Goal: Navigation & Orientation: Find specific page/section

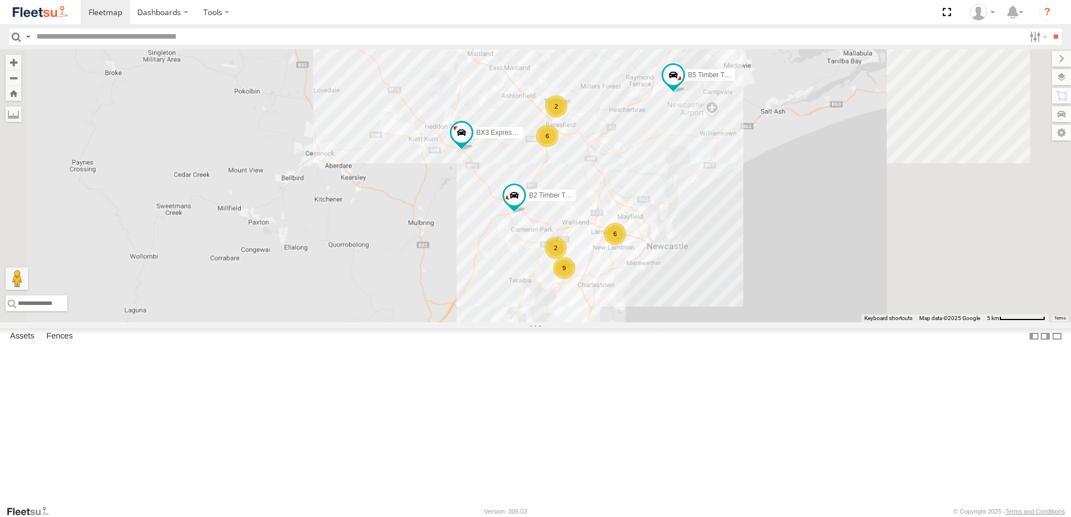
drag, startPoint x: 895, startPoint y: 184, endPoint x: 756, endPoint y: 245, distance: 152.4
click at [758, 245] on div "B2 Timber Truck B5 Timber Truck BX3 Express Ute 2 6 9 2 6" at bounding box center [535, 185] width 1071 height 273
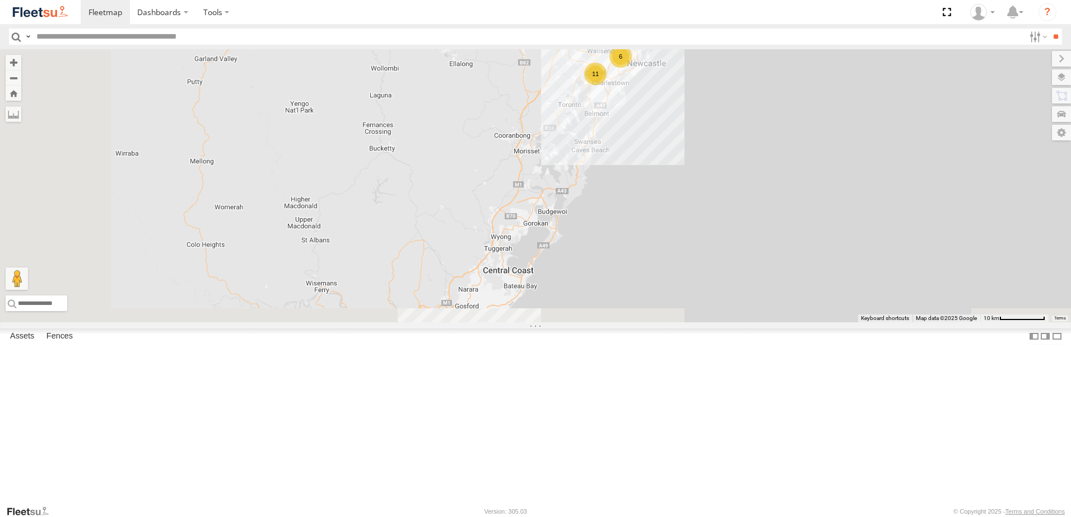
drag, startPoint x: 618, startPoint y: 217, endPoint x: 660, endPoint y: 175, distance: 59.4
click at [629, 161] on div "B2 Timber Truck B5 Timber Truck BX3 Express Ute 8 6 11" at bounding box center [535, 185] width 1071 height 273
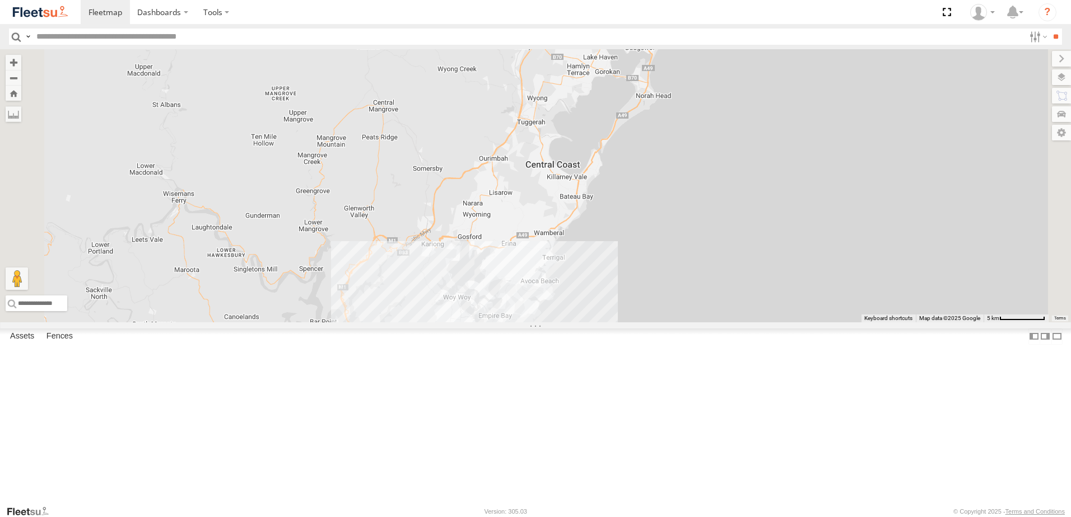
drag, startPoint x: 638, startPoint y: 271, endPoint x: 650, endPoint y: 165, distance: 106.5
click at [650, 165] on div "B2 Timber Truck B5 Timber Truck BX3 Express Ute" at bounding box center [535, 185] width 1071 height 273
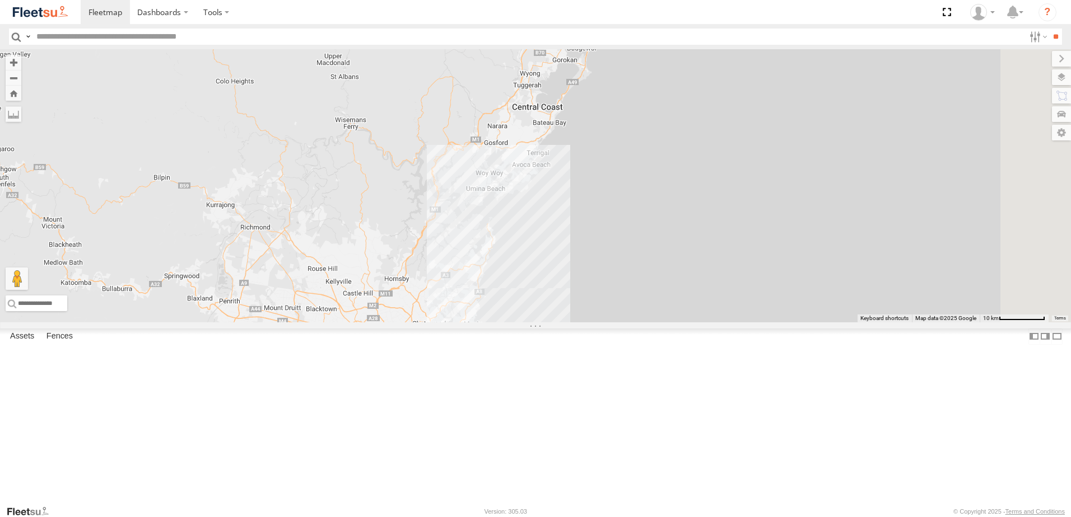
drag, startPoint x: 622, startPoint y: 472, endPoint x: 622, endPoint y: 303, distance: 168.6
click at [622, 303] on div "LX1 Express Ute" at bounding box center [535, 185] width 1071 height 273
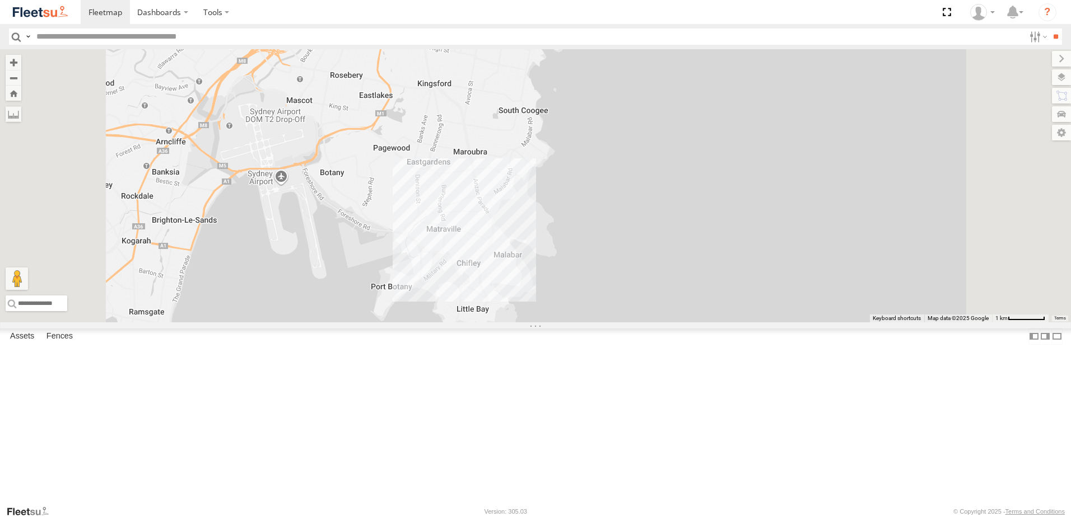
drag, startPoint x: 615, startPoint y: 340, endPoint x: 603, endPoint y: 409, distance: 70.6
click at [603, 323] on div "LX1 Express Ute" at bounding box center [535, 185] width 1071 height 273
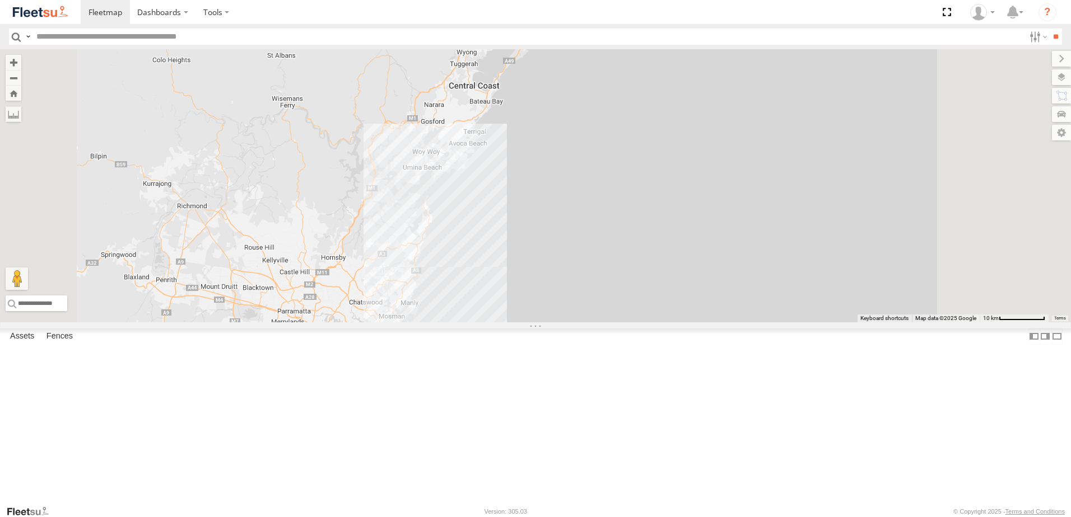
drag, startPoint x: 637, startPoint y: 222, endPoint x: 586, endPoint y: 360, distance: 147.4
click at [586, 323] on div at bounding box center [535, 185] width 1071 height 273
drag, startPoint x: 625, startPoint y: 246, endPoint x: 566, endPoint y: 397, distance: 162.4
click at [566, 323] on div at bounding box center [535, 185] width 1071 height 273
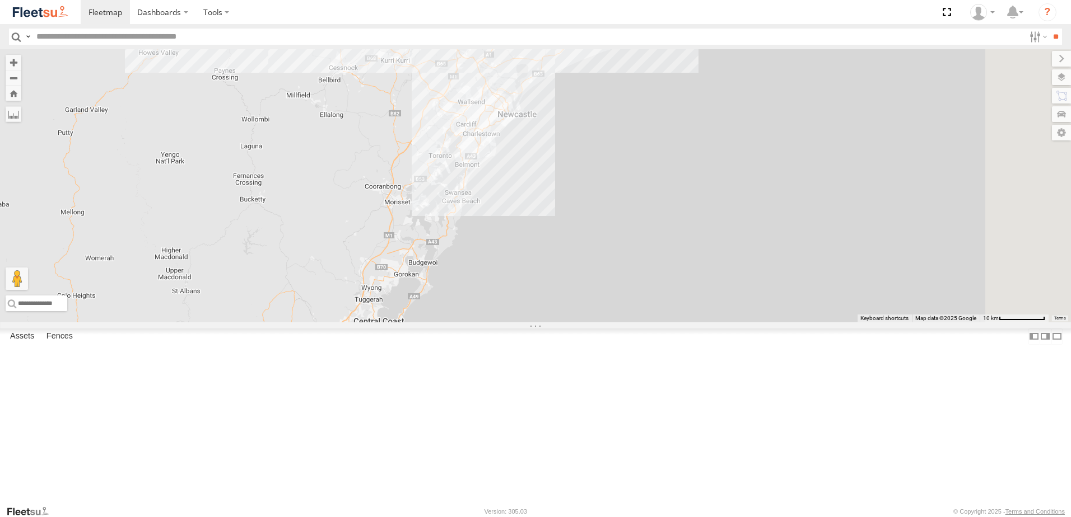
drag, startPoint x: 619, startPoint y: 281, endPoint x: 595, endPoint y: 354, distance: 77.0
click at [595, 323] on div at bounding box center [535, 185] width 1071 height 273
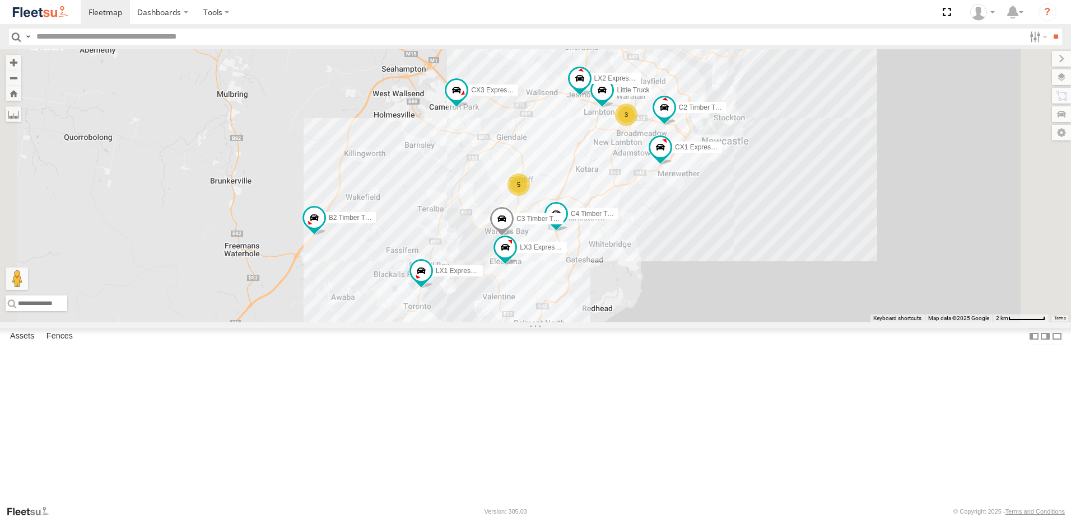
drag, startPoint x: 475, startPoint y: 349, endPoint x: 509, endPoint y: 325, distance: 41.8
click at [508, 323] on div "BX1 Express Ute B2 Timber Truck CX3 Express Ute B5 Timber Truck BX2 Express Ute…" at bounding box center [535, 185] width 1071 height 273
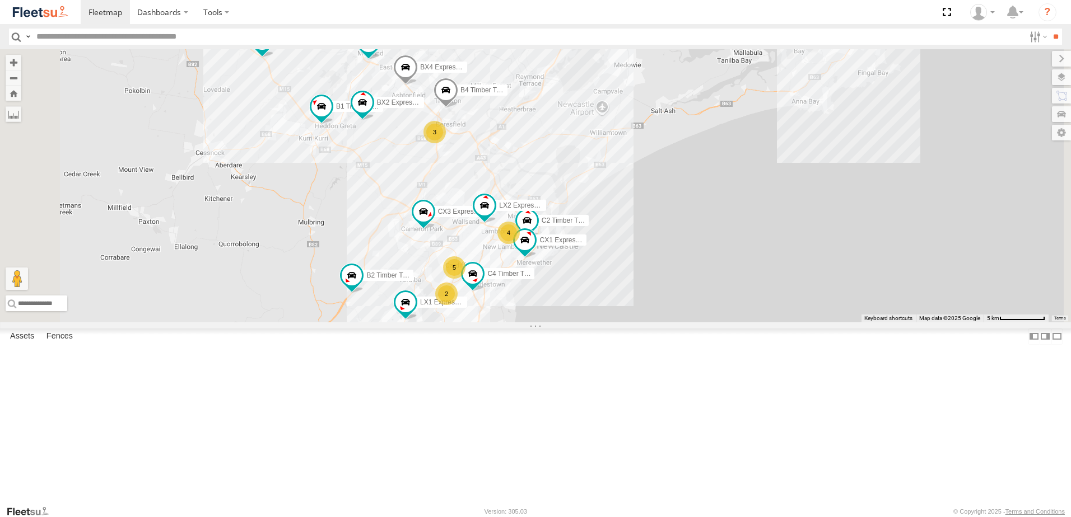
drag, startPoint x: 512, startPoint y: 292, endPoint x: 501, endPoint y: 352, distance: 60.9
click at [501, 323] on div "BX1 Express Ute B2 Timber Truck CX3 Express Ute B5 Timber Truck BX2 Express Ute…" at bounding box center [535, 185] width 1071 height 273
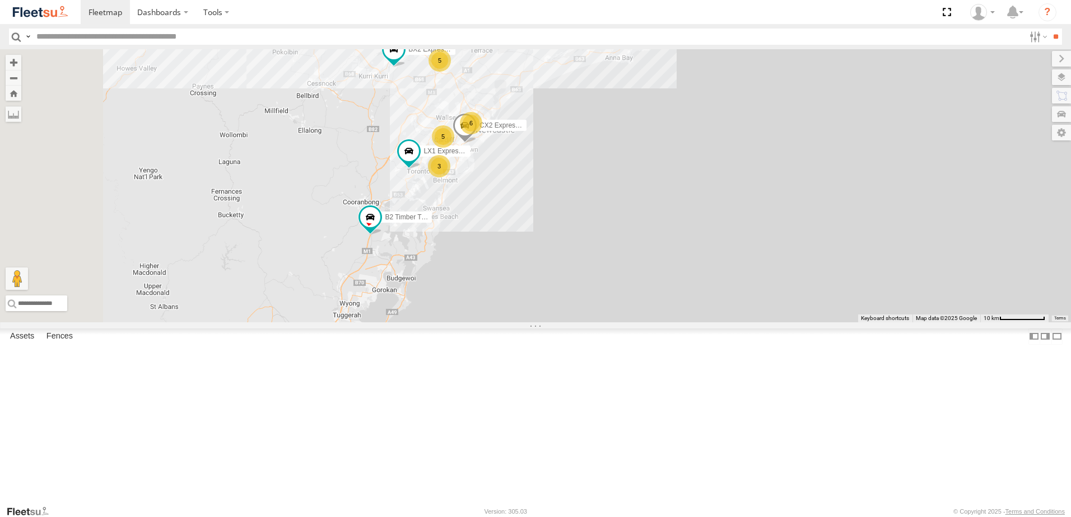
drag, startPoint x: 447, startPoint y: 377, endPoint x: 475, endPoint y: 277, distance: 104.2
click at [475, 278] on div "B2 Timber Truck B5 Timber Truck BX2 Express Ute LX1 Express Ute BX3 Express Ute…" at bounding box center [535, 185] width 1071 height 273
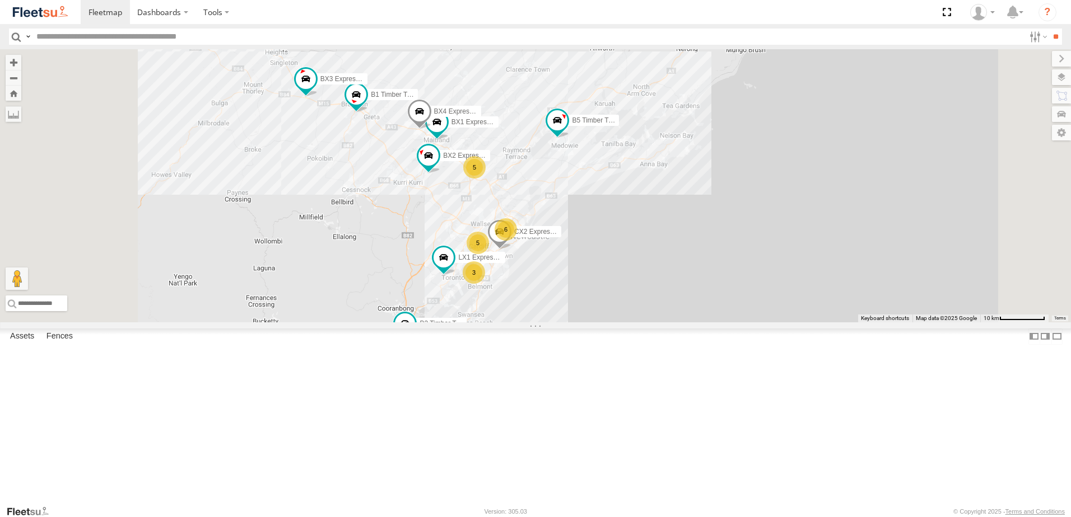
drag, startPoint x: 474, startPoint y: 278, endPoint x: 479, endPoint y: 312, distance: 34.0
click at [479, 311] on div "B2 Timber Truck B5 Timber Truck LX1 Express Ute BX3 Express Ute B1 Timber Truck…" at bounding box center [535, 185] width 1071 height 273
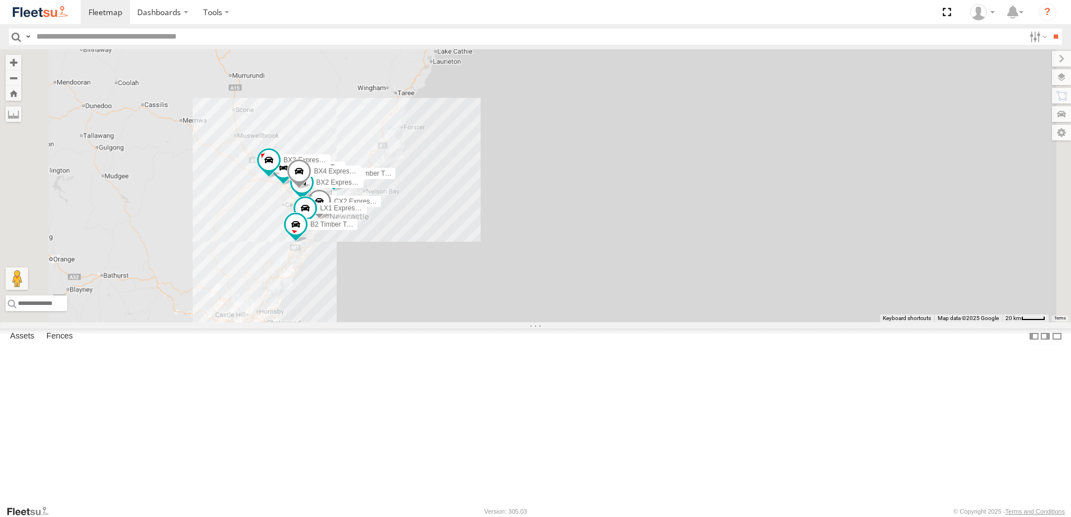
drag, startPoint x: 400, startPoint y: 343, endPoint x: 396, endPoint y: 307, distance: 36.6
click at [396, 307] on div "BX1 Express Ute B2 Timber Truck B5 Timber Truck CX2 Express Ute BX2 Express Ute…" at bounding box center [535, 185] width 1071 height 273
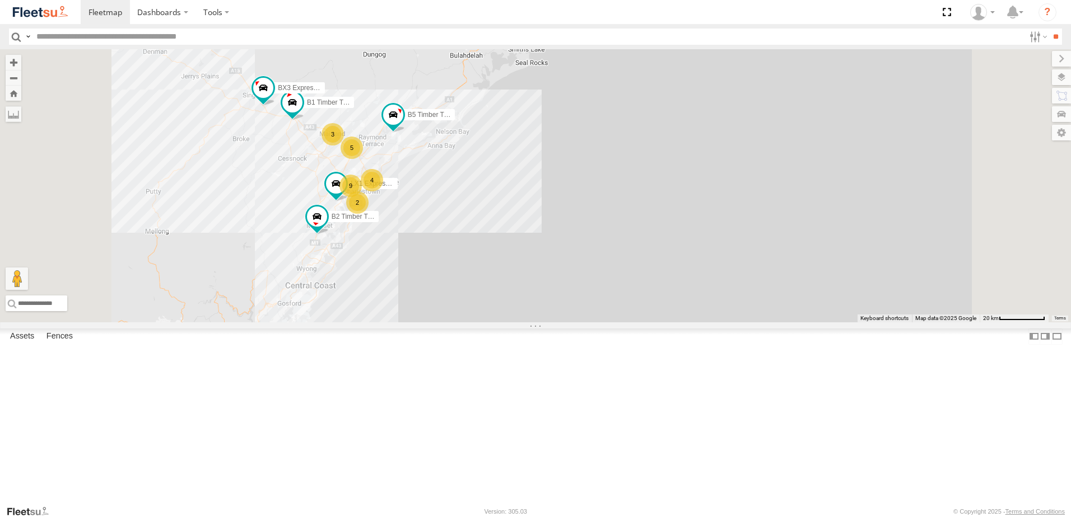
drag, startPoint x: 410, startPoint y: 251, endPoint x: 409, endPoint y: 320, distance: 68.3
click at [409, 320] on div "B2 Timber Truck B5 Timber Truck 5 3 9 2 LX1 Express Ute BX3 Express Ute B1 Timb…" at bounding box center [535, 185] width 1071 height 273
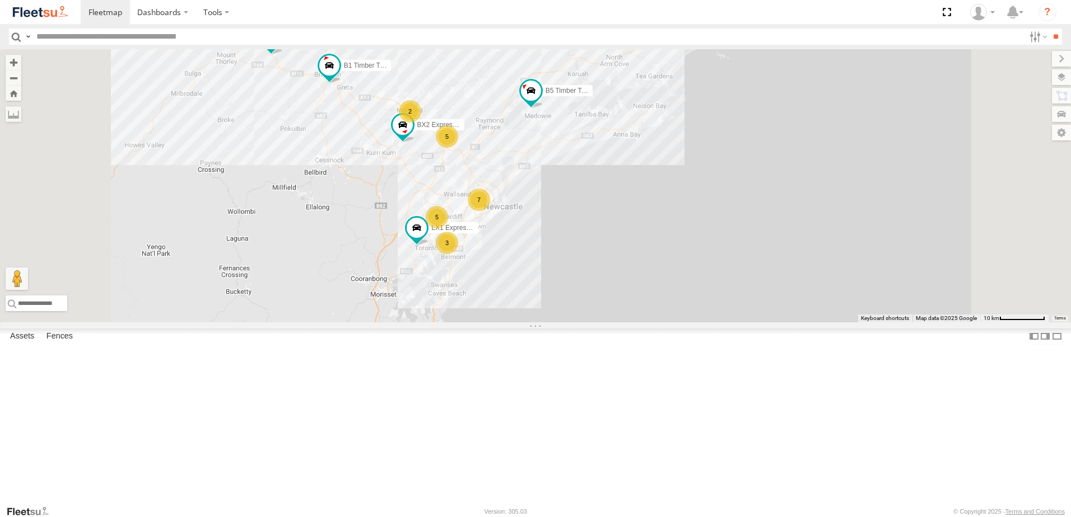
drag, startPoint x: 496, startPoint y: 295, endPoint x: 490, endPoint y: 245, distance: 50.8
click at [490, 245] on div "B2 Timber Truck B5 Timber Truck LX1 Express Ute BX3 Express Ute B1 Timber Truck…" at bounding box center [535, 185] width 1071 height 273
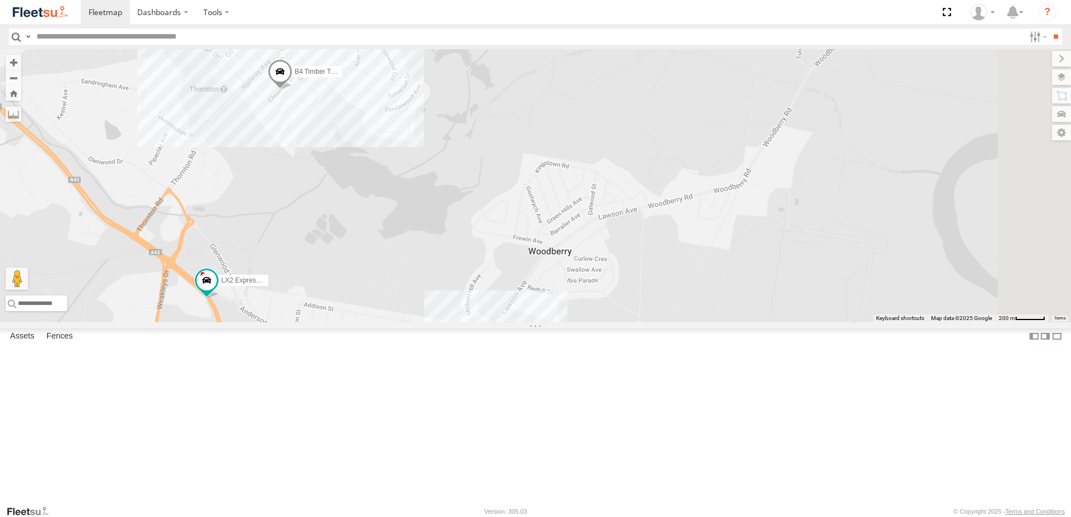
drag, startPoint x: 544, startPoint y: 148, endPoint x: 475, endPoint y: 379, distance: 240.8
click at [475, 323] on div "B2 Timber Truck B5 Timber Truck LX1 Express Ute BX3 Express Ute B1 Timber Truck…" at bounding box center [535, 185] width 1071 height 273
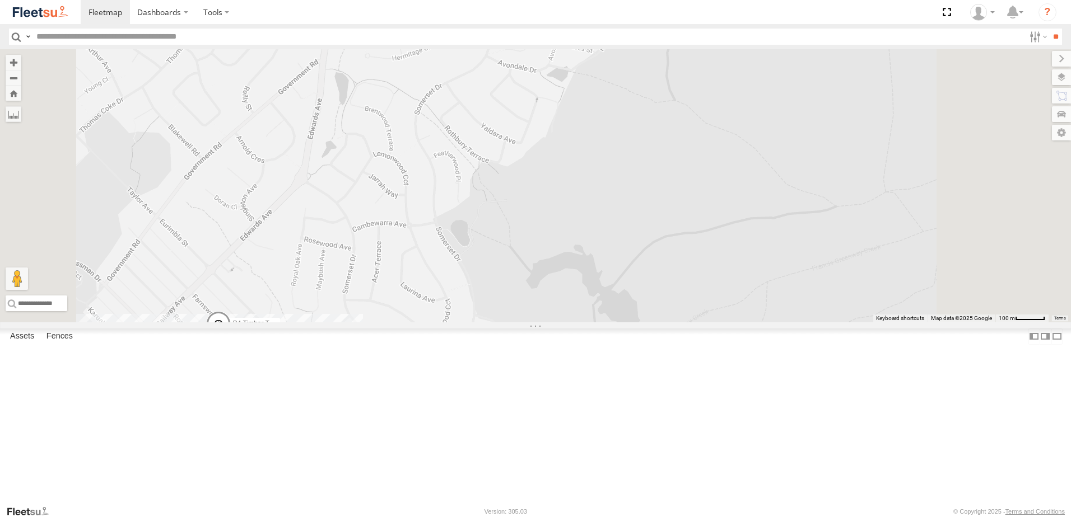
drag, startPoint x: 442, startPoint y: 271, endPoint x: 436, endPoint y: 300, distance: 29.9
click at [436, 300] on div "B2 Timber Truck B5 Timber Truck LX1 Express Ute BX3 Express Ute B1 Timber Truck…" at bounding box center [535, 185] width 1071 height 273
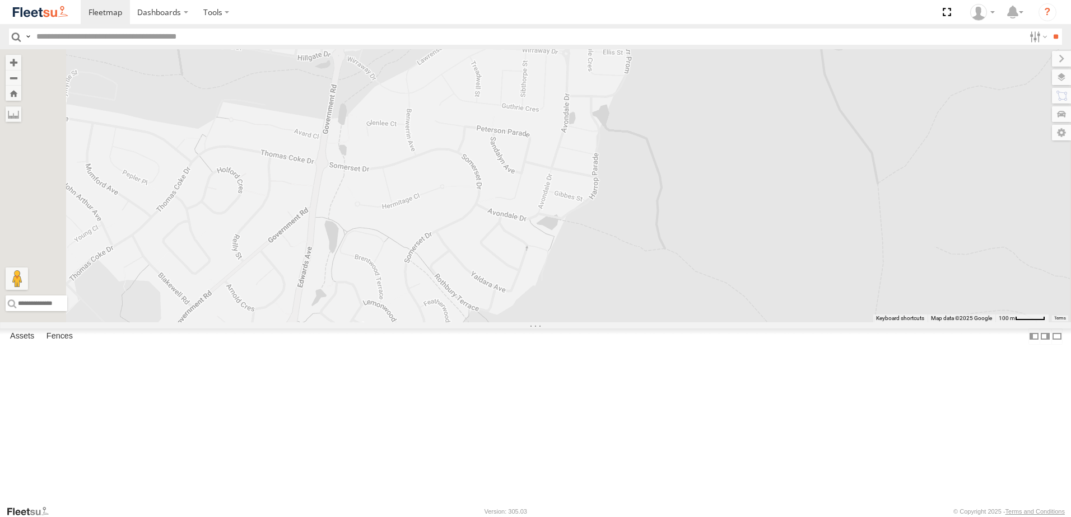
drag, startPoint x: 460, startPoint y: 250, endPoint x: 456, endPoint y: 348, distance: 98.1
click at [456, 323] on div "B2 Timber Truck B5 Timber Truck LX1 Express Ute BX3 Express Ute B1 Timber Truck…" at bounding box center [535, 185] width 1071 height 273
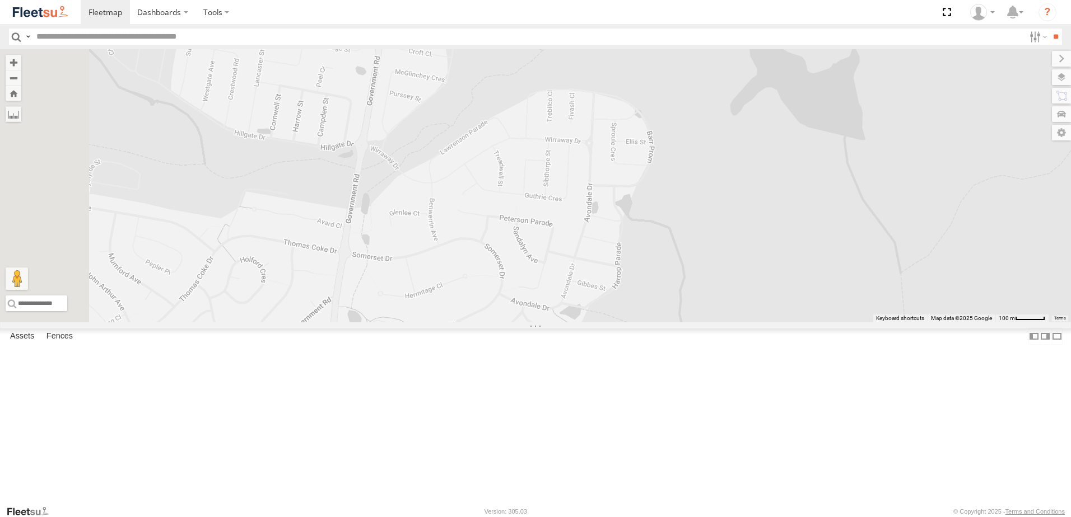
drag, startPoint x: 465, startPoint y: 235, endPoint x: 475, endPoint y: 276, distance: 42.2
click at [475, 276] on div "B2 Timber Truck B5 Timber Truck LX1 Express Ute BX3 Express Ute B1 Timber Truck…" at bounding box center [535, 185] width 1071 height 273
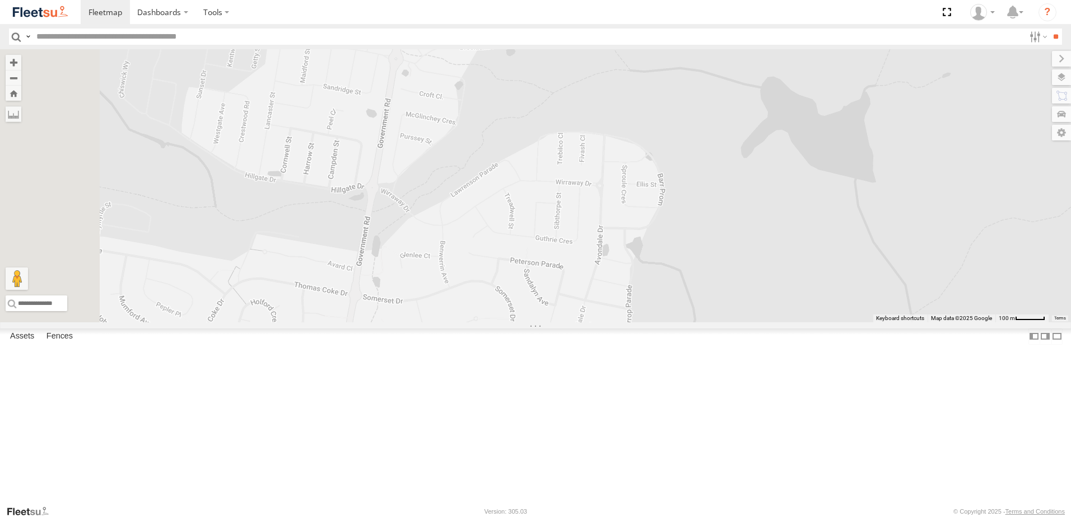
click at [442, 165] on div "B2 Timber Truck B5 Timber Truck LX1 Express Ute BX3 Express Ute B1 Timber Truck…" at bounding box center [535, 185] width 1071 height 273
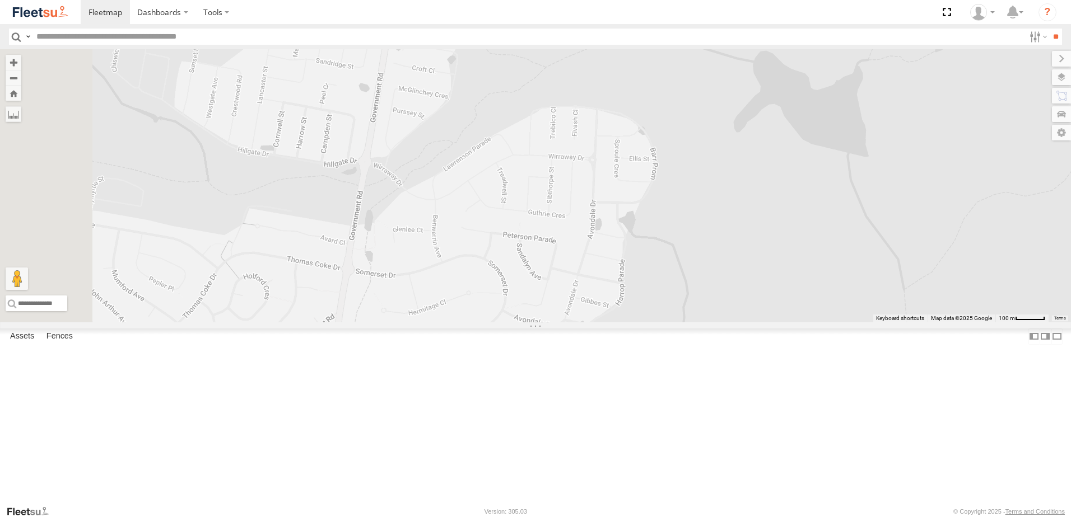
drag, startPoint x: 519, startPoint y: 204, endPoint x: 464, endPoint y: 147, distance: 79.2
click at [464, 147] on div "B2 Timber Truck B5 Timber Truck LX1 Express Ute BX3 Express Ute B1 Timber Truck…" at bounding box center [535, 185] width 1071 height 273
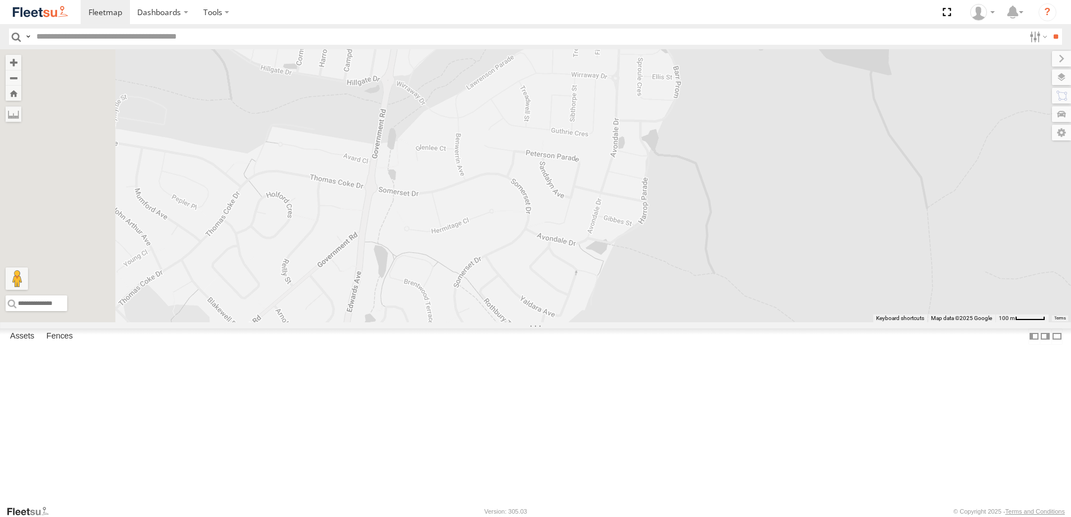
drag, startPoint x: 450, startPoint y: 203, endPoint x: 490, endPoint y: 114, distance: 97.2
click at [489, 119] on div "B2 Timber Truck B5 Timber Truck LX1 Express Ute BX3 Express Ute B1 Timber Truck…" at bounding box center [535, 185] width 1071 height 273
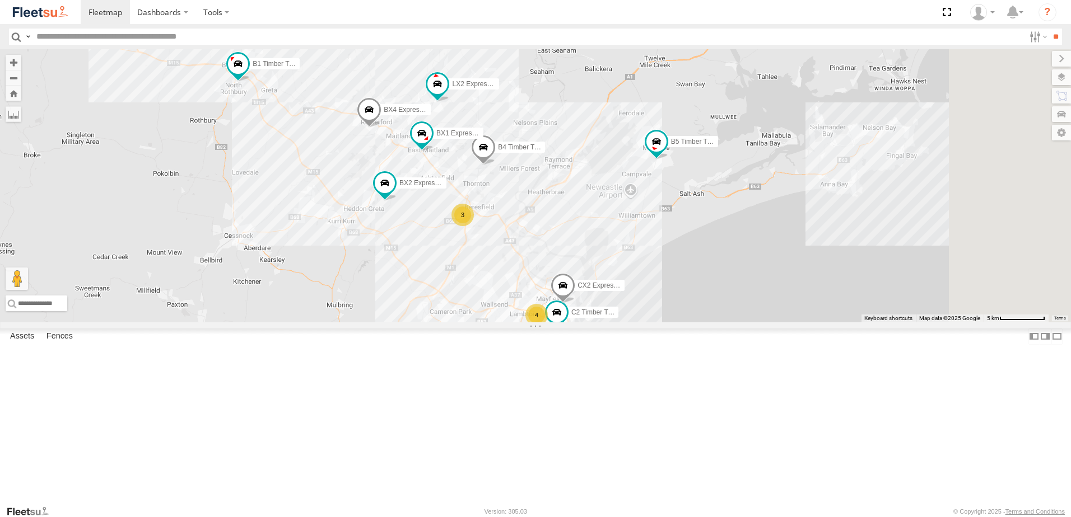
drag, startPoint x: 911, startPoint y: 263, endPoint x: 817, endPoint y: 286, distance: 96.7
click at [830, 286] on div "B4 Timber Truck BX1 Express Ute LX2 Express Ute B5 Timber Truck BX2 Express Ute…" at bounding box center [535, 185] width 1071 height 273
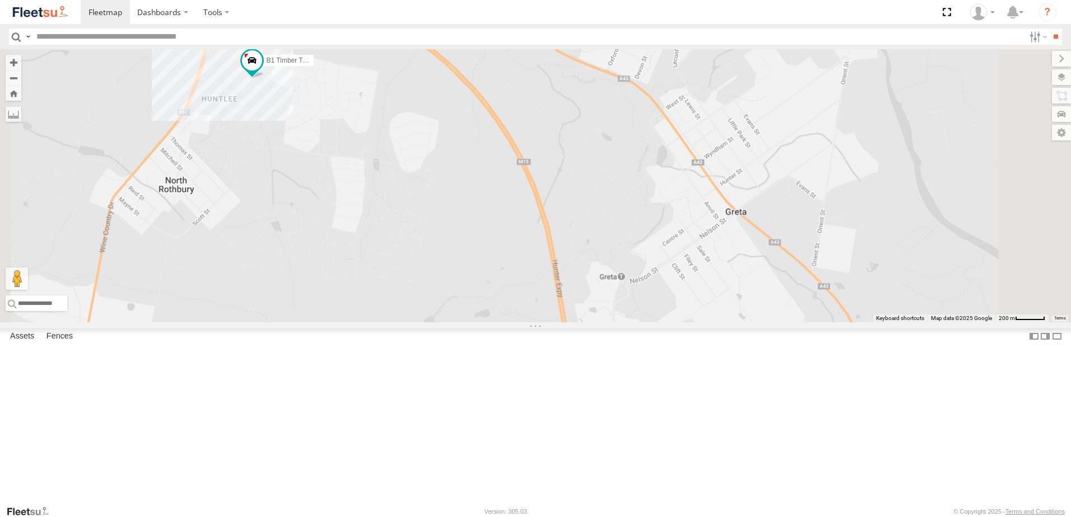
drag, startPoint x: 397, startPoint y: 126, endPoint x: 402, endPoint y: 207, distance: 80.8
click at [402, 207] on div "B4 Timber Truck BX1 Express Ute LX2 Express Ute B5 Timber Truck BX2 Express Ute…" at bounding box center [535, 185] width 1071 height 273
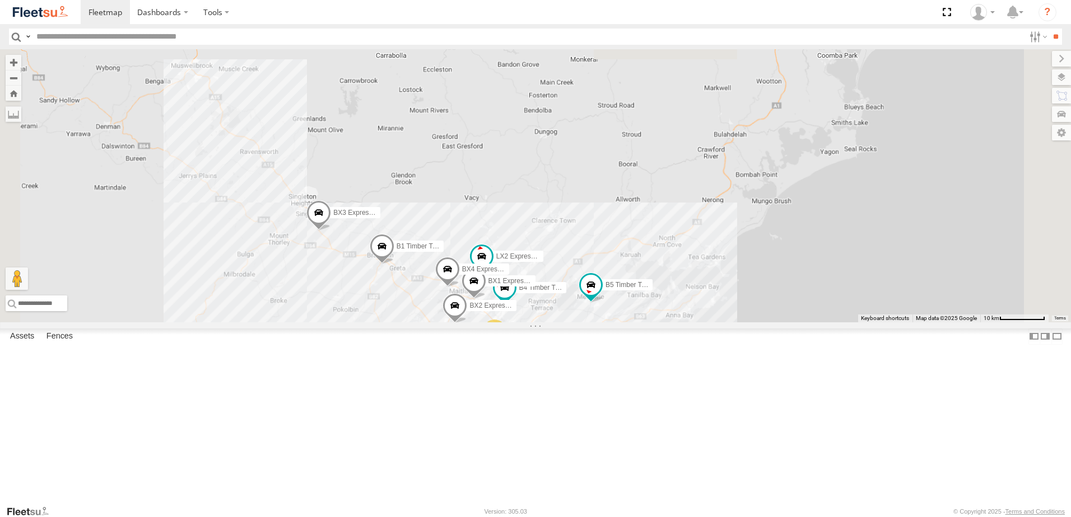
drag, startPoint x: 545, startPoint y: 126, endPoint x: 493, endPoint y: 360, distance: 239.7
click at [494, 323] on div "B1 Timber Truck B4 Timber Truck BX1 Express Ute LX2 Express Ute B2 Timber Truck…" at bounding box center [535, 185] width 1071 height 273
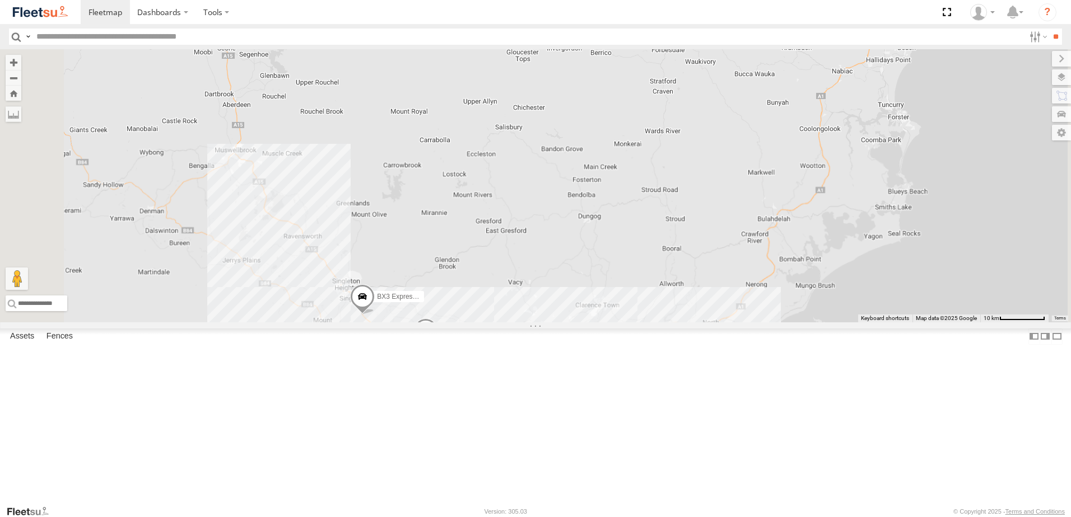
drag, startPoint x: 436, startPoint y: 245, endPoint x: 506, endPoint y: 319, distance: 101.4
click at [506, 319] on div "B1 Timber Truck B4 Timber Truck BX1 Express Ute LX2 Express Ute B2 Timber Truck…" at bounding box center [535, 185] width 1071 height 273
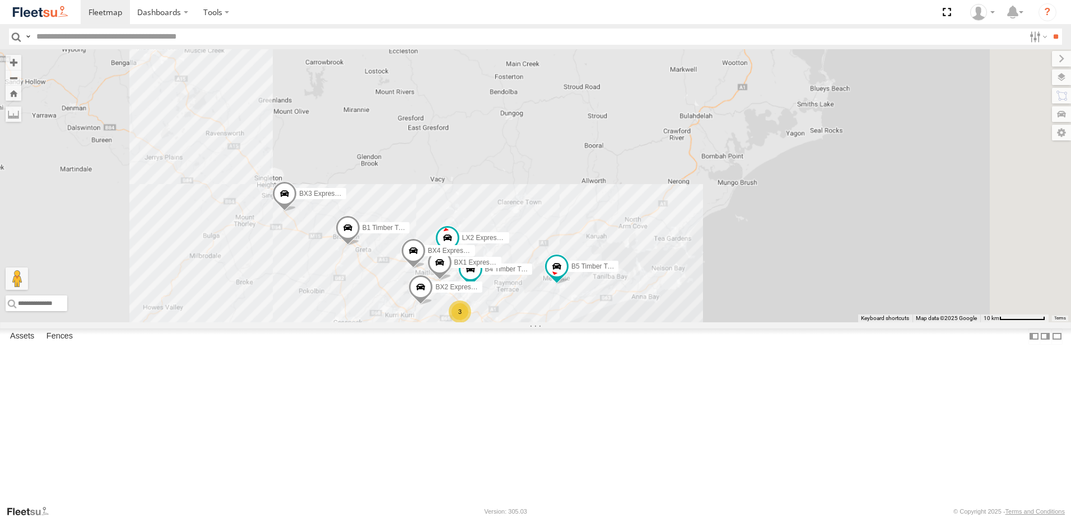
drag, startPoint x: 501, startPoint y: 251, endPoint x: 391, endPoint y: 82, distance: 201.8
click at [391, 82] on div "B1 Timber Truck B4 Timber Truck BX1 Express Ute LX2 Express Ute B2 Timber Truck…" at bounding box center [535, 185] width 1071 height 273
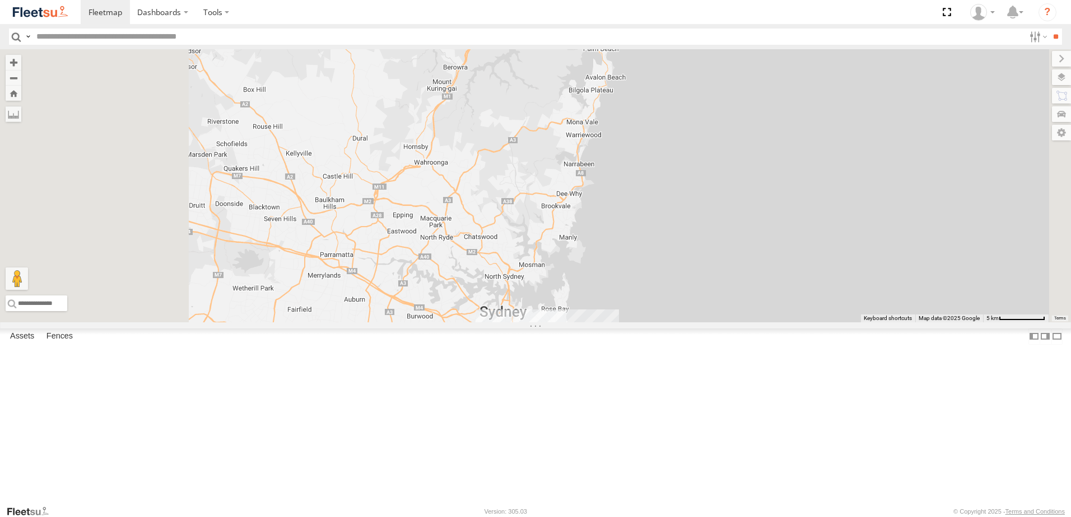
drag, startPoint x: 524, startPoint y: 158, endPoint x: 517, endPoint y: 113, distance: 46.3
click at [518, 110] on div "LX2 Express Ute B2 Timber Truck B5 Timber Truck C4 Timber Truck BX3 Express Ute…" at bounding box center [535, 185] width 1071 height 273
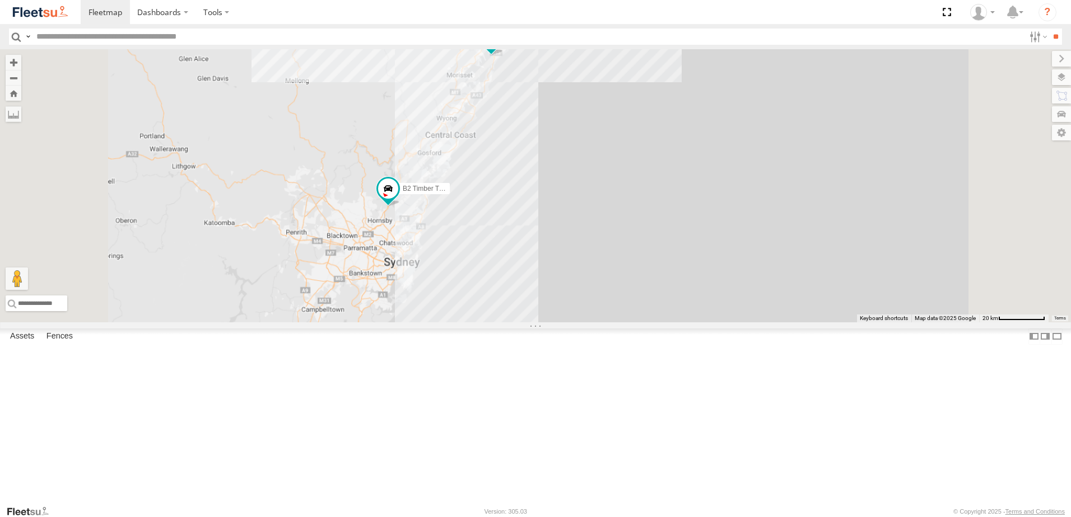
drag, startPoint x: 686, startPoint y: 71, endPoint x: 609, endPoint y: 237, distance: 183.9
click at [609, 237] on div "LX2 Express Ute B2 Timber Truck B5 Timber Truck C4 Timber Truck BX3 Express Ute…" at bounding box center [535, 185] width 1071 height 273
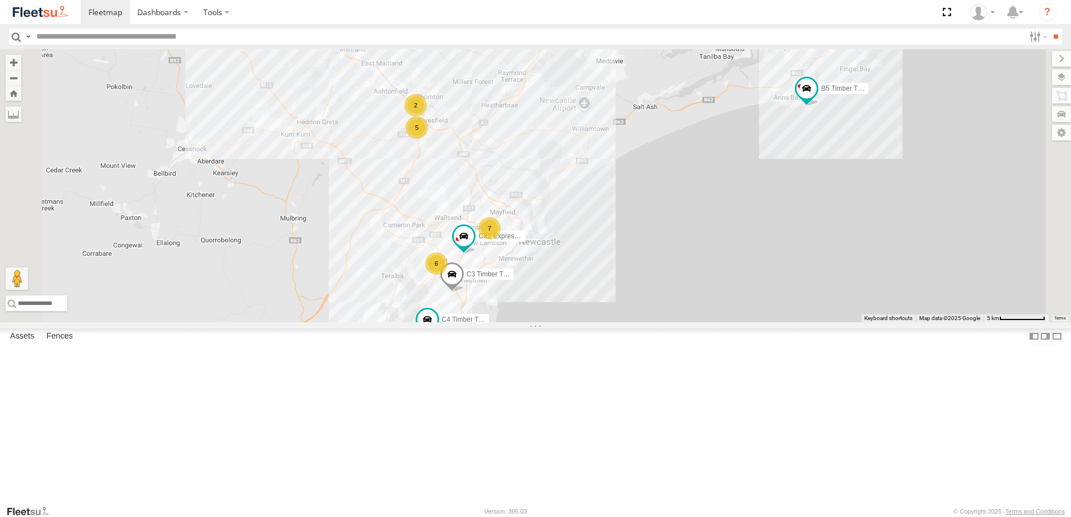
drag, startPoint x: 512, startPoint y: 300, endPoint x: 427, endPoint y: 164, distance: 159.7
click at [428, 164] on div "LX2 Express Ute B2 Timber Truck B5 Timber Truck C4 Timber Truck BX3 Express Ute…" at bounding box center [535, 185] width 1071 height 273
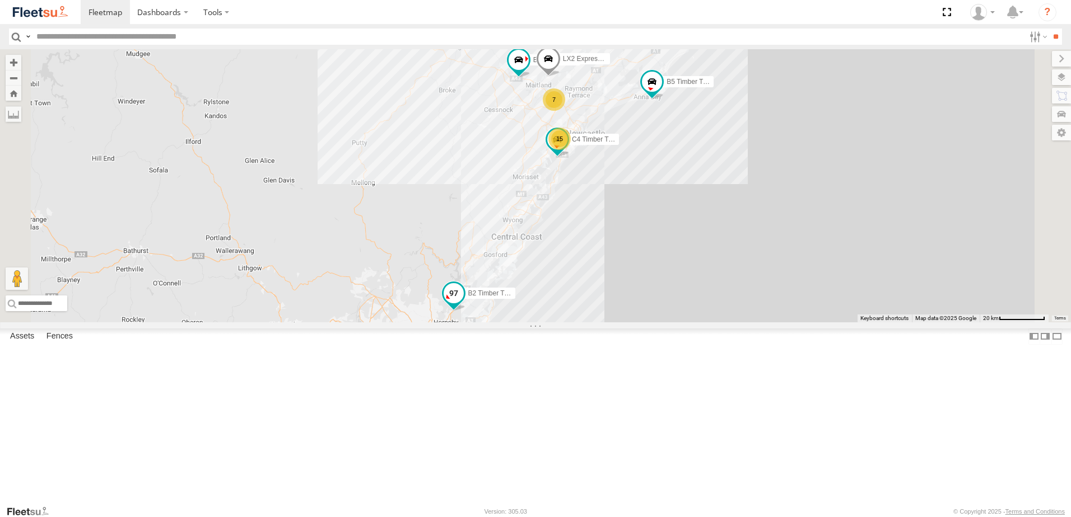
drag, startPoint x: 597, startPoint y: 352, endPoint x: 586, endPoint y: 385, distance: 34.9
click at [596, 323] on div "B5 Timber Truck 7 LX2 Express Ute 15 B2 Timber Truck C4 Timber Truck BX3 Expres…" at bounding box center [535, 185] width 1071 height 273
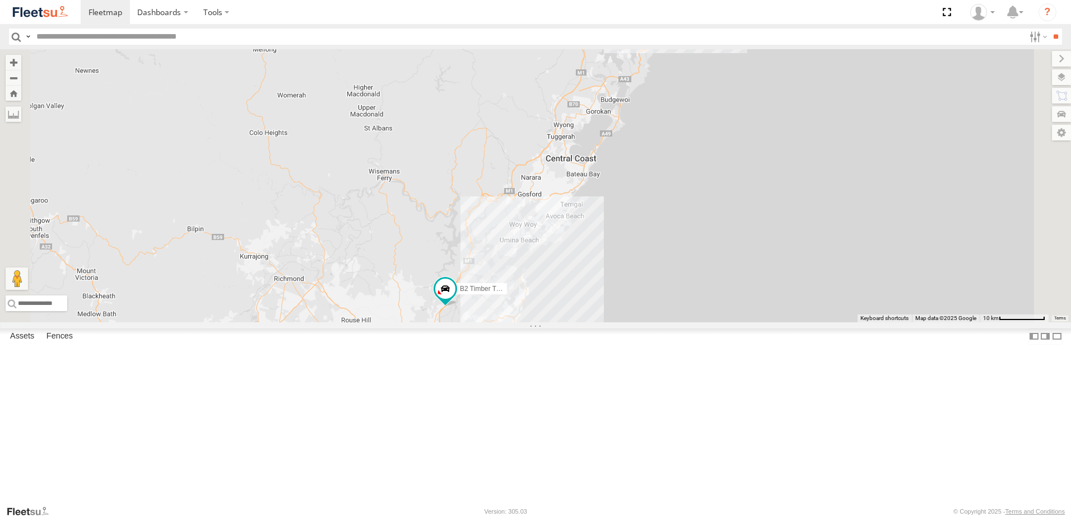
drag, startPoint x: 684, startPoint y: 226, endPoint x: 632, endPoint y: 394, distance: 175.3
click at [632, 323] on div "B5 Timber Truck LX2 Express Ute B2 Timber Truck C4 Timber Truck BX3 Express Ute…" at bounding box center [535, 185] width 1071 height 273
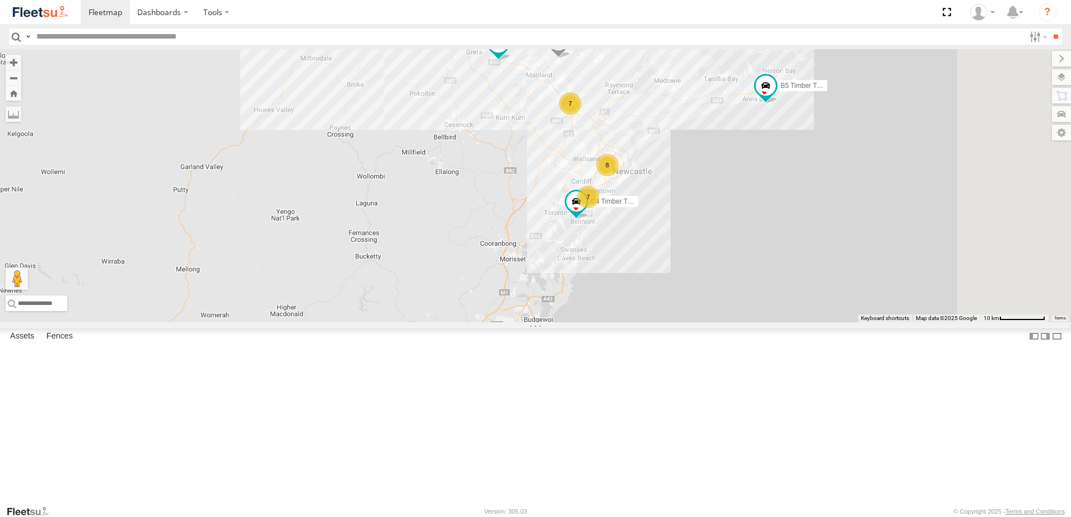
drag, startPoint x: 669, startPoint y: 160, endPoint x: 622, endPoint y: 251, distance: 102.7
click at [622, 251] on div "B5 Timber Truck LX2 Express Ute B2 Timber Truck C4 Timber Truck BX3 Express Ute…" at bounding box center [535, 185] width 1071 height 273
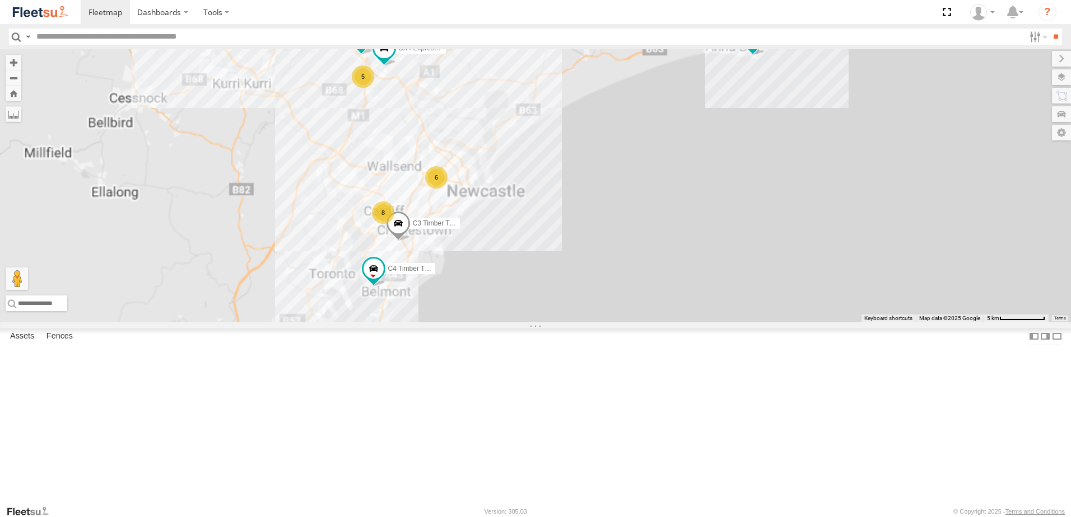
drag, startPoint x: 495, startPoint y: 313, endPoint x: 530, endPoint y: 240, distance: 80.9
click at [531, 241] on div "LX2 Express Ute B2 Timber Truck B5 Timber Truck C4 Timber Truck BX3 Express Ute…" at bounding box center [535, 185] width 1071 height 273
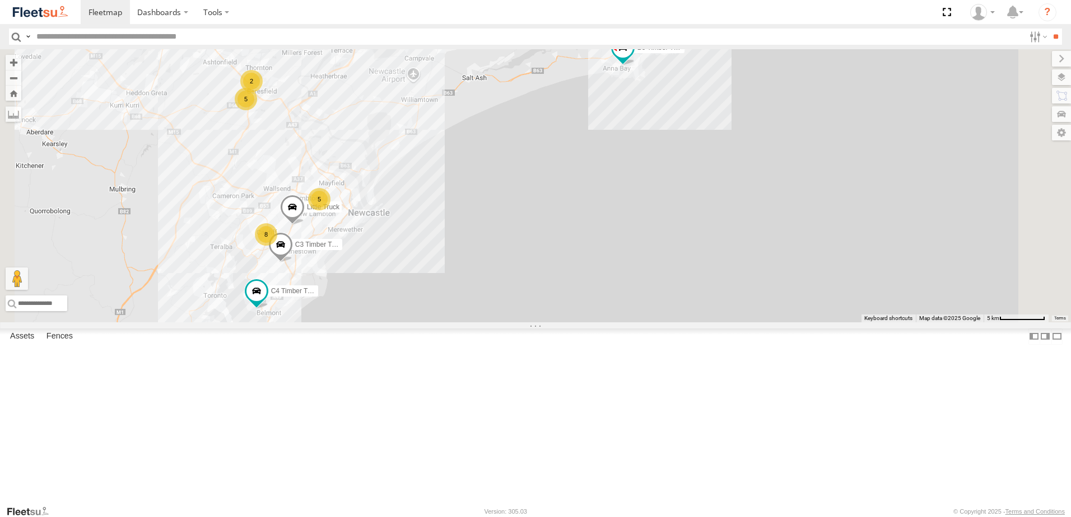
drag, startPoint x: 390, startPoint y: 286, endPoint x: 444, endPoint y: 234, distance: 74.5
click at [444, 234] on div "B5 Timber Truck C4 Timber Truck B1 Timber Truck LX2 Express Ute C3 Timber Truck…" at bounding box center [535, 185] width 1071 height 273
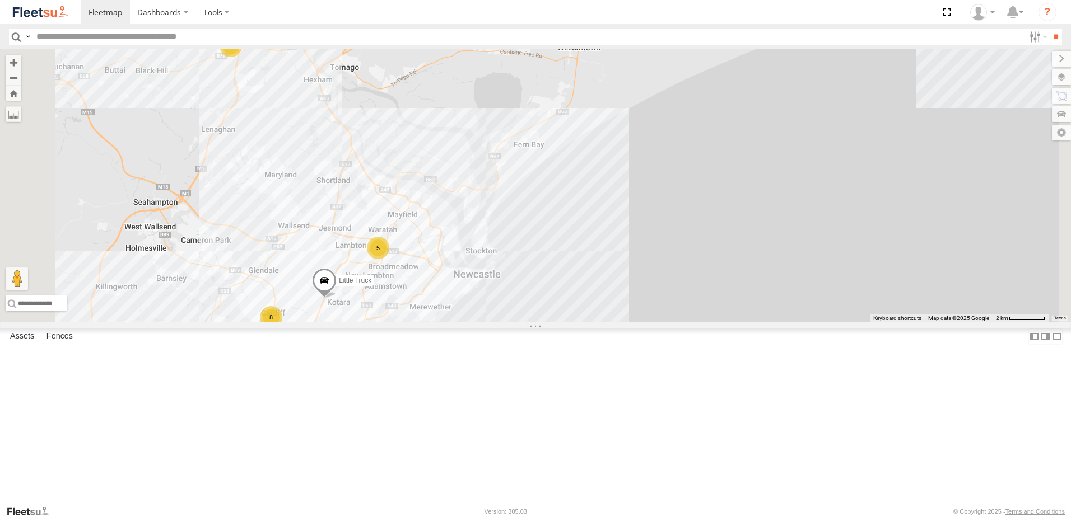
drag, startPoint x: 639, startPoint y: 232, endPoint x: 634, endPoint y: 324, distance: 91.4
click at [634, 323] on div "B5 Timber Truck C4 Timber Truck B1 Timber Truck LX2 Express Ute C3 Timber Truck…" at bounding box center [535, 185] width 1071 height 273
drag, startPoint x: 456, startPoint y: 160, endPoint x: 486, endPoint y: 260, distance: 104.0
click at [486, 258] on div "B5 Timber Truck C4 Timber Truck B1 Timber Truck LX2 Express Ute C3 Timber Truck…" at bounding box center [535, 185] width 1071 height 273
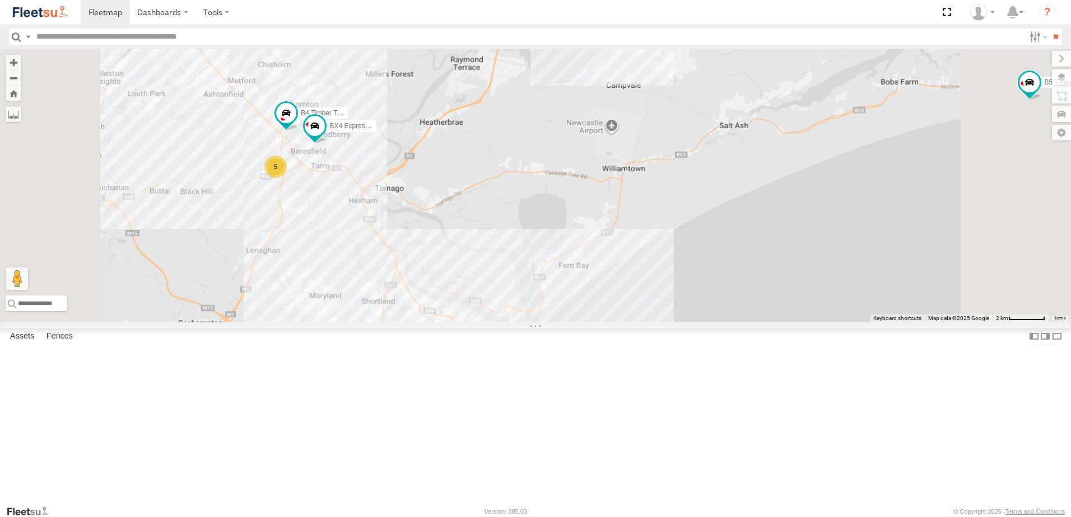
drag, startPoint x: 598, startPoint y: 307, endPoint x: 553, endPoint y: 188, distance: 126.9
click at [553, 188] on div "B5 Timber Truck C4 Timber Truck B1 Timber Truck LX2 Express Ute C3 Timber Truck…" at bounding box center [535, 185] width 1071 height 273
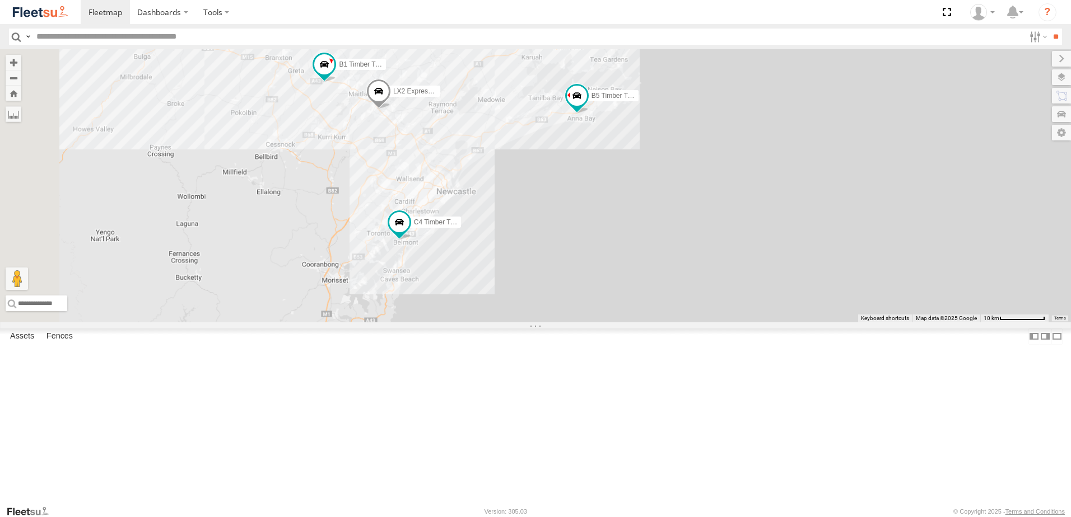
drag, startPoint x: 495, startPoint y: 321, endPoint x: 591, endPoint y: 172, distance: 177.9
click at [592, 160] on div "LX2 Express Ute B5 Timber Truck C4 Timber Truck B1 Timber Truck" at bounding box center [535, 185] width 1071 height 273
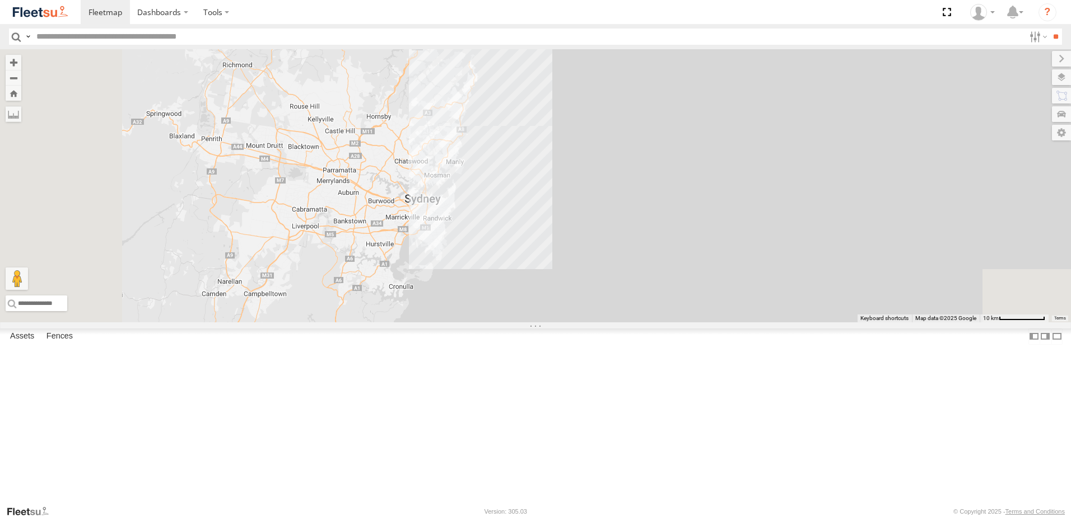
drag, startPoint x: 503, startPoint y: 367, endPoint x: 614, endPoint y: 83, distance: 305.1
click at [614, 83] on div "LX2 Express Ute B5 Timber Truck C4 Timber Truck B1 Timber Truck 7 10 5" at bounding box center [535, 185] width 1071 height 273
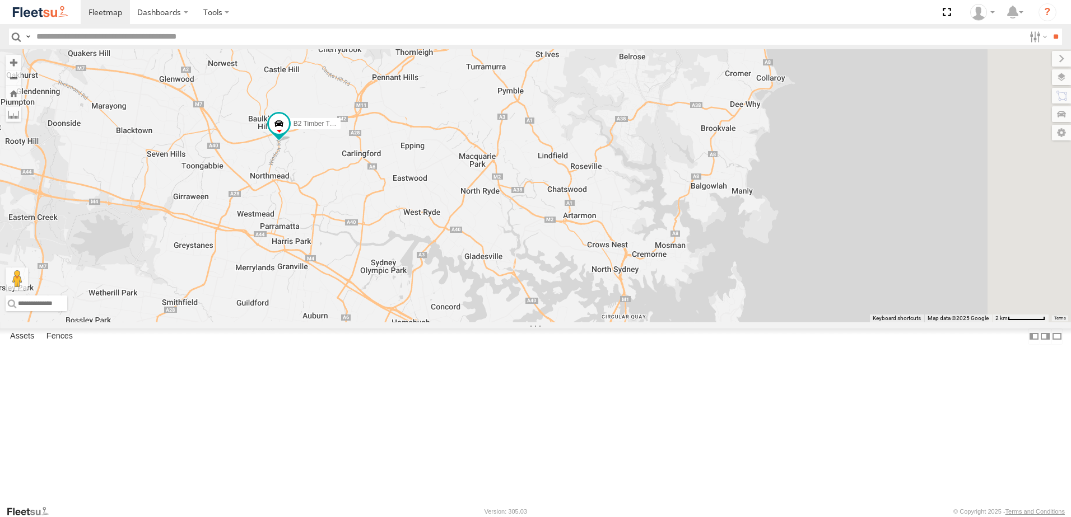
drag, startPoint x: 507, startPoint y: 179, endPoint x: 479, endPoint y: 286, distance: 111.1
click at [479, 285] on div "LX2 Express Ute B5 Timber Truck C4 Timber Truck B1 Timber Truck B2 Timber Truck" at bounding box center [535, 185] width 1071 height 273
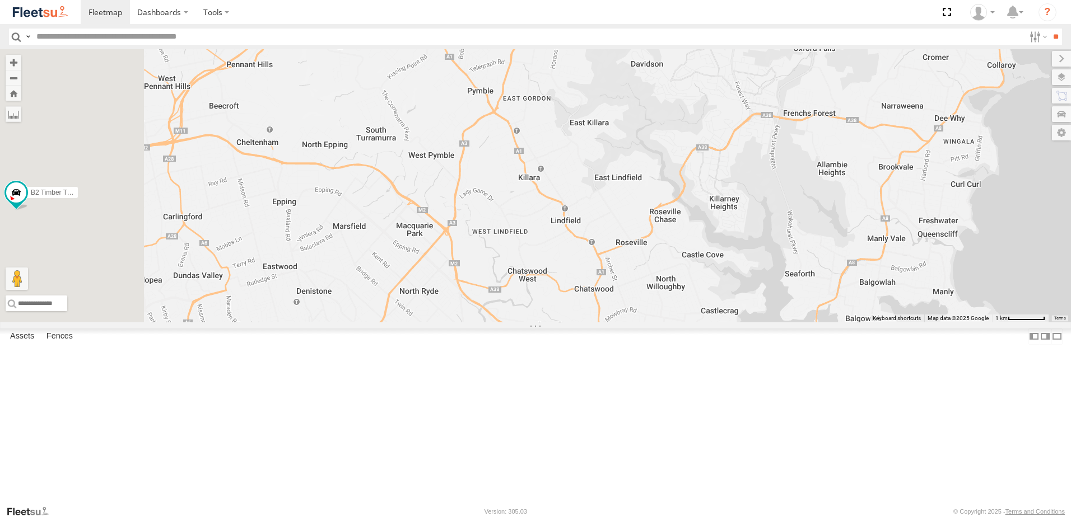
drag, startPoint x: 525, startPoint y: 283, endPoint x: 793, endPoint y: 424, distance: 302.9
click at [788, 323] on div "B2 Timber Truck" at bounding box center [535, 185] width 1071 height 273
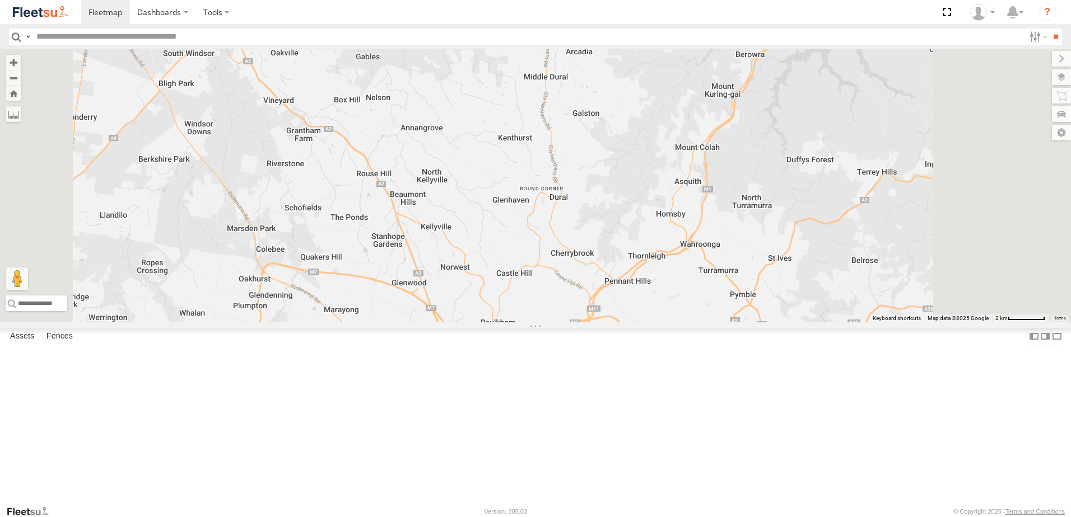
click at [521, 347] on span at bounding box center [511, 336] width 20 height 20
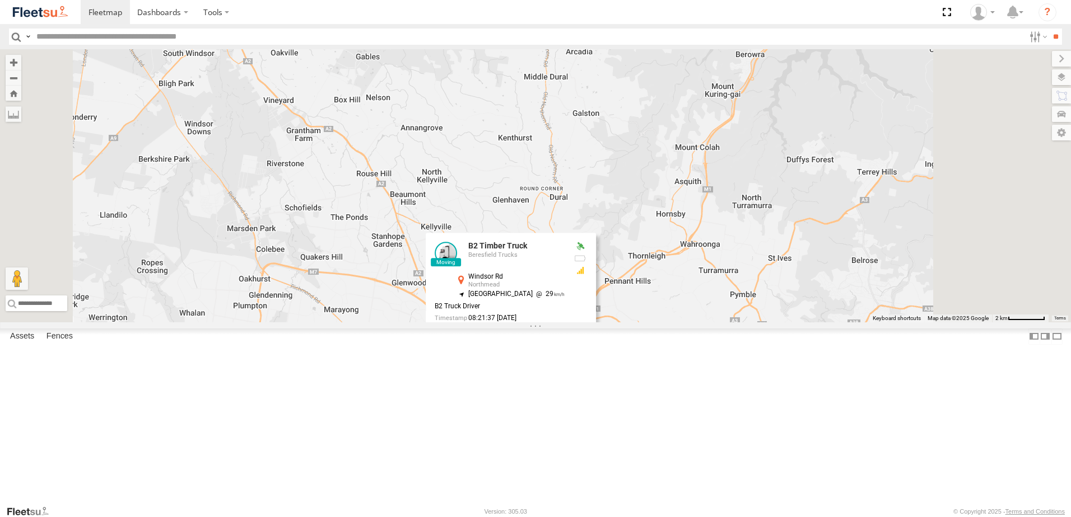
click at [587, 342] on label at bounding box center [576, 338] width 22 height 8
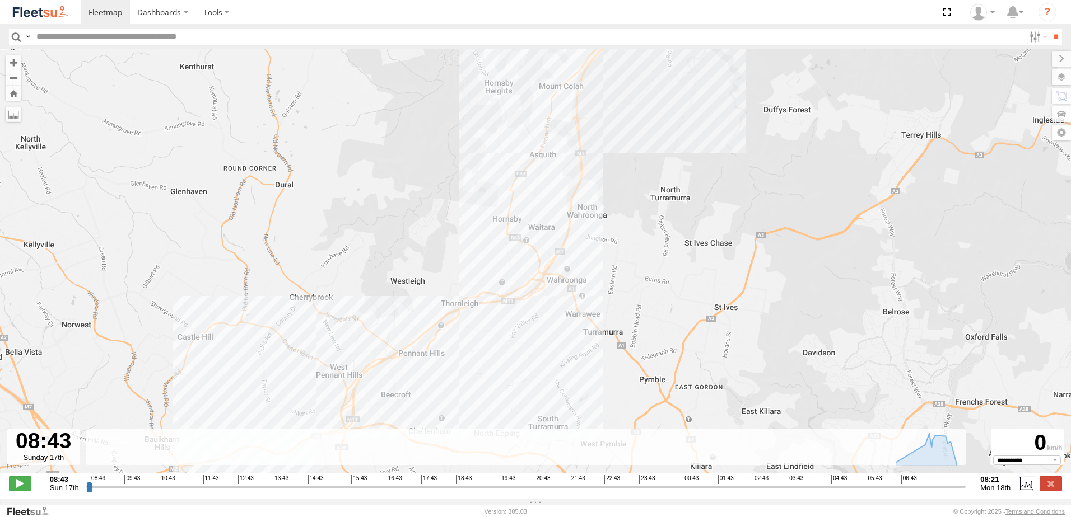
drag, startPoint x: 435, startPoint y: 360, endPoint x: 595, endPoint y: 273, distance: 182.4
click at [594, 273] on div "B2 Timber Truck 05:46 Mon" at bounding box center [535, 267] width 1071 height 436
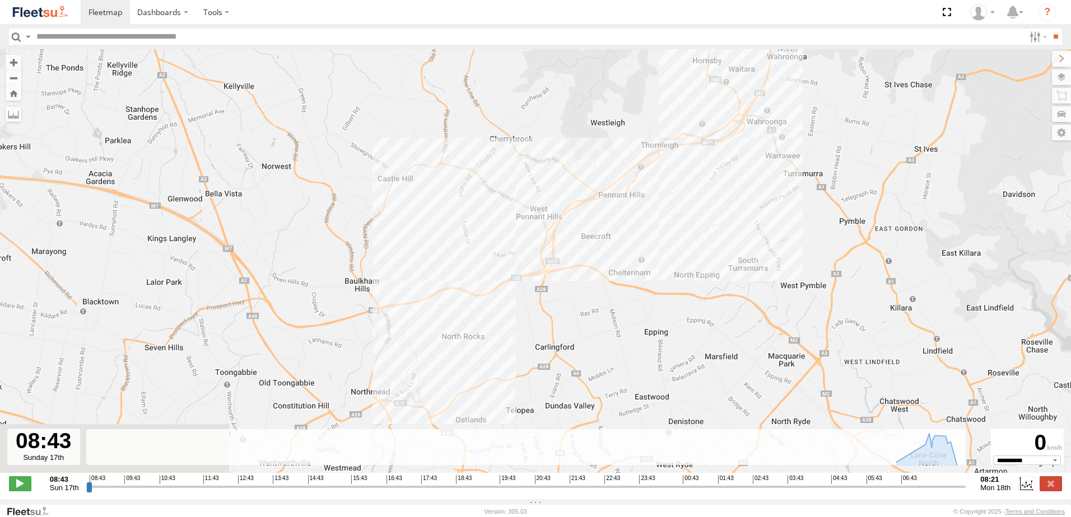
drag, startPoint x: 611, startPoint y: 279, endPoint x: 645, endPoint y: 229, distance: 60.6
click at [645, 229] on div "B2 Timber Truck 05:46 Mon" at bounding box center [535, 267] width 1071 height 436
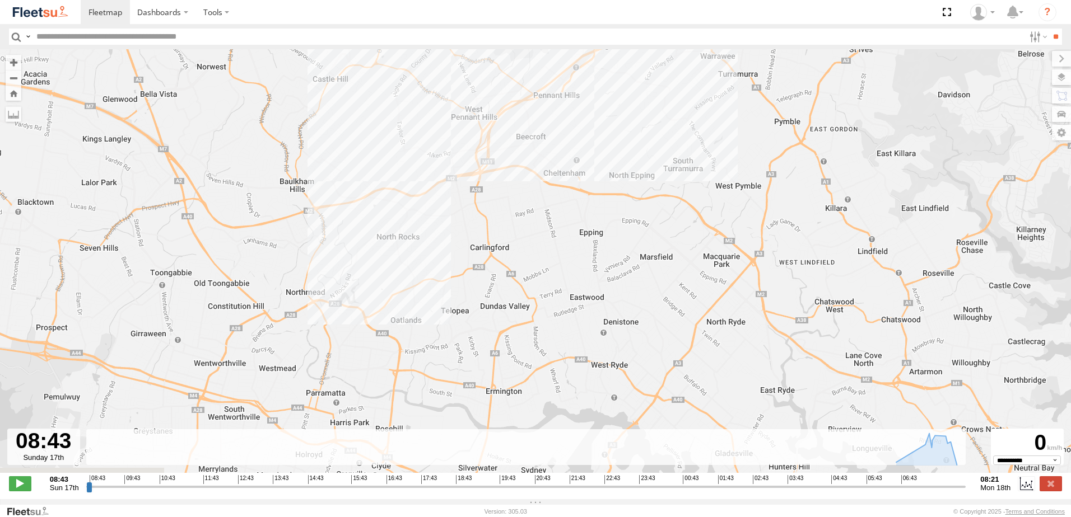
drag, startPoint x: 664, startPoint y: 311, endPoint x: 545, endPoint y: 167, distance: 186.2
click at [545, 167] on div "B2 Timber Truck 05:46 Mon" at bounding box center [535, 267] width 1071 height 436
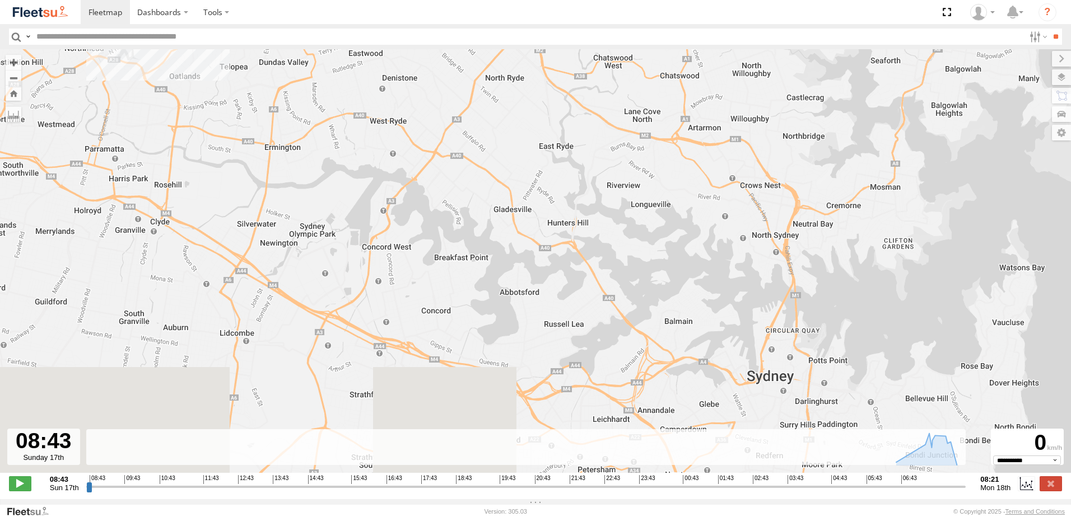
drag, startPoint x: 940, startPoint y: 346, endPoint x: 732, endPoint y: 190, distance: 260.1
click at [754, 203] on div "B2 Timber Truck 05:46 Mon" at bounding box center [535, 267] width 1071 height 436
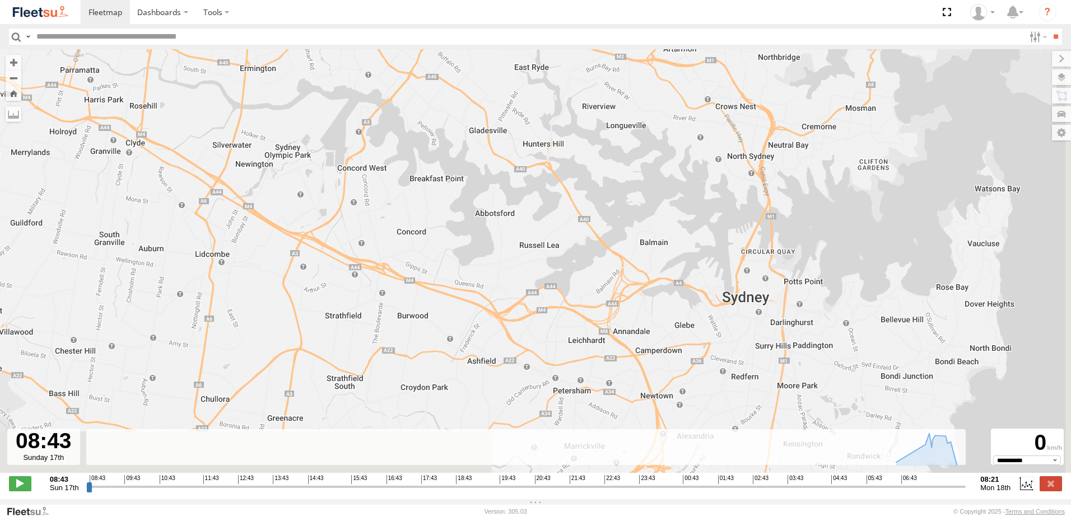
drag, startPoint x: 805, startPoint y: 343, endPoint x: 777, endPoint y: 245, distance: 101.8
click at [783, 251] on div "B2 Timber Truck 05:46 Mon" at bounding box center [535, 267] width 1071 height 436
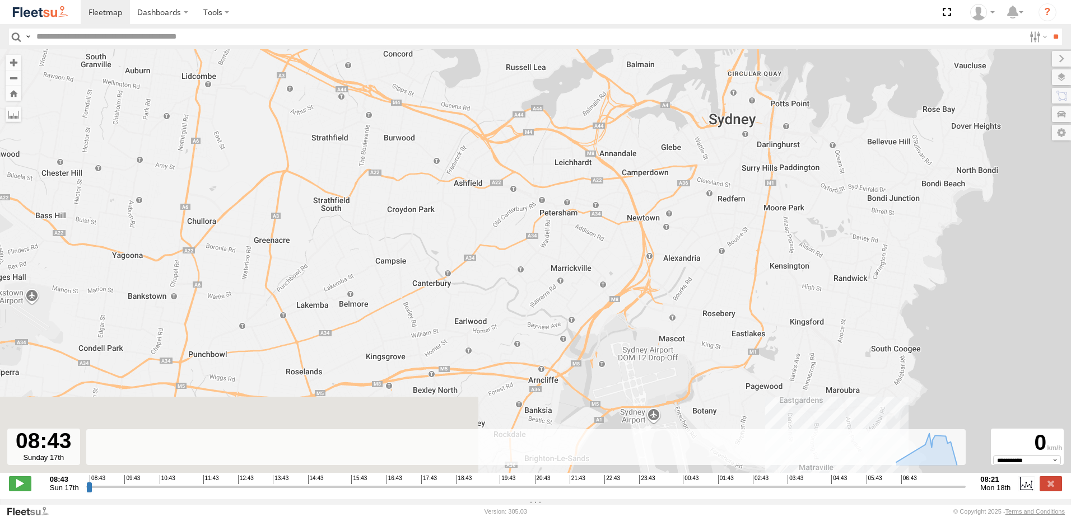
drag, startPoint x: 767, startPoint y: 354, endPoint x: 768, endPoint y: 221, distance: 132.7
click at [768, 221] on div "B2 Timber Truck 05:46 Mon" at bounding box center [535, 267] width 1071 height 436
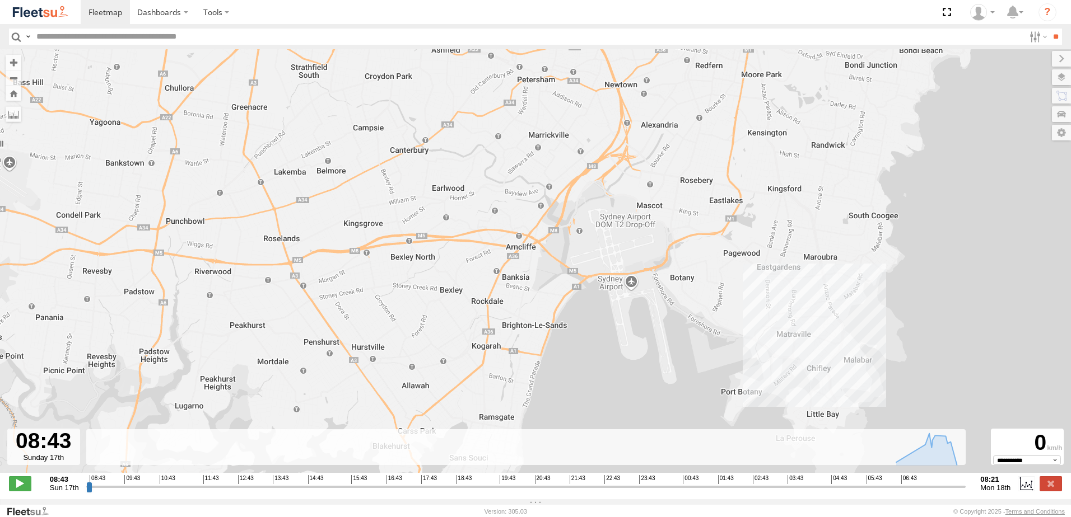
drag, startPoint x: 756, startPoint y: 308, endPoint x: 737, endPoint y: 215, distance: 94.8
click at [737, 216] on div "B2 Timber Truck 05:46 Mon" at bounding box center [535, 267] width 1071 height 436
click at [730, 204] on div "B2 Timber Truck 05:46 Mon" at bounding box center [535, 267] width 1071 height 436
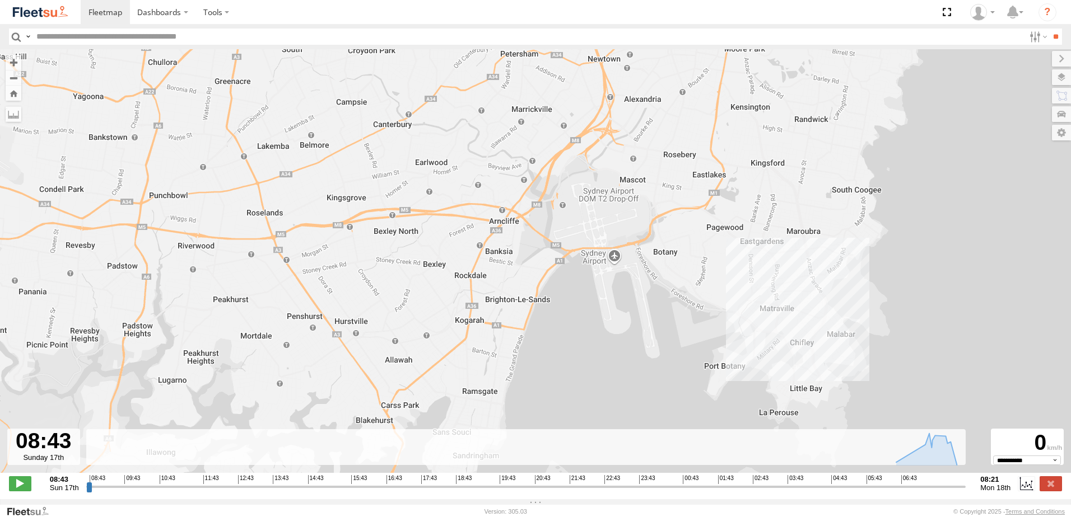
click at [727, 202] on div "B2 Timber Truck 05:46 Mon" at bounding box center [535, 267] width 1071 height 436
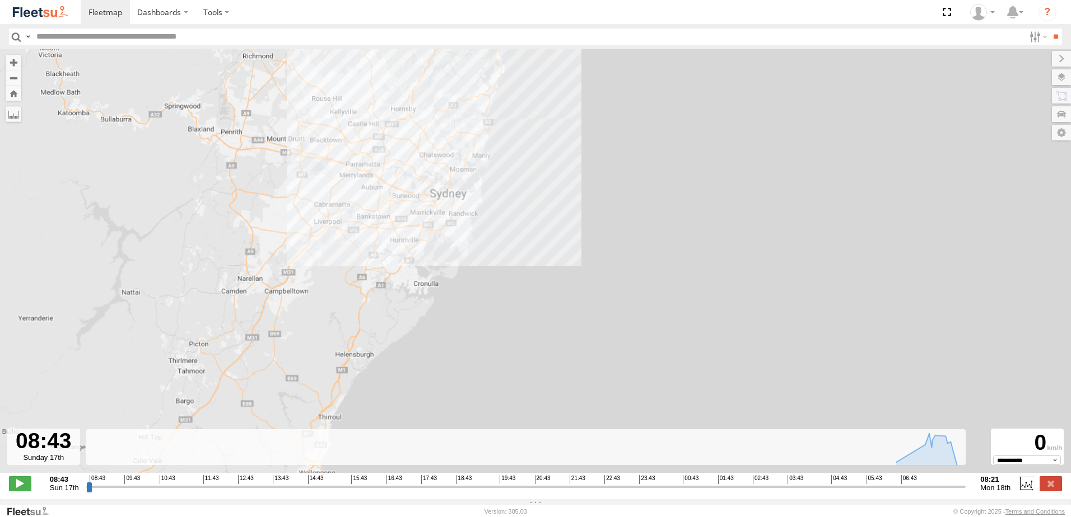
drag, startPoint x: 407, startPoint y: 127, endPoint x: 407, endPoint y: 217, distance: 89.6
click at [407, 217] on div "B2 Timber Truck 05:46 Mon" at bounding box center [535, 267] width 1071 height 436
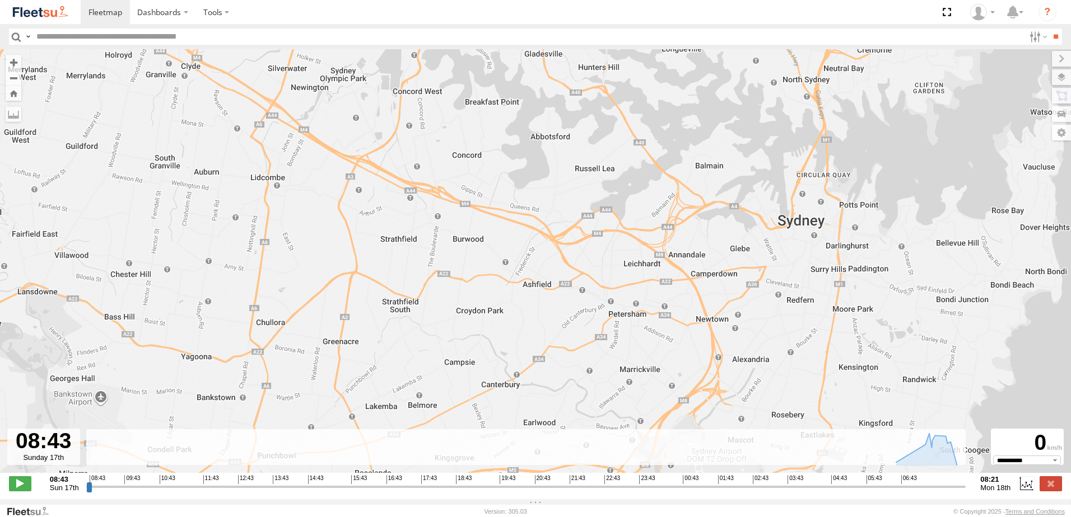
drag, startPoint x: 746, startPoint y: 325, endPoint x: 615, endPoint y: 268, distance: 142.9
click at [615, 268] on div "B2 Timber Truck 05:46 Mon" at bounding box center [535, 267] width 1071 height 436
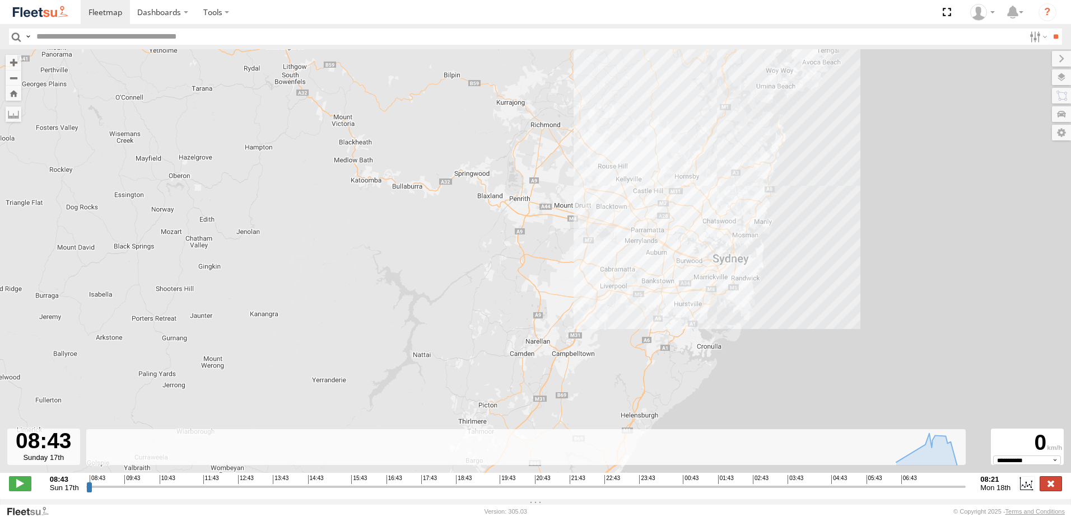
click at [1049, 489] on label at bounding box center [1050, 484] width 22 height 15
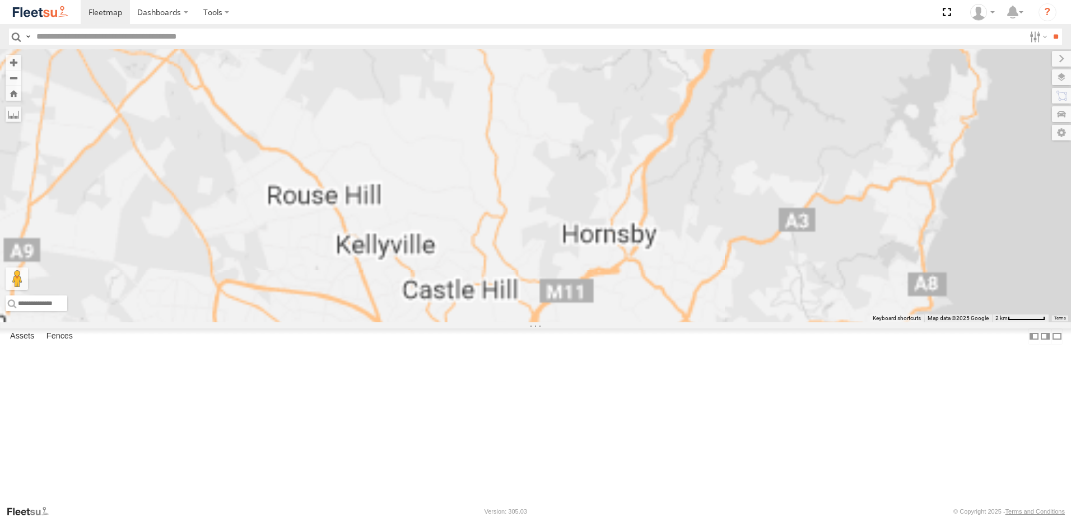
drag, startPoint x: 874, startPoint y: 238, endPoint x: 637, endPoint y: 301, distance: 245.0
click at [637, 304] on div "B2 Timber Truck" at bounding box center [535, 185] width 1071 height 273
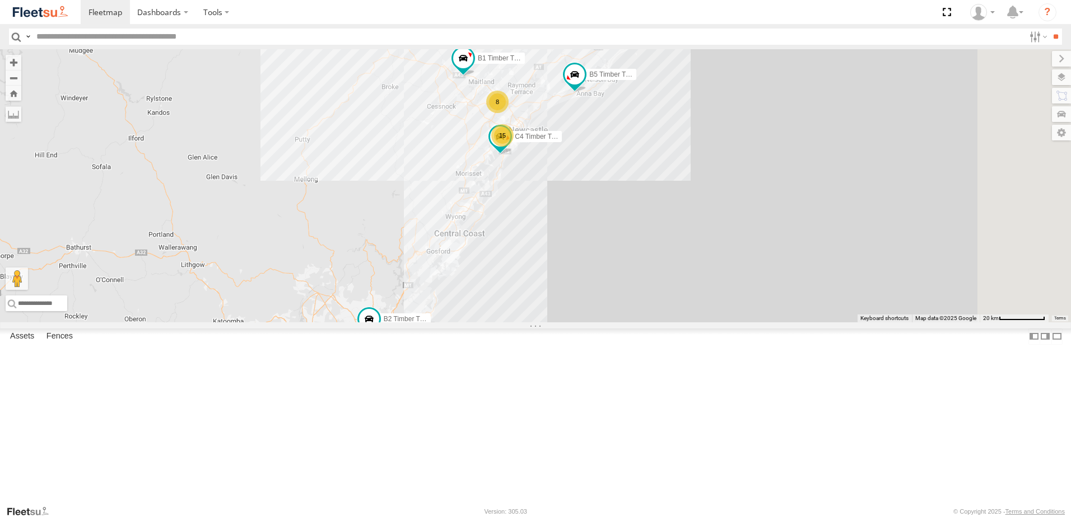
drag, startPoint x: 763, startPoint y: 165, endPoint x: 676, endPoint y: 310, distance: 169.8
click at [676, 307] on div "B2 Timber Truck 8 15 B5 Timber Truck C4 Timber Truck B1 Timber Truck" at bounding box center [535, 185] width 1071 height 273
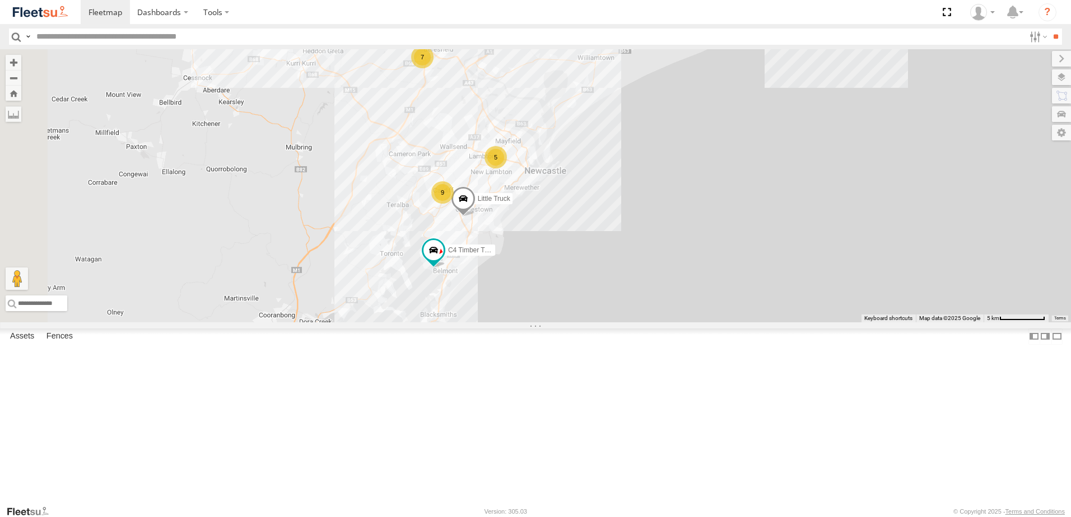
drag, startPoint x: 773, startPoint y: 222, endPoint x: 736, endPoint y: 232, distance: 39.0
click at [837, 156] on div "B2 Timber Truck B5 Timber Truck C4 Timber Truck B1 Timber Truck BX3 Express Ute…" at bounding box center [535, 185] width 1071 height 273
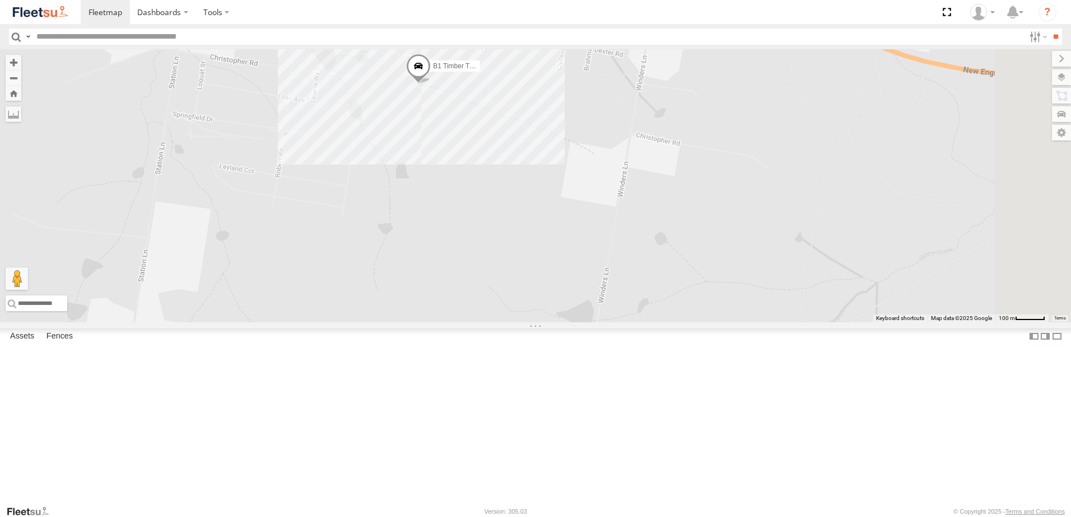
drag, startPoint x: 548, startPoint y: 218, endPoint x: 545, endPoint y: 240, distance: 21.5
click at [545, 240] on div "LX2 Express Ute B2 Timber Truck C3 Timber Truck B5 Timber Truck C4 Timber Truck…" at bounding box center [535, 185] width 1071 height 273
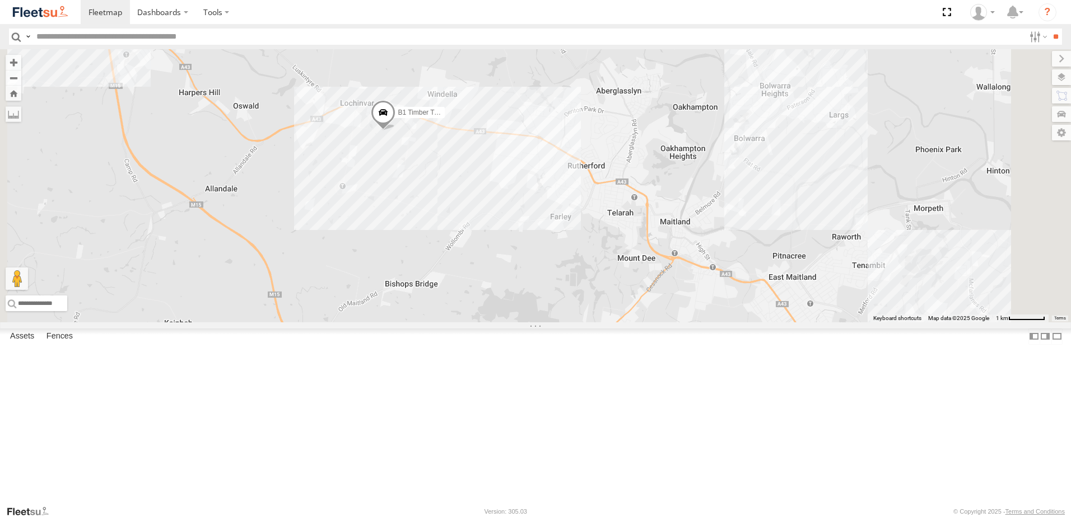
drag, startPoint x: 601, startPoint y: 272, endPoint x: 374, endPoint y: 279, distance: 227.5
click at [370, 279] on div "LX2 Express Ute B2 Timber Truck C3 Timber Truck B5 Timber Truck C4 Timber Truck…" at bounding box center [535, 185] width 1071 height 273
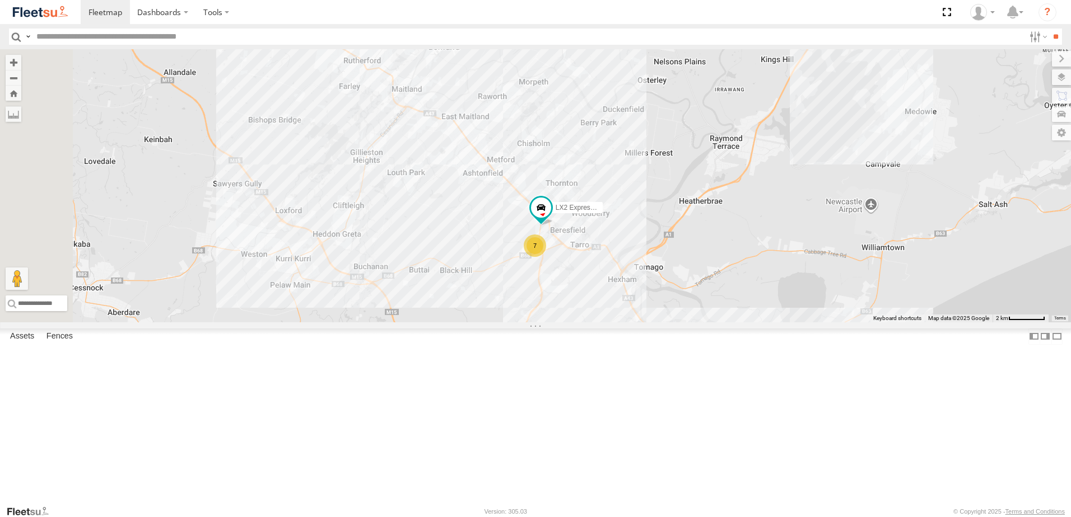
drag, startPoint x: 589, startPoint y: 286, endPoint x: 632, endPoint y: 188, distance: 107.6
click at [632, 188] on div "LX2 Express Ute B2 Timber Truck C3 Timber Truck B5 Timber Truck C4 Timber Truck…" at bounding box center [535, 185] width 1071 height 273
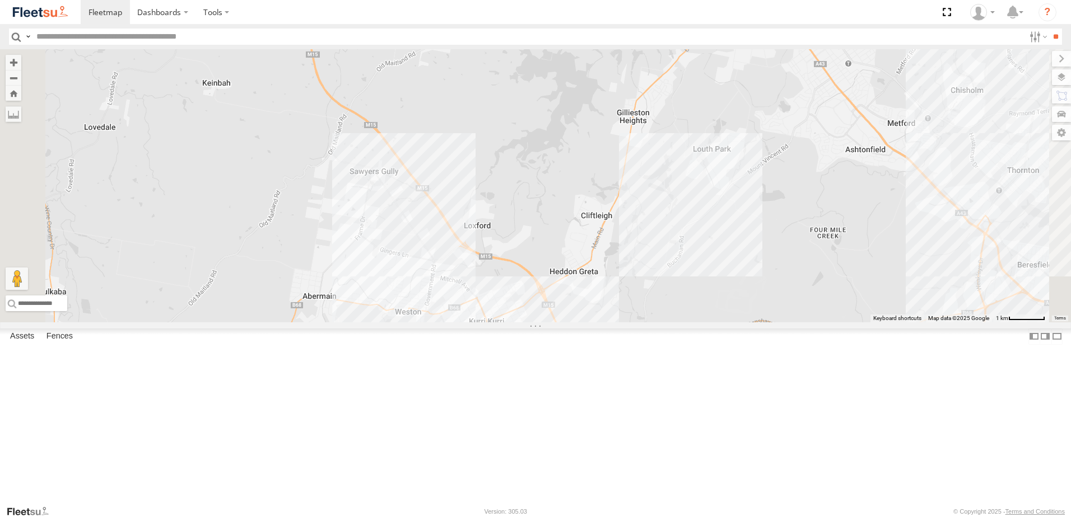
drag, startPoint x: 589, startPoint y: 222, endPoint x: 579, endPoint y: 166, distance: 56.8
click at [578, 157] on div "B2 Timber Truck B5 Timber Truck C4 Timber Truck BX3 Express Ute B1 Timber Truck…" at bounding box center [535, 185] width 1071 height 273
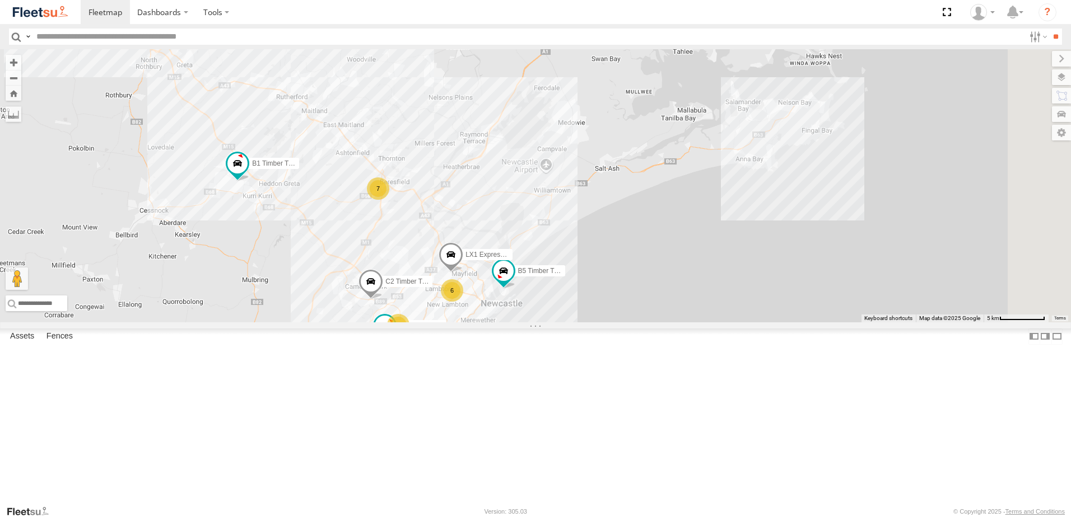
drag, startPoint x: 652, startPoint y: 389, endPoint x: 526, endPoint y: 319, distance: 144.4
click at [528, 319] on div "B1 Timber Truck 7 6 7 B5 Timber Truck CX2 Express Ute LX1 Express Ute BX3 Expre…" at bounding box center [535, 185] width 1071 height 273
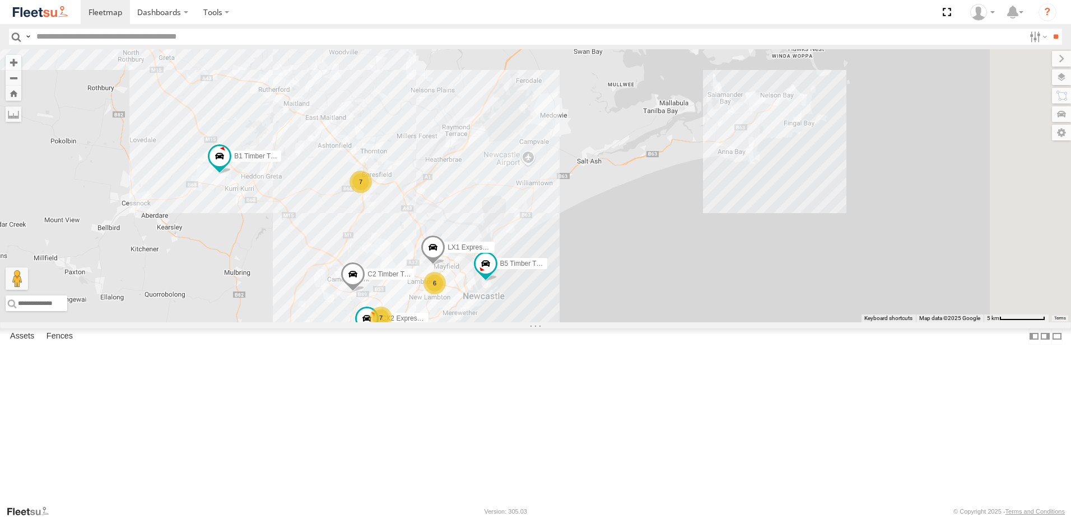
drag, startPoint x: 435, startPoint y: 400, endPoint x: 474, endPoint y: 201, distance: 203.3
click at [474, 201] on div "B1 Timber Truck 7 6 7 B5 Timber Truck CX2 Express Ute LX1 Express Ute BX3 Expre…" at bounding box center [535, 185] width 1071 height 273
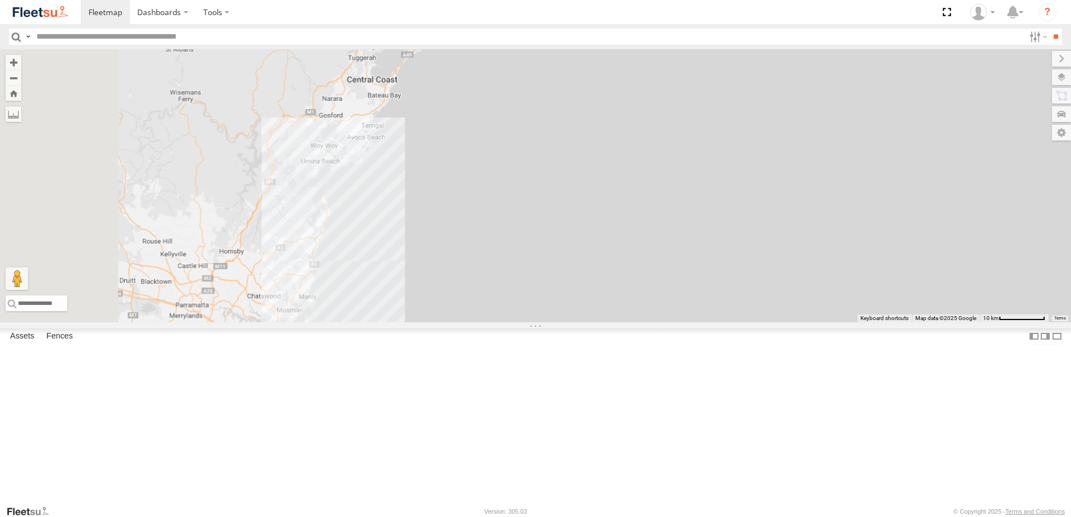
drag, startPoint x: 433, startPoint y: 357, endPoint x: 507, endPoint y: 160, distance: 210.5
click at [506, 160] on div "B1 Timber Truck B5 Timber Truck BX3 Express Ute 6 7 9 C4 Timber Truck" at bounding box center [535, 185] width 1071 height 273
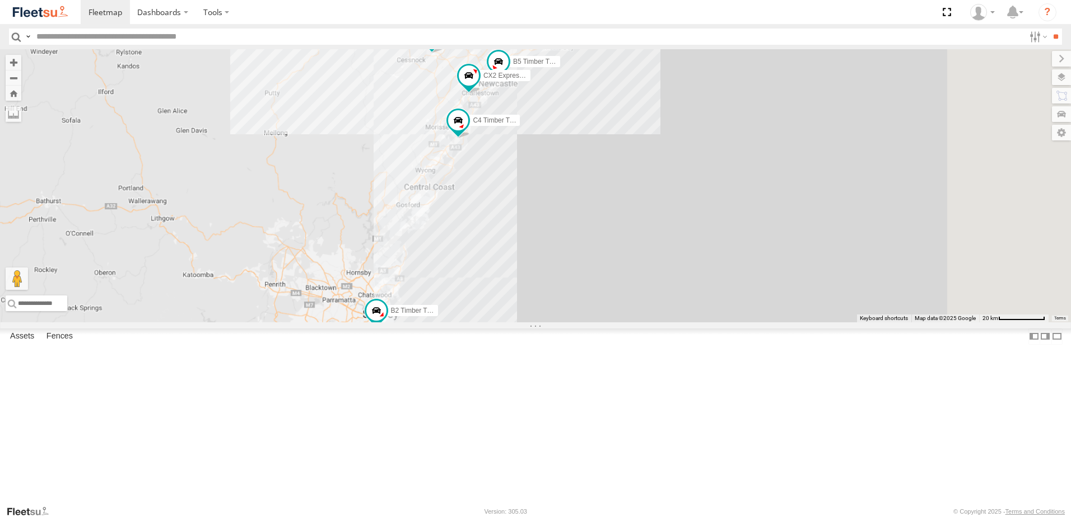
drag, startPoint x: 740, startPoint y: 93, endPoint x: 646, endPoint y: 300, distance: 227.3
click at [646, 300] on div "B1 Timber Truck B5 Timber Truck BX3 Express Ute C4 Timber Truck B2 Timber Truck…" at bounding box center [535, 185] width 1071 height 273
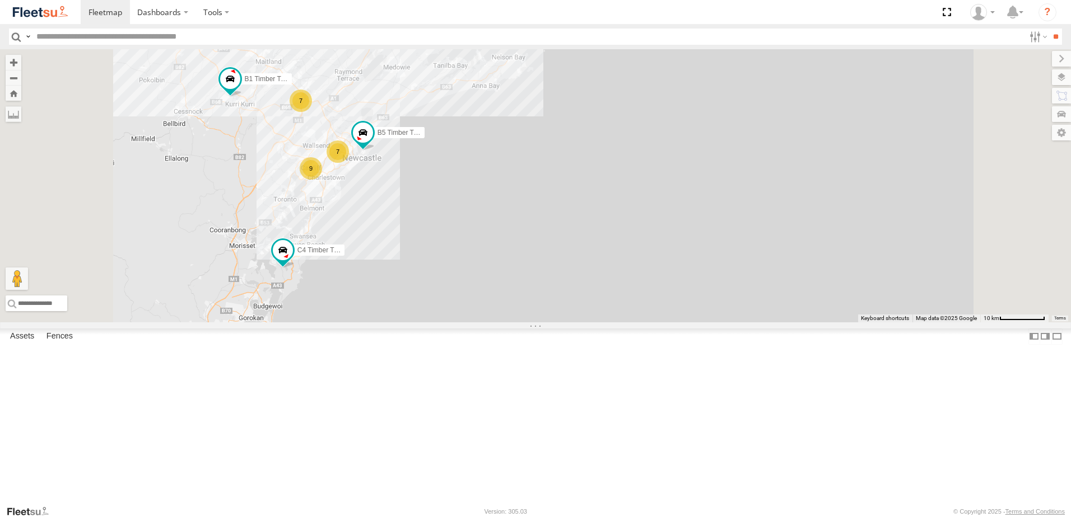
drag, startPoint x: 478, startPoint y: 264, endPoint x: 559, endPoint y: 122, distance: 163.3
click at [561, 123] on div "B1 Timber Truck BX3 Express Ute C4 Timber Truck B2 Timber Truck B5 Timber Truck…" at bounding box center [535, 185] width 1071 height 273
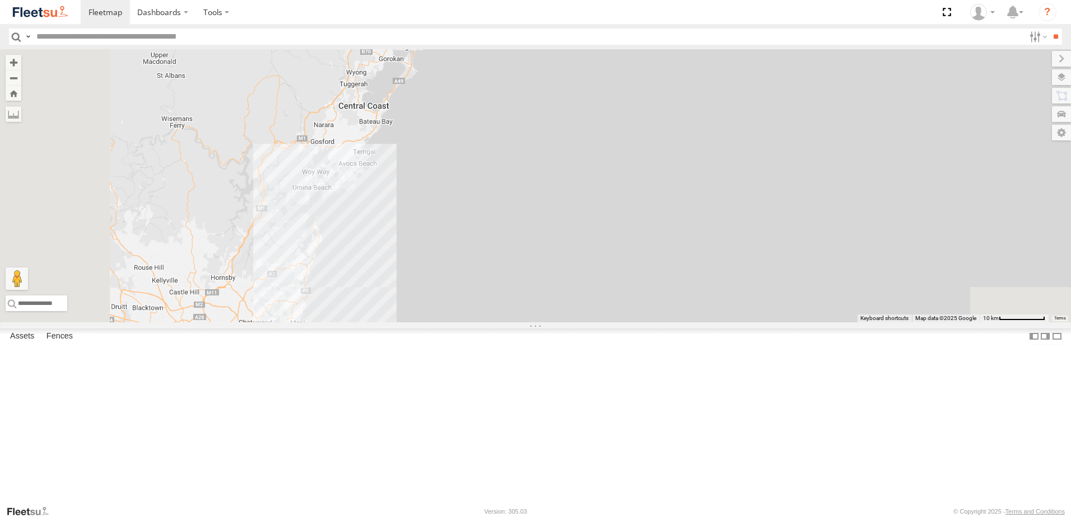
drag, startPoint x: 489, startPoint y: 309, endPoint x: 510, endPoint y: 255, distance: 56.9
click at [510, 255] on div "B1 Timber Truck BX3 Express Ute C4 Timber Truck B2 Timber Truck B5 Timber Truck…" at bounding box center [535, 185] width 1071 height 273
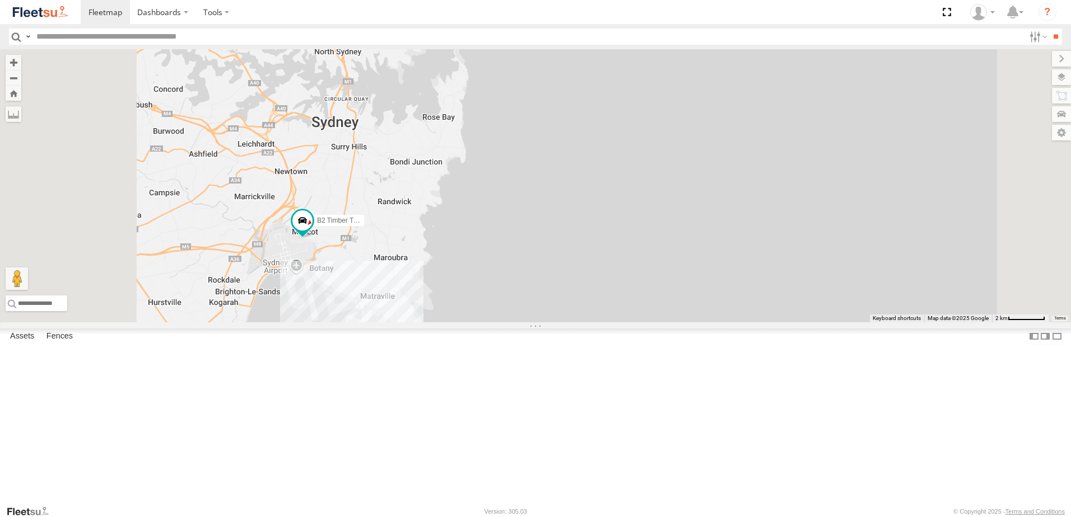
drag, startPoint x: 483, startPoint y: 245, endPoint x: 493, endPoint y: 65, distance: 180.0
click at [488, 64] on div "B1 Timber Truck BX3 Express Ute C4 Timber Truck B2 Timber Truck B5 Timber Truck" at bounding box center [535, 185] width 1071 height 273
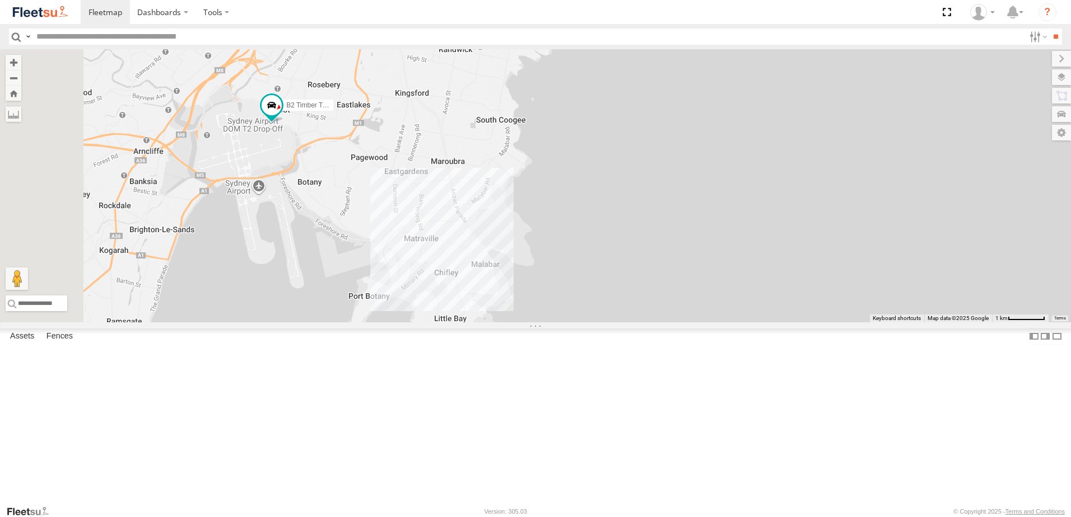
drag, startPoint x: 471, startPoint y: 247, endPoint x: 469, endPoint y: 253, distance: 6.4
click at [472, 250] on div "B1 Timber Truck BX3 Express Ute C4 Timber Truck B2 Timber Truck B5 Timber Truck" at bounding box center [535, 185] width 1071 height 273
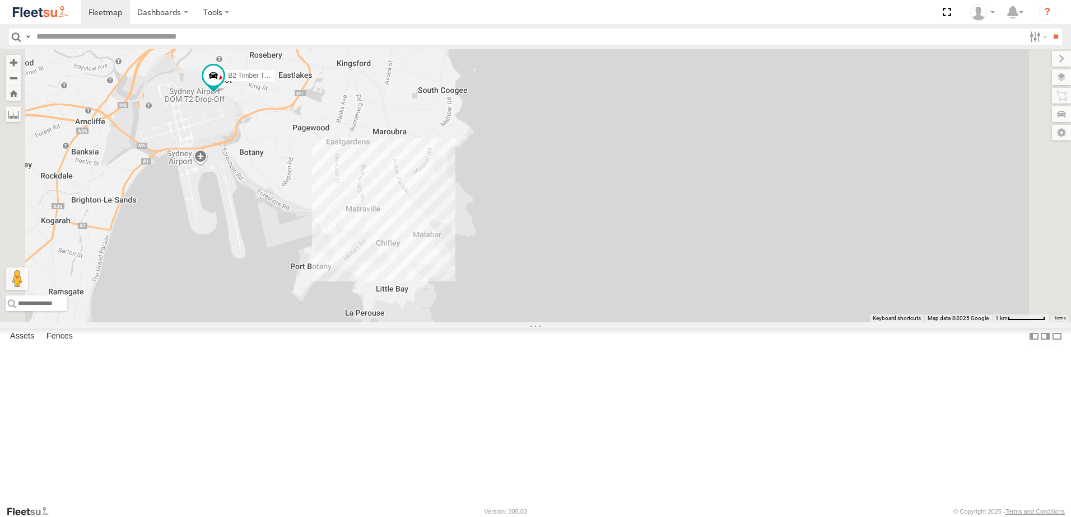
drag, startPoint x: 486, startPoint y: 285, endPoint x: 440, endPoint y: 255, distance: 55.4
click at [440, 255] on div "B1 Timber Truck BX3 Express Ute C4 Timber Truck B2 Timber Truck B5 Timber Truck" at bounding box center [535, 185] width 1071 height 273
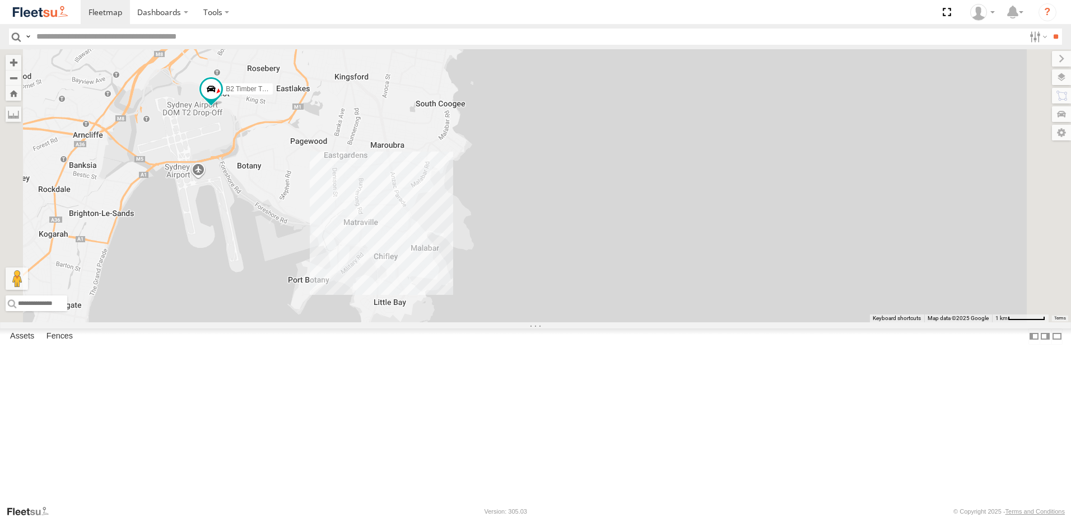
drag, startPoint x: 465, startPoint y: 242, endPoint x: 464, endPoint y: 293, distance: 50.4
click at [459, 311] on div "B1 Timber Truck BX3 Express Ute C4 Timber Truck B2 Timber Truck B5 Timber Truck" at bounding box center [535, 185] width 1071 height 273
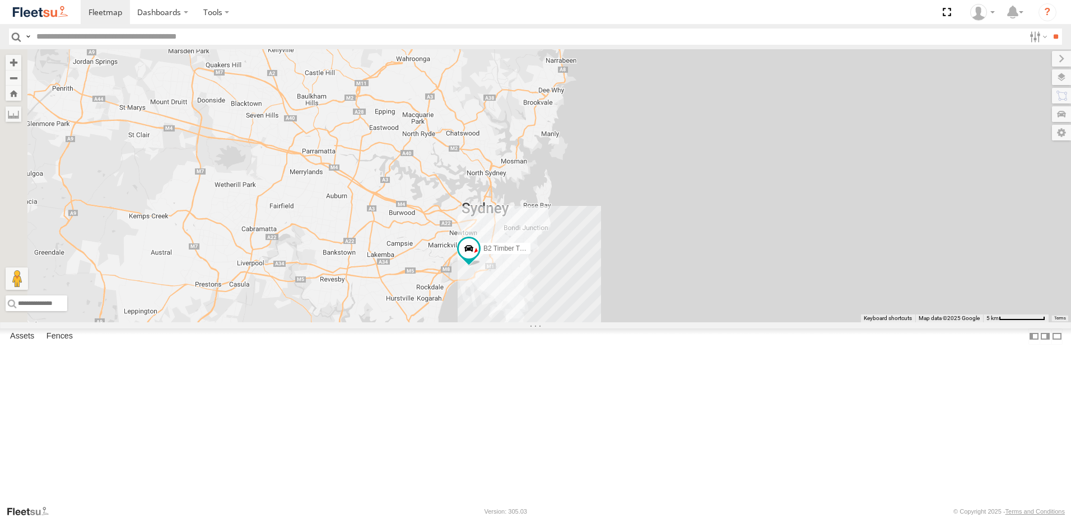
drag, startPoint x: 458, startPoint y: 337, endPoint x: 553, endPoint y: 331, distance: 94.8
click at [552, 323] on div "B1 Timber Truck BX3 Express Ute C4 Timber Truck B2 Timber Truck B5 Timber Truck" at bounding box center [535, 185] width 1071 height 273
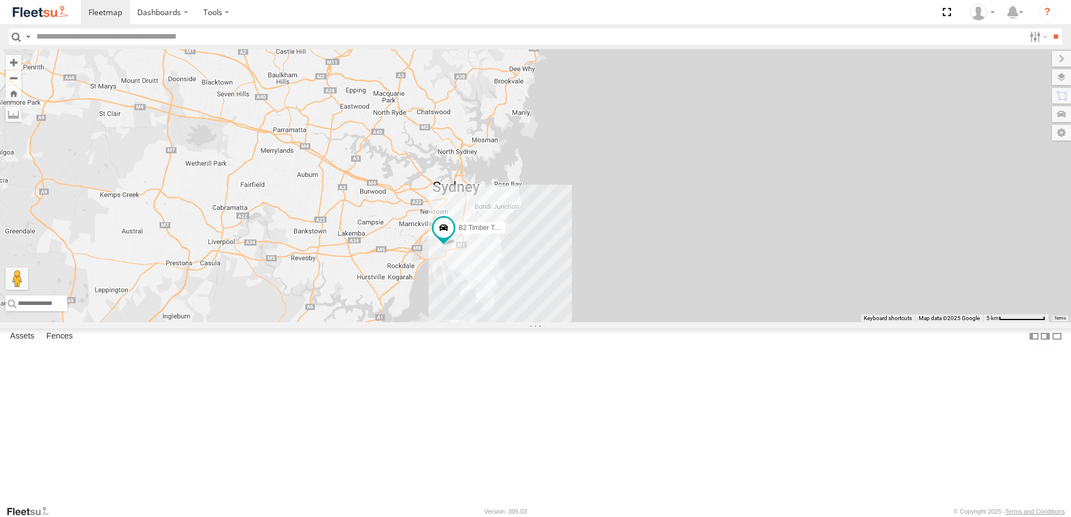
drag, startPoint x: 532, startPoint y: 296, endPoint x: 514, endPoint y: 302, distance: 18.8
click at [514, 302] on div "B1 Timber Truck BX3 Express Ute C4 Timber Truck B2 Timber Truck B5 Timber Truck" at bounding box center [535, 185] width 1071 height 273
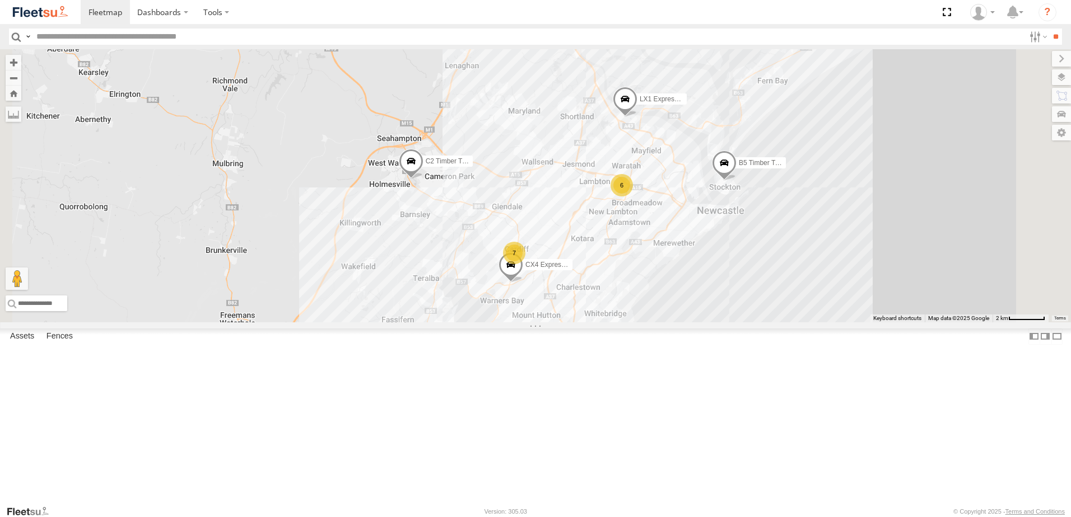
drag, startPoint x: 843, startPoint y: 174, endPoint x: 734, endPoint y: 308, distance: 173.1
click at [737, 307] on div "B2 Timber Truck B5 Timber Truck C4 Timber Truck LX1 Express Ute BX3 Express Ute…" at bounding box center [535, 185] width 1071 height 273
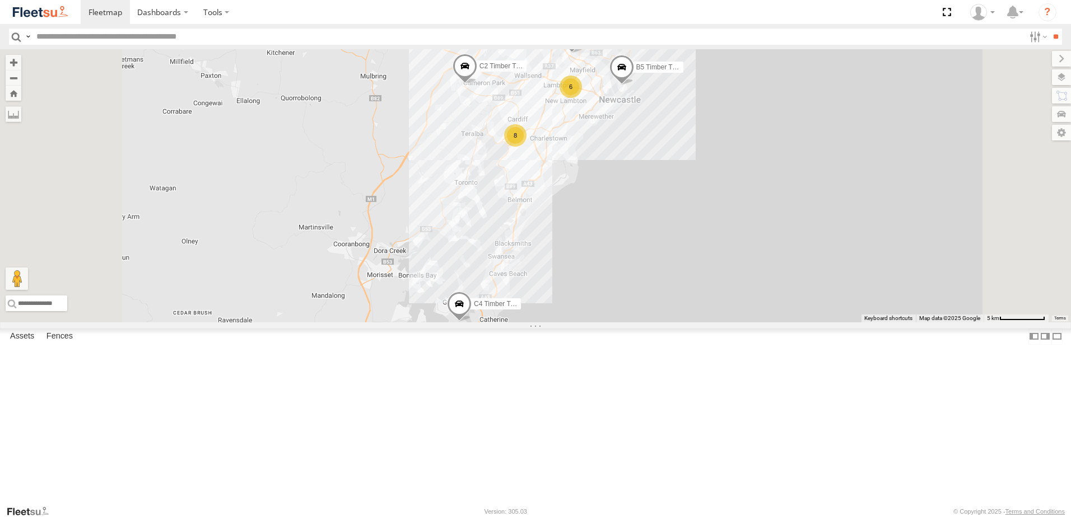
drag, startPoint x: 517, startPoint y: 396, endPoint x: 553, endPoint y: 248, distance: 153.3
click at [553, 248] on div "B2 Timber Truck B5 Timber Truck C4 Timber Truck LX1 Express Ute BX3 Express Ute…" at bounding box center [535, 185] width 1071 height 273
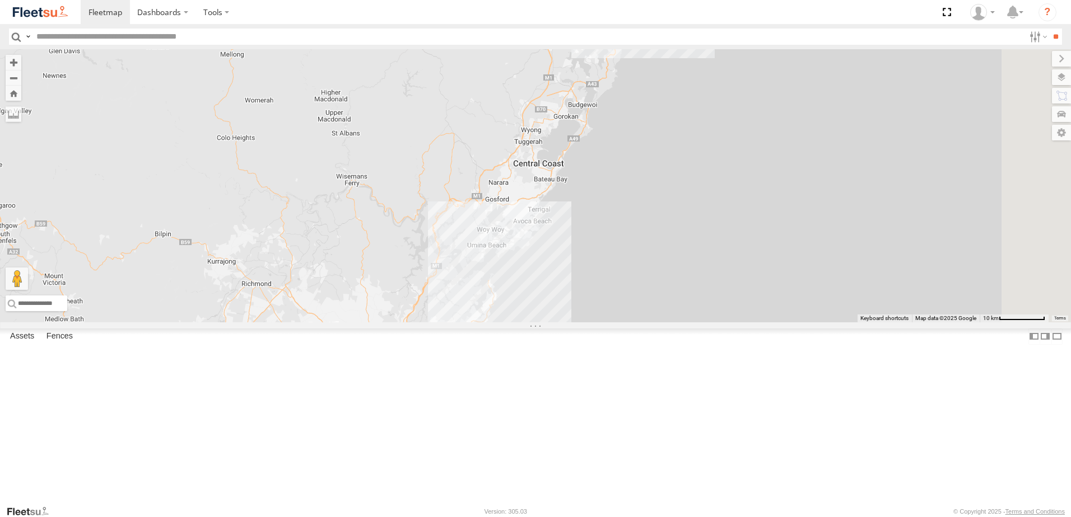
drag, startPoint x: 614, startPoint y: 100, endPoint x: 563, endPoint y: 321, distance: 227.0
click at [563, 320] on div "B2 Timber Truck" at bounding box center [535, 185] width 1071 height 273
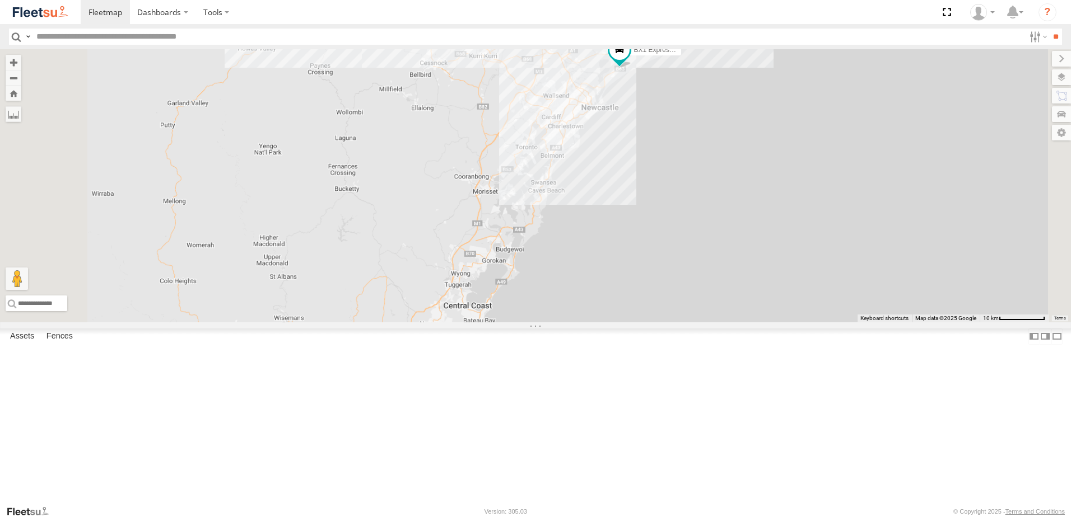
drag, startPoint x: 730, startPoint y: 166, endPoint x: 716, endPoint y: 278, distance: 112.4
click at [716, 278] on div "B2 Timber Truck BX1 Express Ute BX3 Express Ute" at bounding box center [535, 185] width 1071 height 273
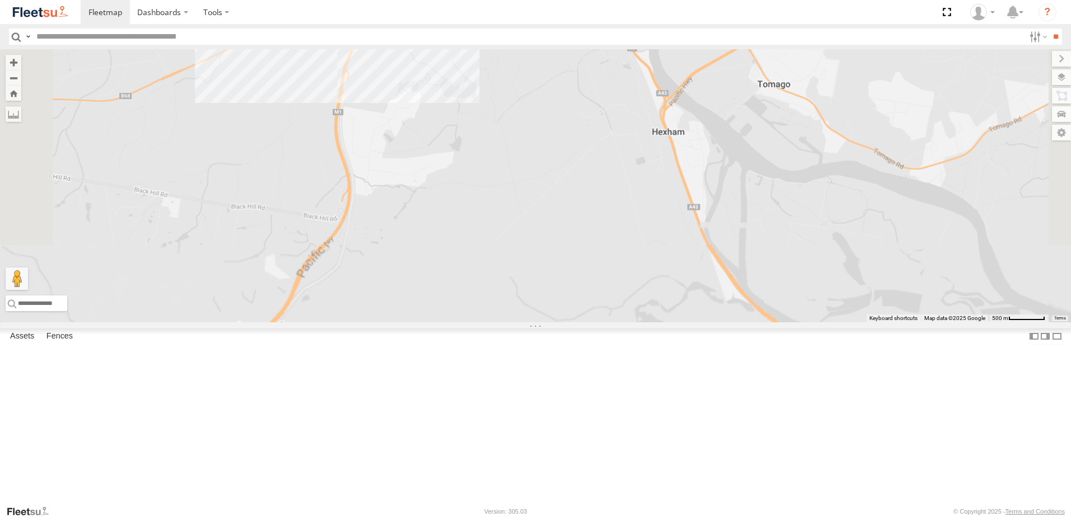
drag, startPoint x: 631, startPoint y: 342, endPoint x: 640, endPoint y: 408, distance: 66.8
click at [640, 323] on div "B2 Timber Truck BX1 Express Ute BX3 Express Ute C2 Timber Truck B4 Timber Truck…" at bounding box center [535, 185] width 1071 height 273
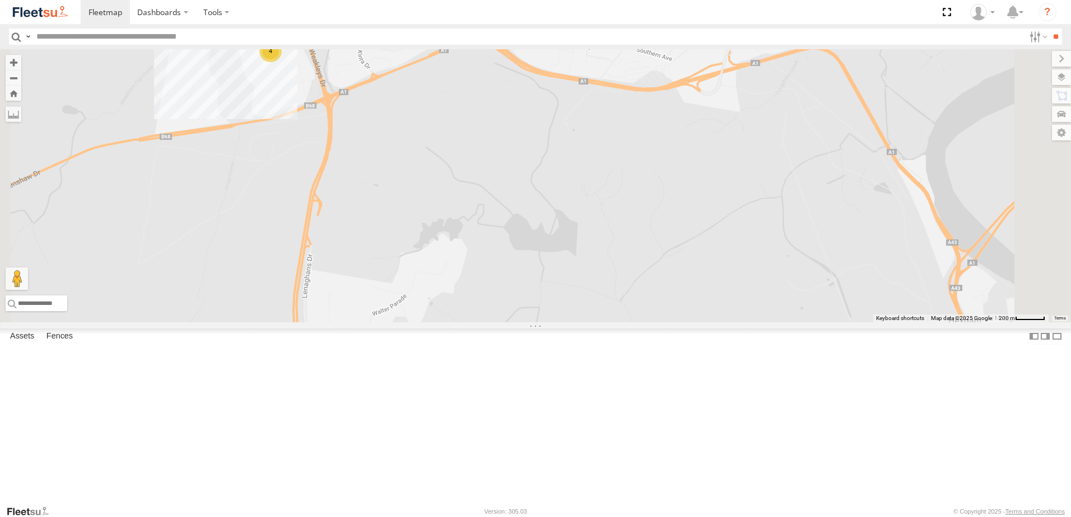
drag, startPoint x: 487, startPoint y: 180, endPoint x: 526, endPoint y: 216, distance: 53.5
click at [532, 220] on div "B2 Timber Truck BX1 Express Ute BX3 Express Ute C2 Timber Truck B4 Timber Truck…" at bounding box center [535, 185] width 1071 height 273
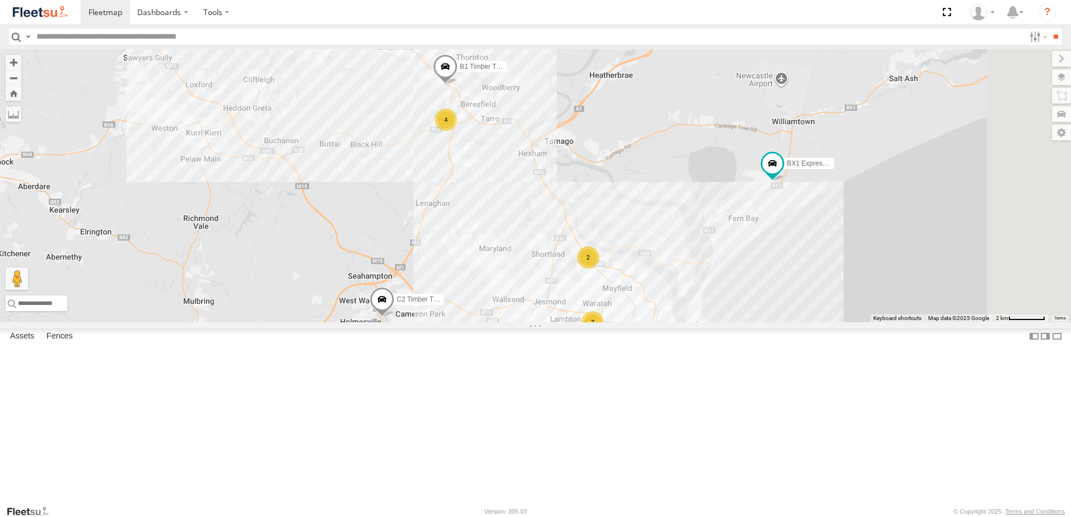
drag, startPoint x: 669, startPoint y: 330, endPoint x: 604, endPoint y: 189, distance: 155.9
click at [604, 189] on div "B2 Timber Truck BX1 Express Ute BX3 Express Ute C2 Timber Truck B4 Timber Truck…" at bounding box center [535, 185] width 1071 height 273
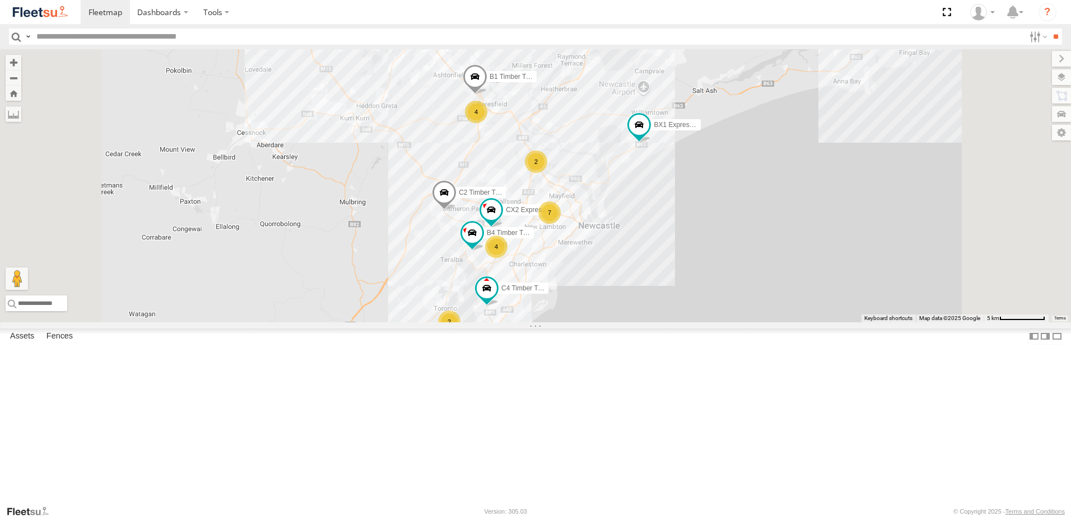
drag, startPoint x: 670, startPoint y: 190, endPoint x: 675, endPoint y: 248, distance: 57.3
click at [681, 239] on div "B4 Timber Truck BX1 Express Ute 7 CX4 Express Ute 4 2 2 CX2 Express Ute C4 Timb…" at bounding box center [535, 185] width 1071 height 273
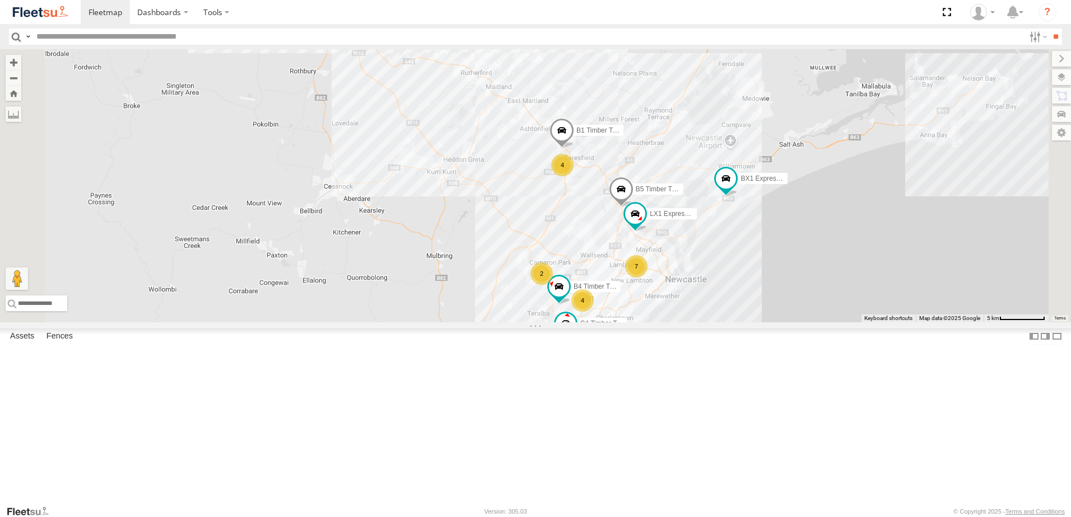
drag, startPoint x: 521, startPoint y: 307, endPoint x: 483, endPoint y: 242, distance: 75.0
click at [483, 242] on div "B4 Timber Truck BX1 Express Ute CX4 Express Ute C4 Timber Truck BX3 Express Ute…" at bounding box center [535, 185] width 1071 height 273
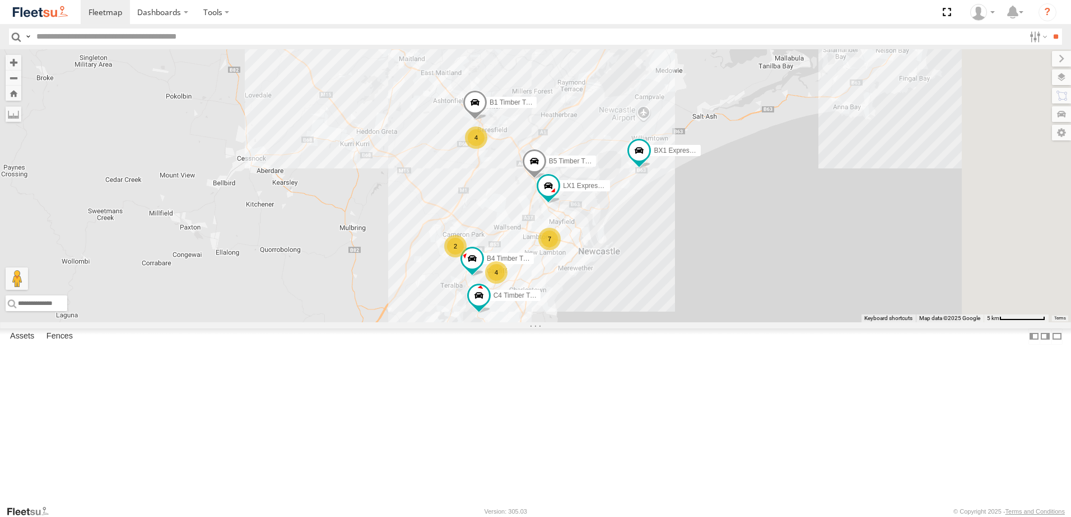
drag, startPoint x: 814, startPoint y: 226, endPoint x: 753, endPoint y: 343, distance: 132.5
click at [760, 323] on div "B4 Timber Truck BX1 Express Ute CX4 Express Ute C4 Timber Truck BX3 Express Ute…" at bounding box center [535, 185] width 1071 height 273
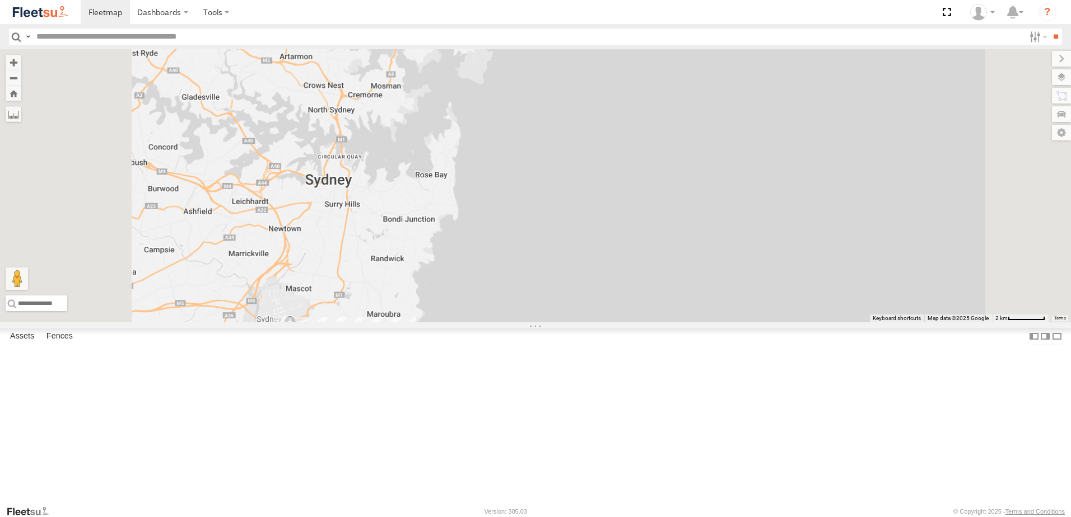
drag, startPoint x: 582, startPoint y: 315, endPoint x: 561, endPoint y: 233, distance: 84.5
click at [561, 234] on div "B4 Timber Truck BX1 Express Ute CX4 Express Ute B2 Timber Truck C3 Timber Truck…" at bounding box center [535, 185] width 1071 height 273
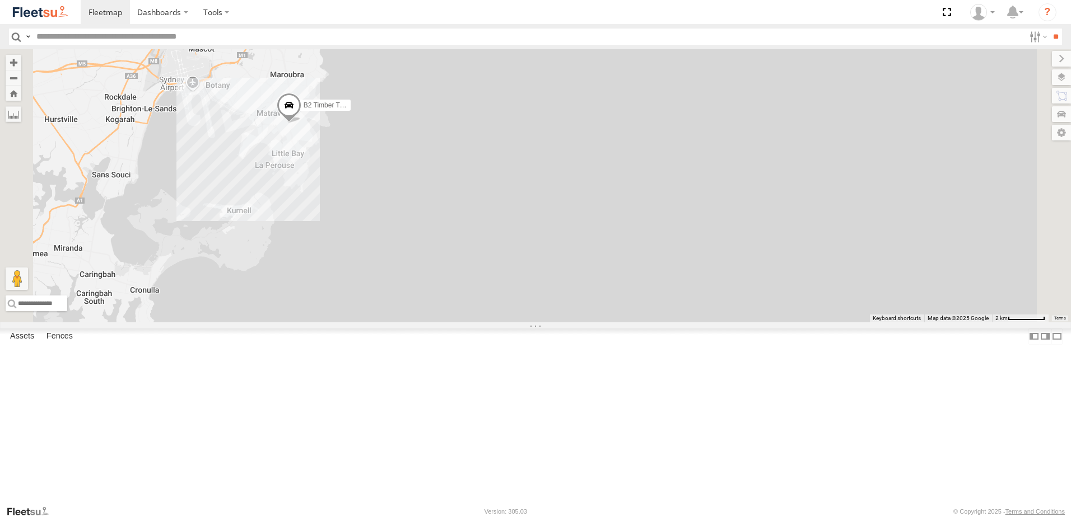
click at [301, 124] on span at bounding box center [289, 109] width 25 height 30
click at [358, 111] on label at bounding box center [347, 107] width 22 height 8
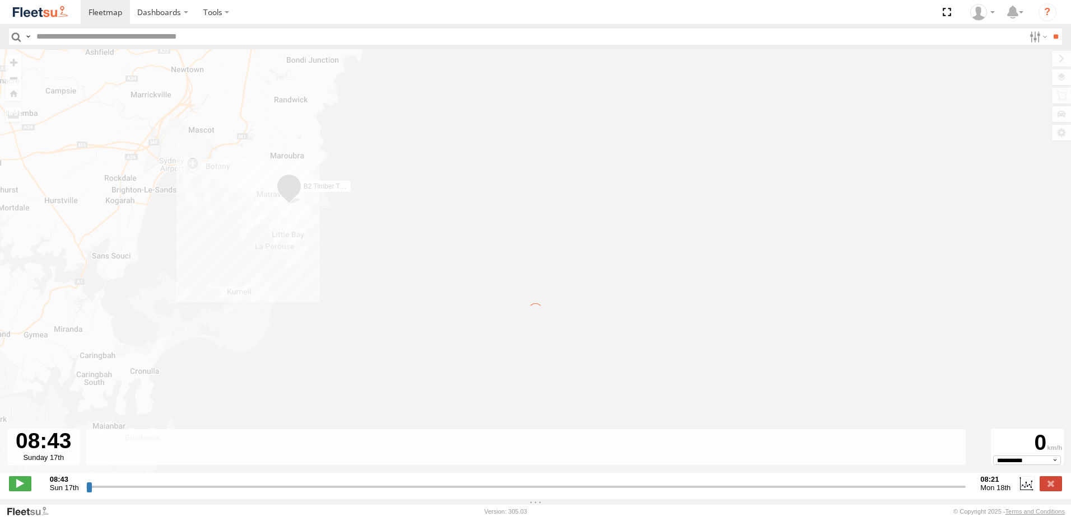
type input "**********"
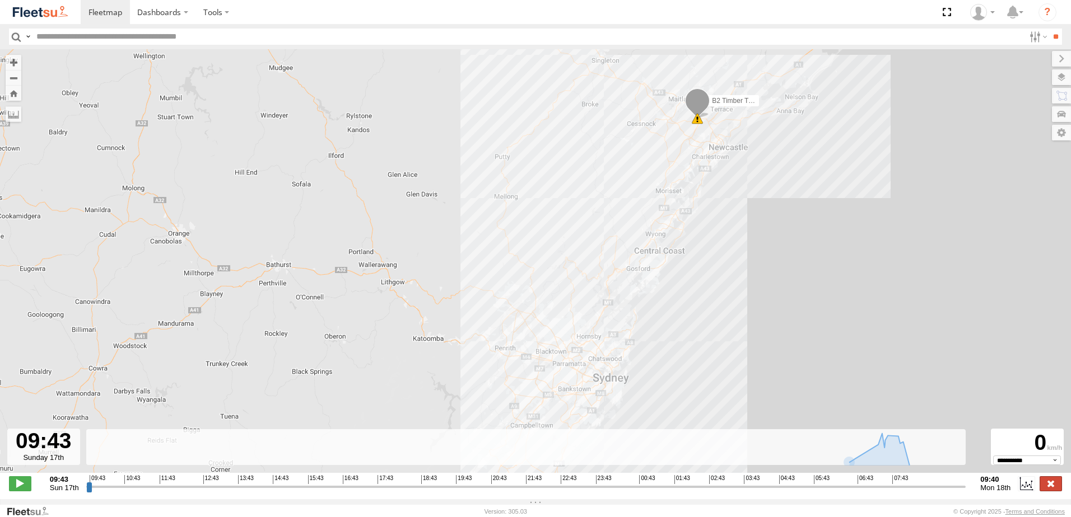
click at [1049, 486] on label at bounding box center [1050, 484] width 22 height 15
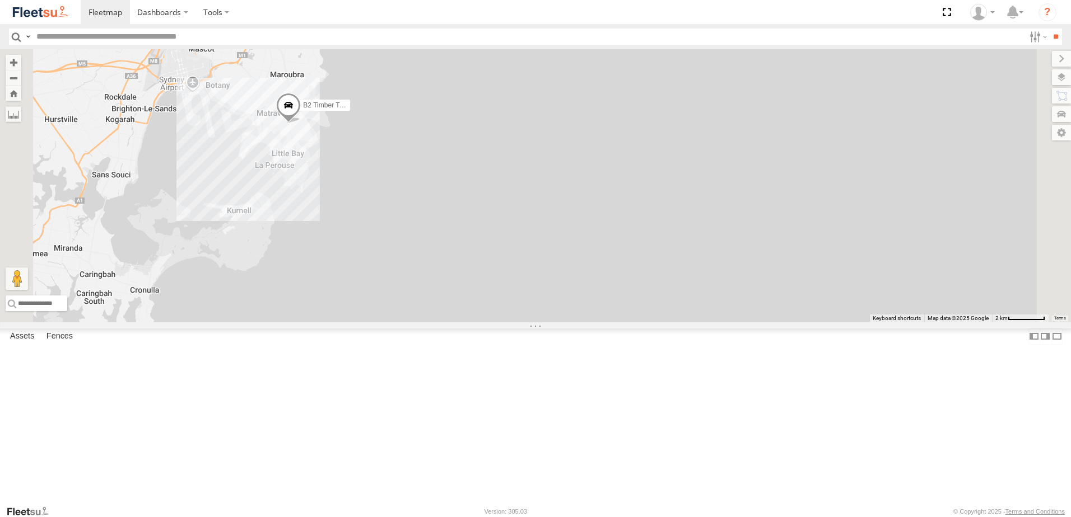
select select "**********"
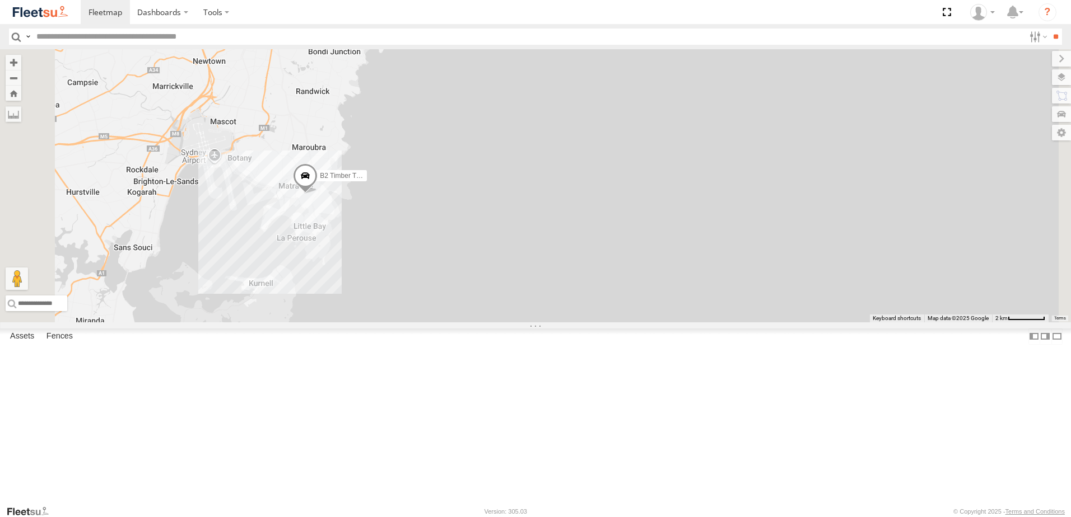
drag, startPoint x: 480, startPoint y: 356, endPoint x: 489, endPoint y: 369, distance: 16.2
click at [485, 323] on div "B2 Timber Truck" at bounding box center [535, 185] width 1071 height 273
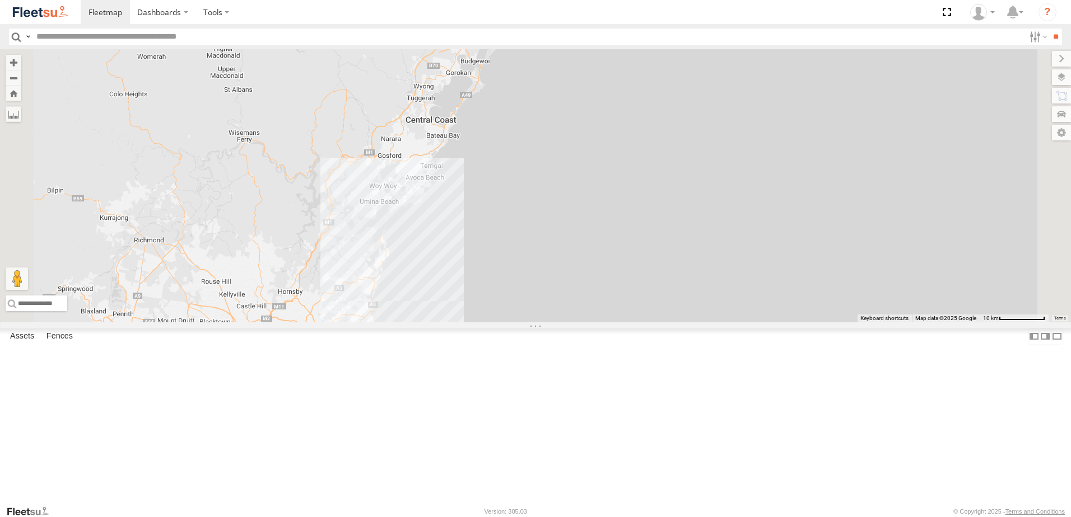
drag, startPoint x: 469, startPoint y: 245, endPoint x: 507, endPoint y: 330, distance: 93.8
click at [448, 323] on div "B2 Timber Truck" at bounding box center [535, 185] width 1071 height 273
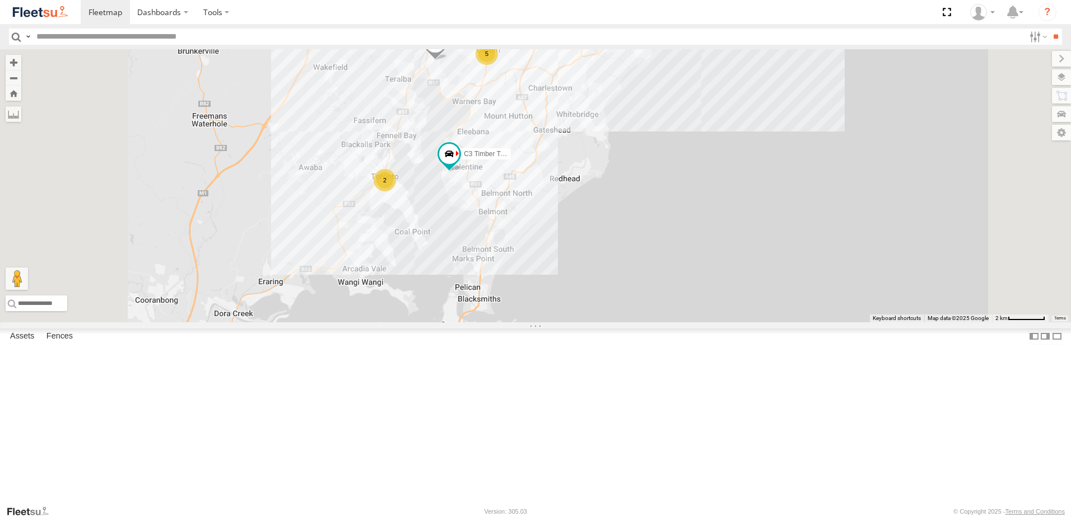
drag, startPoint x: 618, startPoint y: 213, endPoint x: 592, endPoint y: 266, distance: 58.6
click at [617, 240] on div "B2 Timber Truck BX1 Express Ute CX4 Express Ute BX3 Express Ute CX2 Express Ute…" at bounding box center [535, 185] width 1071 height 273
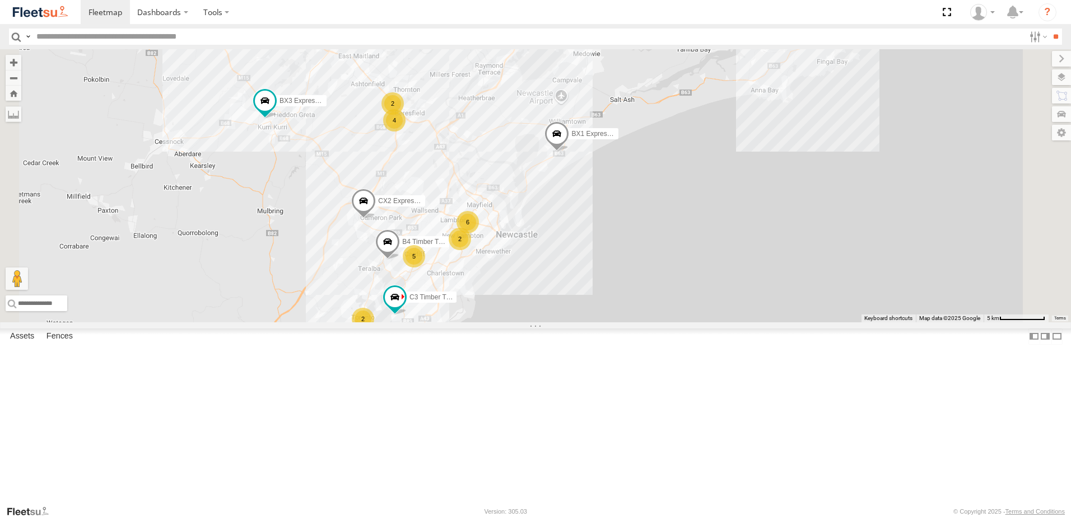
drag, startPoint x: 642, startPoint y: 180, endPoint x: 576, endPoint y: 273, distance: 114.8
click at [577, 276] on div "B2 Timber Truck BX1 Express Ute CX4 Express Ute BX3 Express Ute CX2 Express Ute…" at bounding box center [535, 185] width 1071 height 273
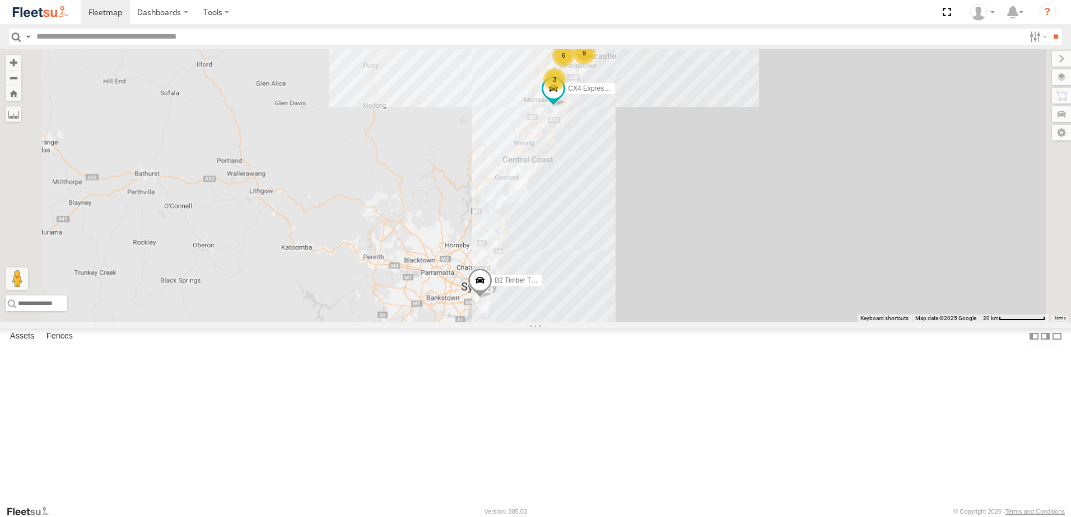
drag, startPoint x: 655, startPoint y: 222, endPoint x: 624, endPoint y: 282, distance: 67.4
click at [624, 282] on div "BX1 Express Ute CX4 Express Ute B2 Timber Truck BX3 Express Ute 3 9 6 6" at bounding box center [535, 185] width 1071 height 273
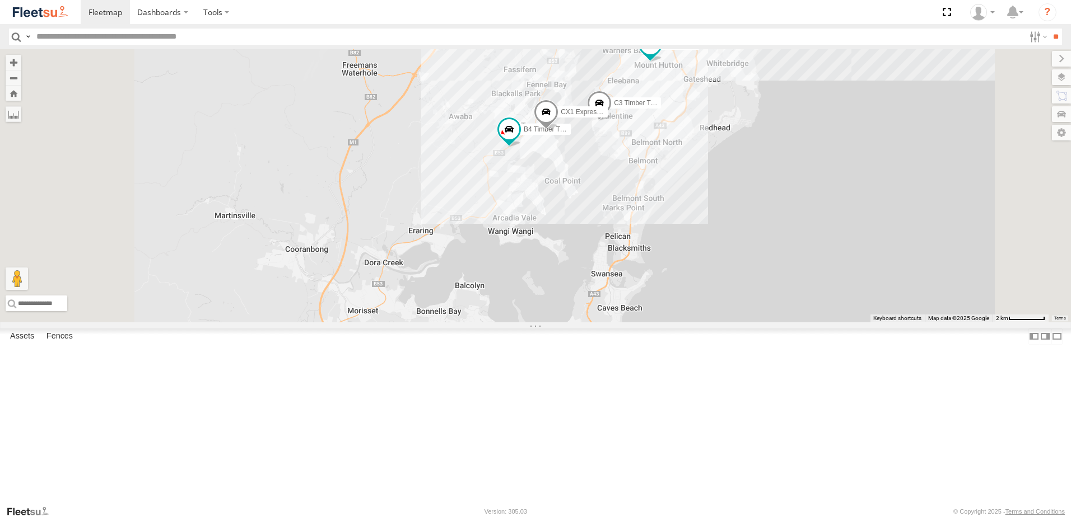
drag, startPoint x: 603, startPoint y: 352, endPoint x: 609, endPoint y: 291, distance: 61.3
click at [609, 291] on div "BX1 Express Ute CX4 Express Ute B2 Timber Truck BX3 Express Ute B4 Timber Truck…" at bounding box center [535, 185] width 1071 height 273
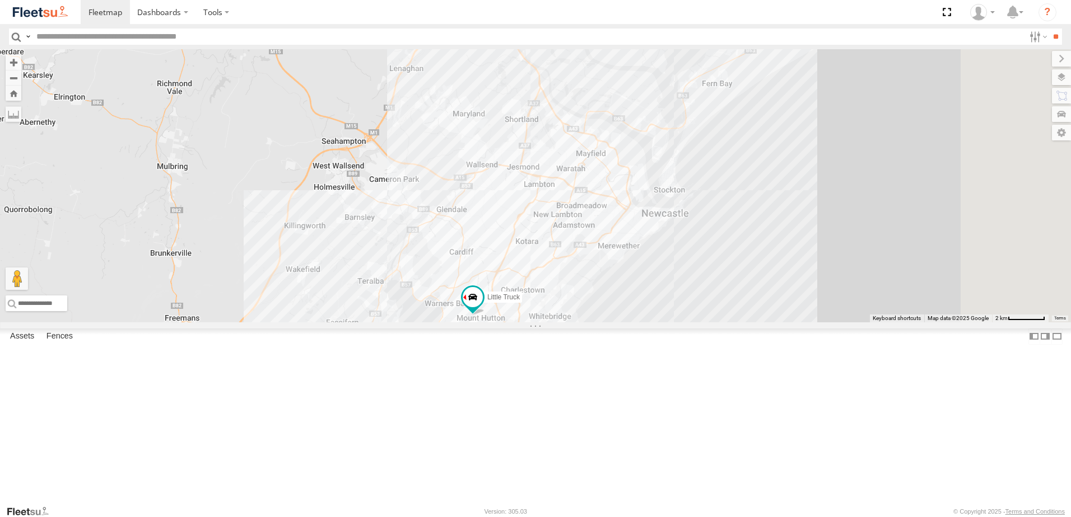
drag, startPoint x: 631, startPoint y: 82, endPoint x: 440, endPoint y: 423, distance: 391.1
click at [440, 323] on div "B4 Timber Truck CX4 Express Ute C3 Timber Truck CX1 Express Ute Little Truck" at bounding box center [535, 185] width 1071 height 273
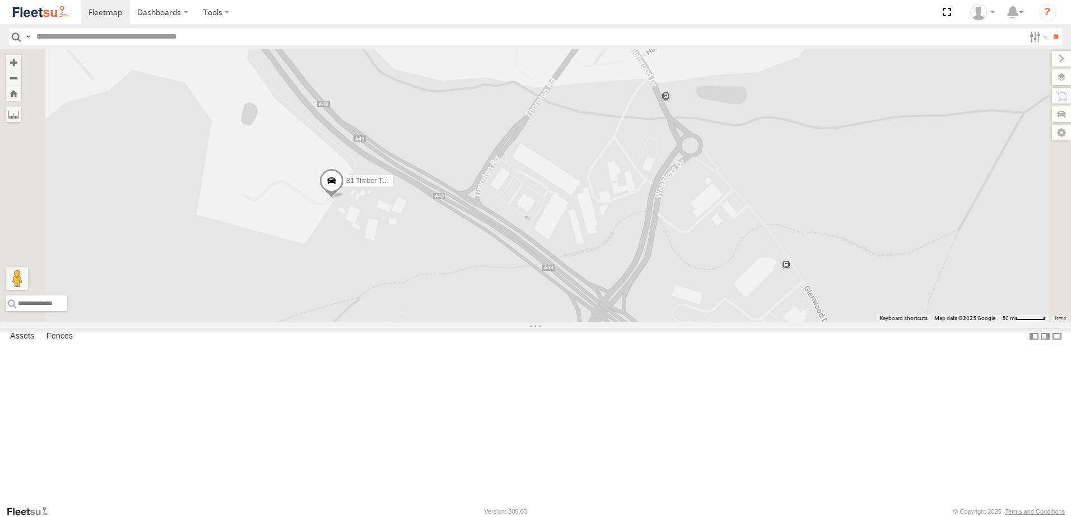
click at [276, 50] on span at bounding box center [263, 35] width 25 height 30
click at [340, 38] on label at bounding box center [329, 34] width 22 height 8
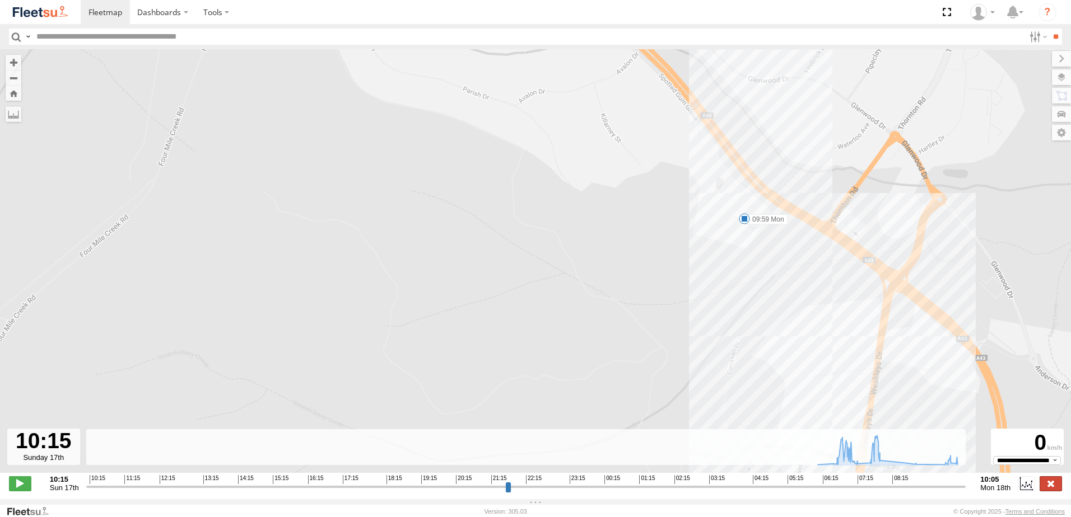
click at [1047, 483] on label at bounding box center [1050, 484] width 22 height 15
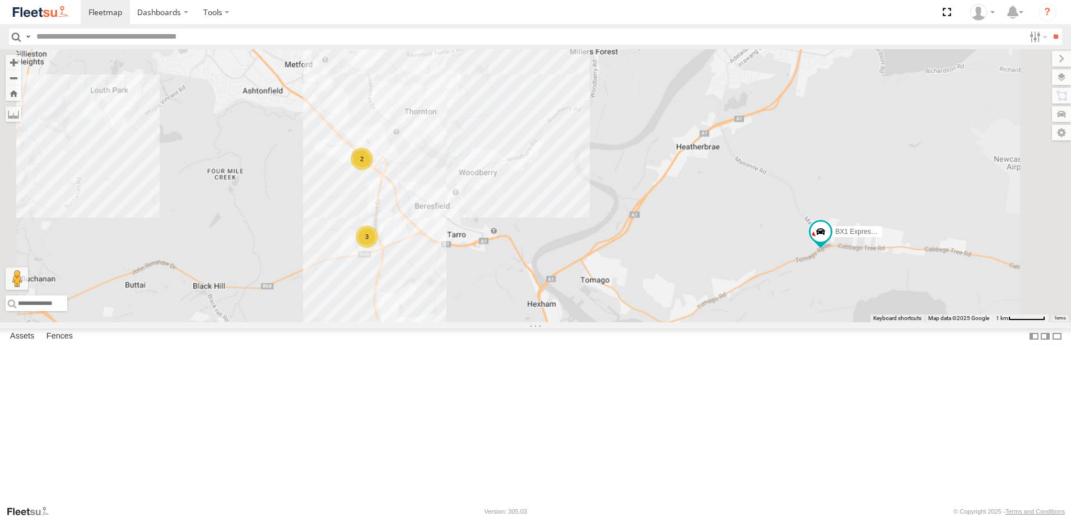
drag, startPoint x: 476, startPoint y: 381, endPoint x: 493, endPoint y: 265, distance: 117.1
click at [491, 269] on div "BX1 Express Ute 3 2 BX4 Express Ute" at bounding box center [535, 185] width 1071 height 273
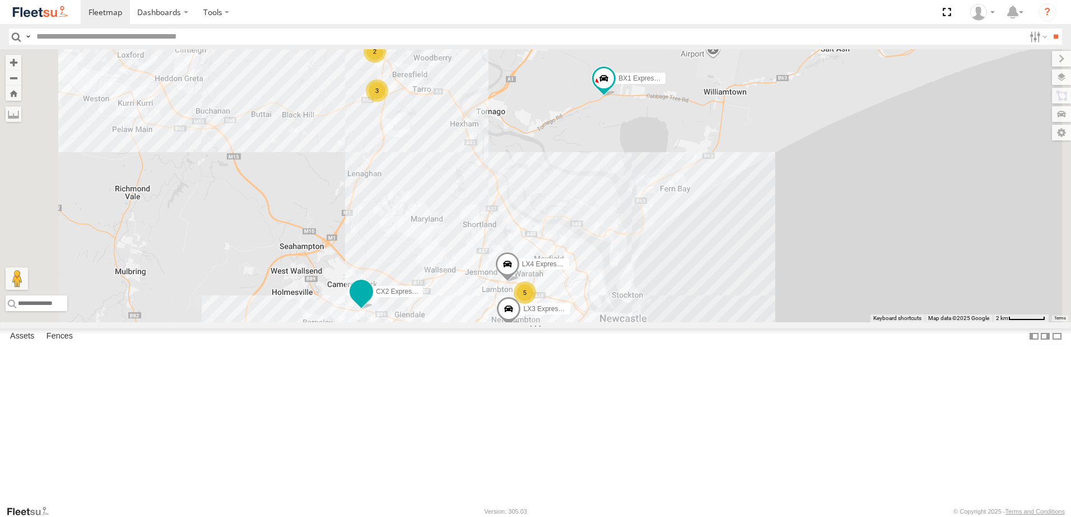
drag, startPoint x: 495, startPoint y: 384, endPoint x: 540, endPoint y: 304, distance: 91.8
click at [371, 302] on span at bounding box center [361, 292] width 20 height 20
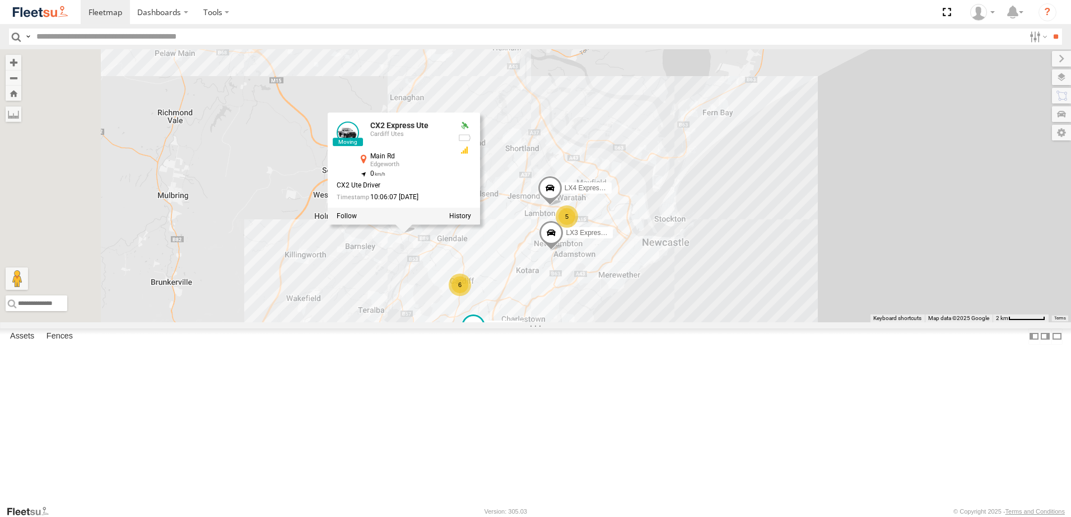
click at [480, 323] on div "BX1 Express Ute BX4 Express Ute 5 6 LX4 Express Ute 3 CX2 Express Ute 2 LX3 Exp…" at bounding box center [535, 185] width 1071 height 273
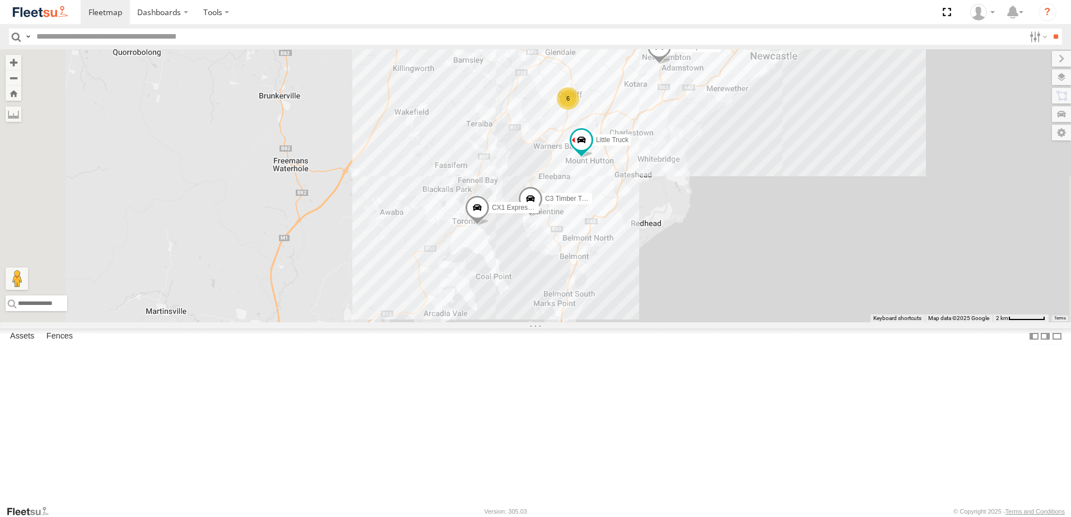
drag, startPoint x: 483, startPoint y: 377, endPoint x: 591, endPoint y: 189, distance: 217.3
click at [591, 189] on div "BX1 Express Ute BX4 Express Ute 5 6 LX4 Express Ute 3 CX2 Express Ute 2 LX3 Exp…" at bounding box center [535, 185] width 1071 height 273
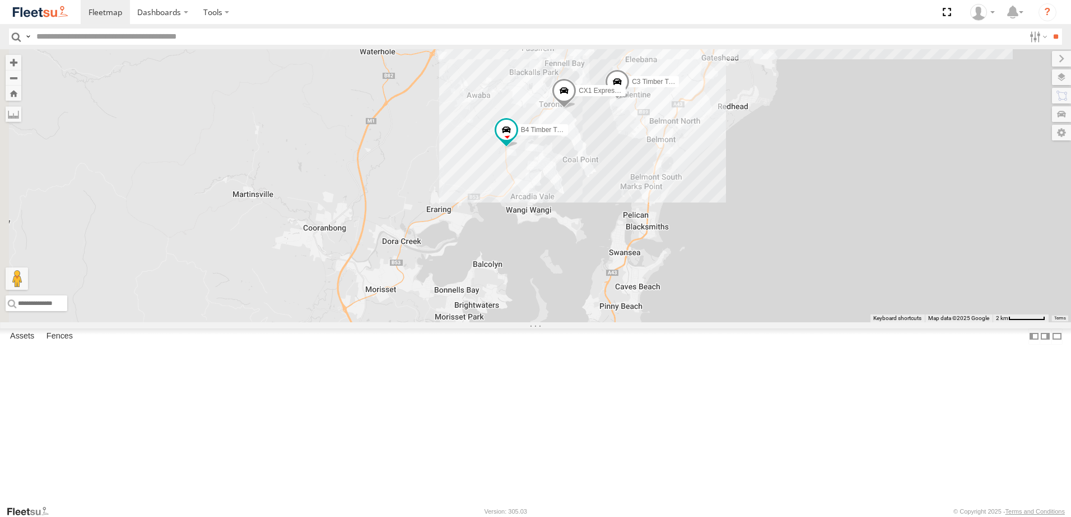
drag, startPoint x: 546, startPoint y: 431, endPoint x: 633, endPoint y: 311, distance: 148.4
click at [633, 311] on div "BX1 Express Ute BX4 Express Ute 5 6 LX4 Express Ute 3 CX2 Express Ute 2 LX3 Exp…" at bounding box center [535, 185] width 1071 height 273
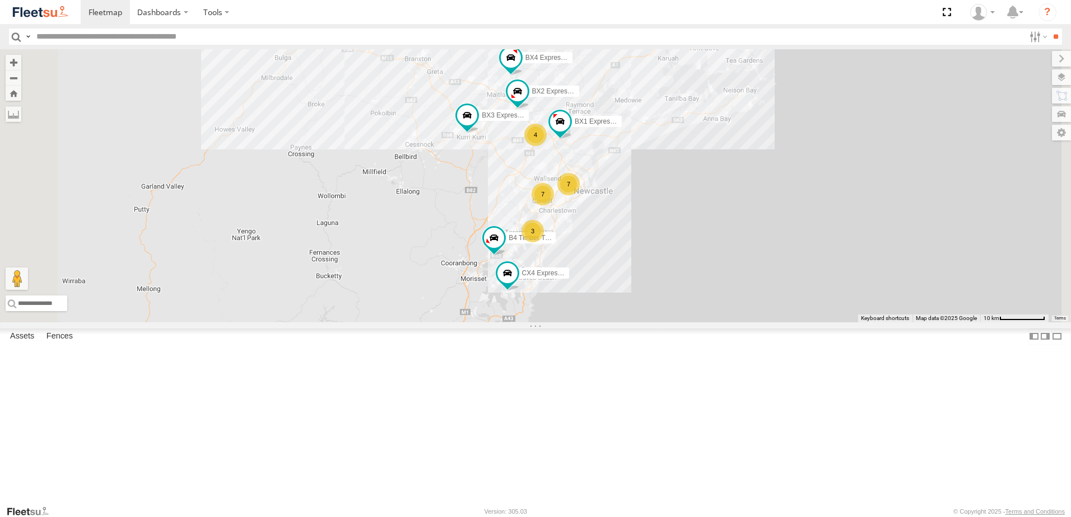
drag, startPoint x: 598, startPoint y: 404, endPoint x: 611, endPoint y: 350, distance: 56.0
click at [610, 323] on div "B4 Timber Truck BX1 Express Ute 7 CX4 Express Ute 7 3 4 BX2 Express Ute BX3 Exp…" at bounding box center [535, 185] width 1071 height 273
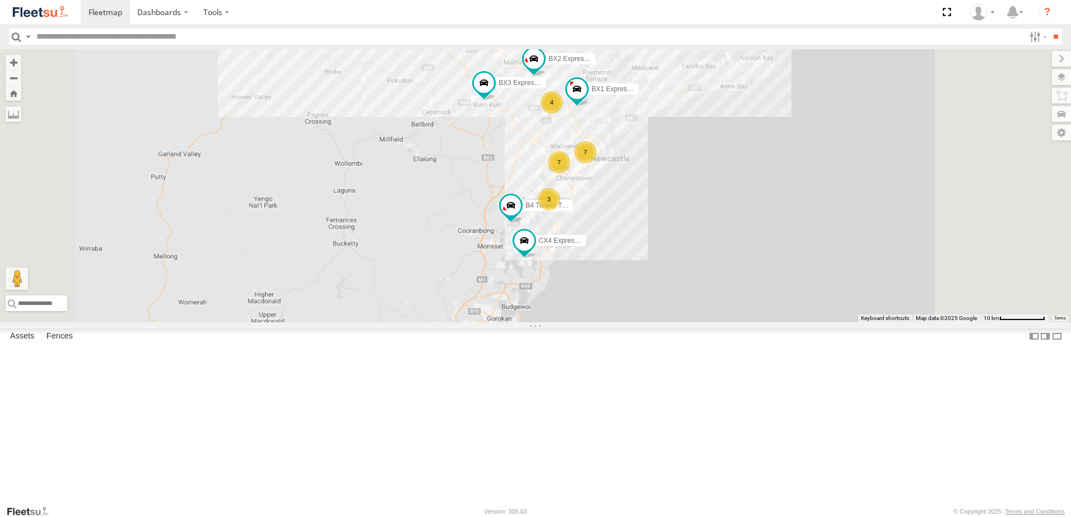
drag, startPoint x: 768, startPoint y: 143, endPoint x: 687, endPoint y: 200, distance: 99.1
click at [743, 189] on div "B4 Timber Truck BX1 Express Ute CX4 Express Ute BX2 Express Ute BX3 Express Ute…" at bounding box center [535, 185] width 1071 height 273
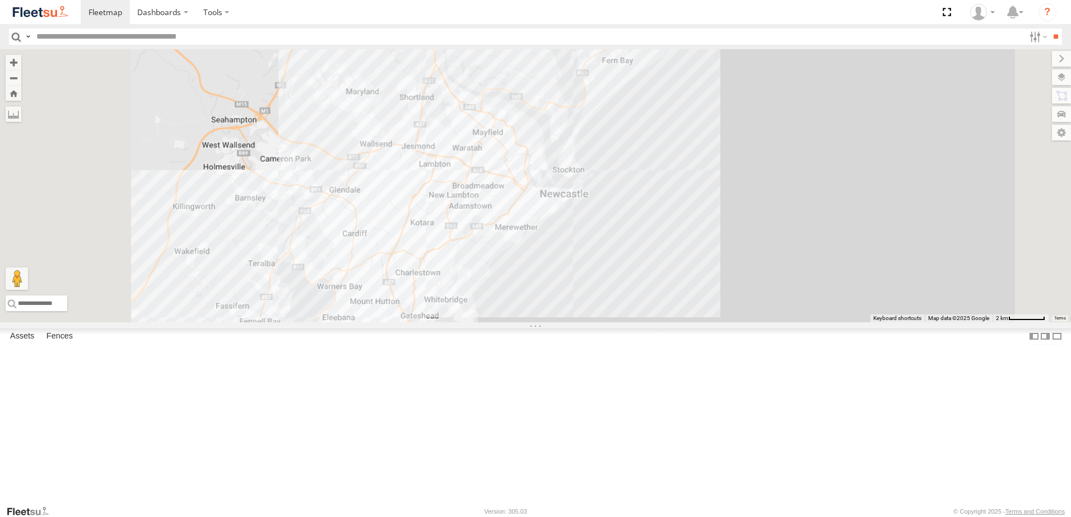
drag, startPoint x: 455, startPoint y: 175, endPoint x: 456, endPoint y: 107, distance: 67.8
click at [456, 109] on div at bounding box center [535, 185] width 1071 height 273
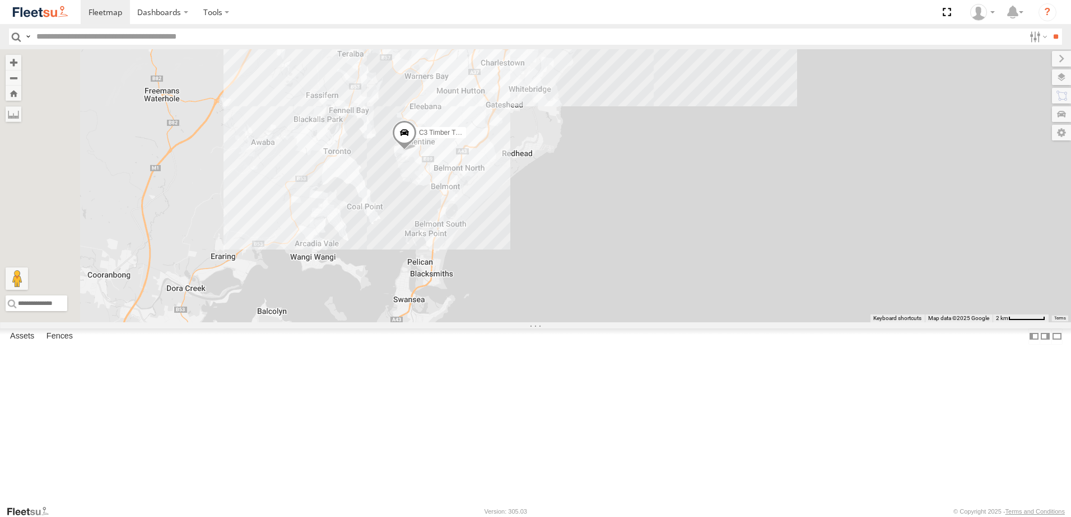
drag, startPoint x: 456, startPoint y: 221, endPoint x: 541, endPoint y: 178, distance: 95.4
click at [541, 178] on div "5 C3 Timber Truck 5 LX4 Express Ute CX2 Express Ute LX3 Express Ute CX1 Express…" at bounding box center [535, 185] width 1071 height 273
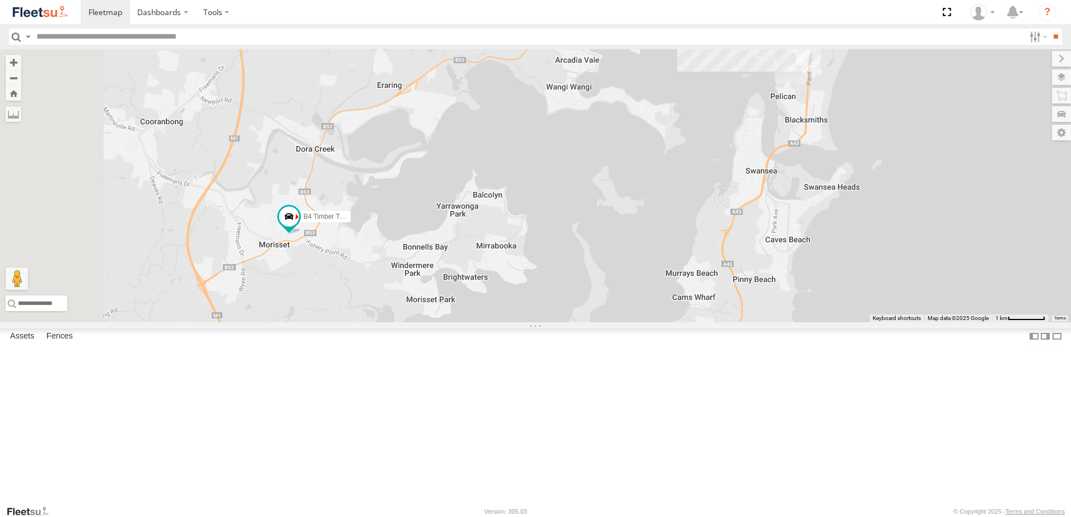
drag, startPoint x: 384, startPoint y: 352, endPoint x: 444, endPoint y: 325, distance: 65.9
click at [443, 323] on div "C3 Timber Truck LX4 Express Ute CX2 Express Ute LX3 Express Ute CX1 Express Ute…" at bounding box center [535, 185] width 1071 height 273
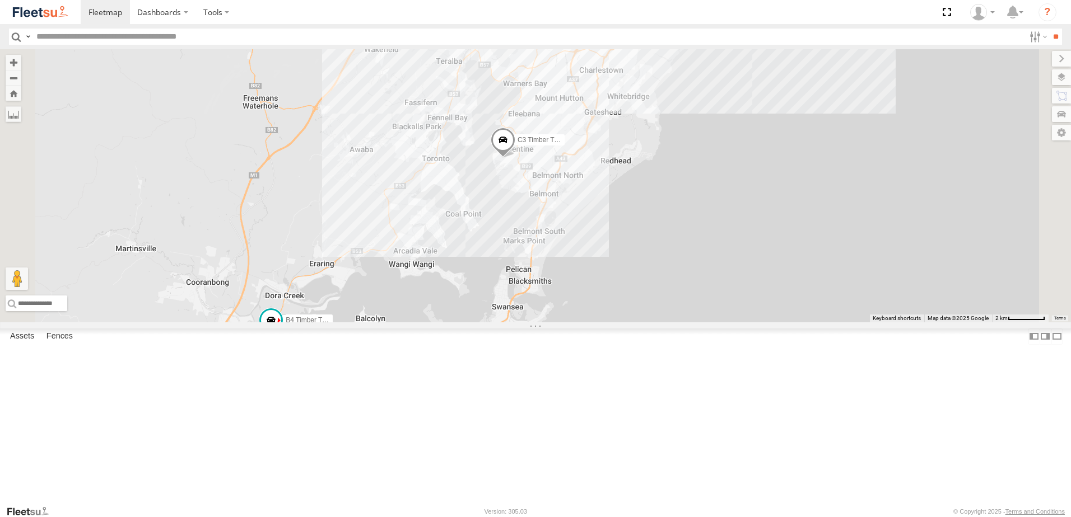
drag, startPoint x: 657, startPoint y: 284, endPoint x: 583, endPoint y: 410, distance: 146.1
click at [583, 323] on div "C3 Timber Truck LX4 Express Ute CX2 Express Ute LX3 Express Ute CX1 Express Ute…" at bounding box center [535, 185] width 1071 height 273
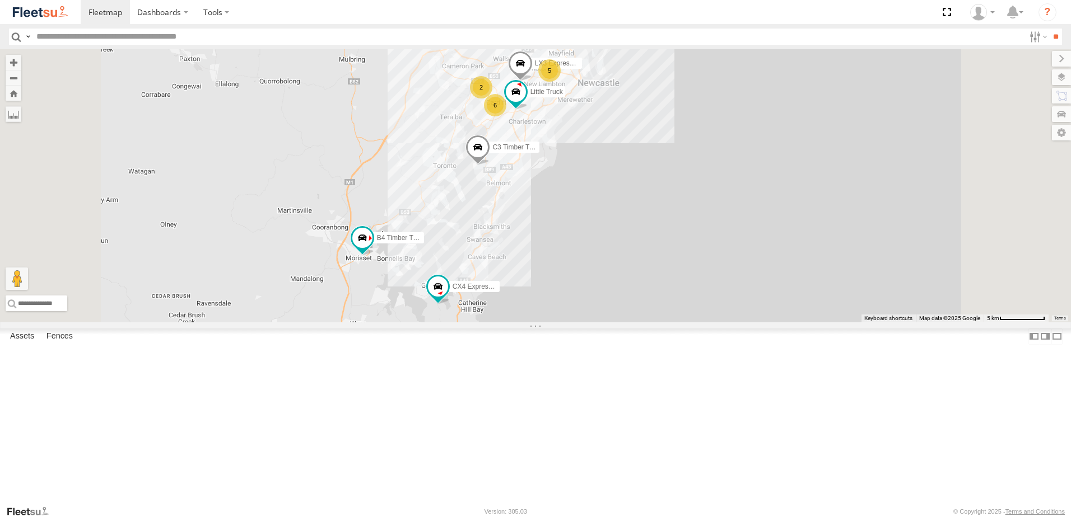
drag, startPoint x: 592, startPoint y: 328, endPoint x: 602, endPoint y: 248, distance: 80.7
click at [600, 254] on div "C3 Timber Truck LX3 Express Ute Little Truck B4 Timber Truck CX4 Express Ute 4 …" at bounding box center [535, 185] width 1071 height 273
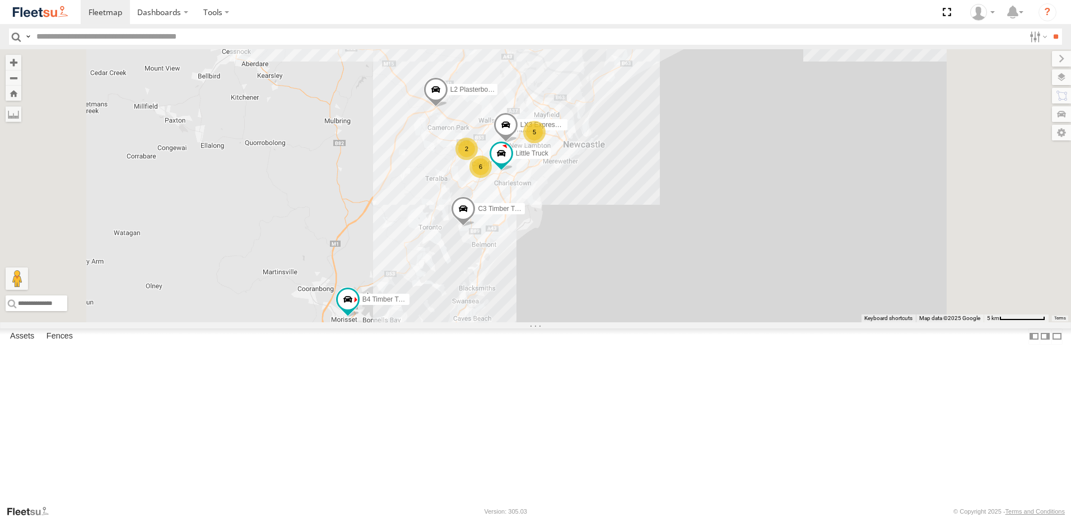
drag, startPoint x: 577, startPoint y: 213, endPoint x: 539, endPoint y: 355, distance: 147.2
click at [539, 323] on div "C3 Timber Truck LX3 Express Ute Little Truck B4 Timber Truck CX4 Express Ute 4 …" at bounding box center [535, 185] width 1071 height 273
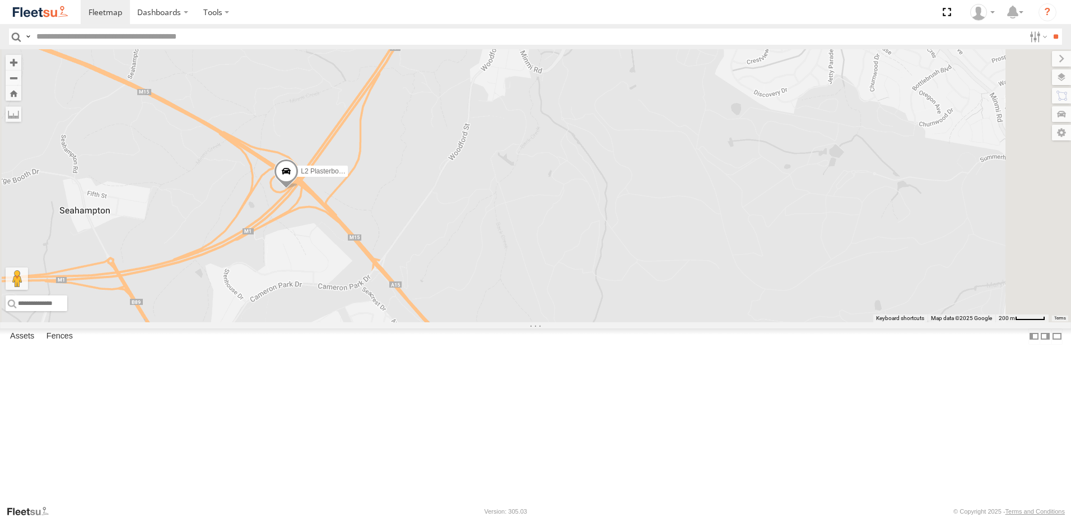
click at [298, 189] on span at bounding box center [286, 174] width 25 height 30
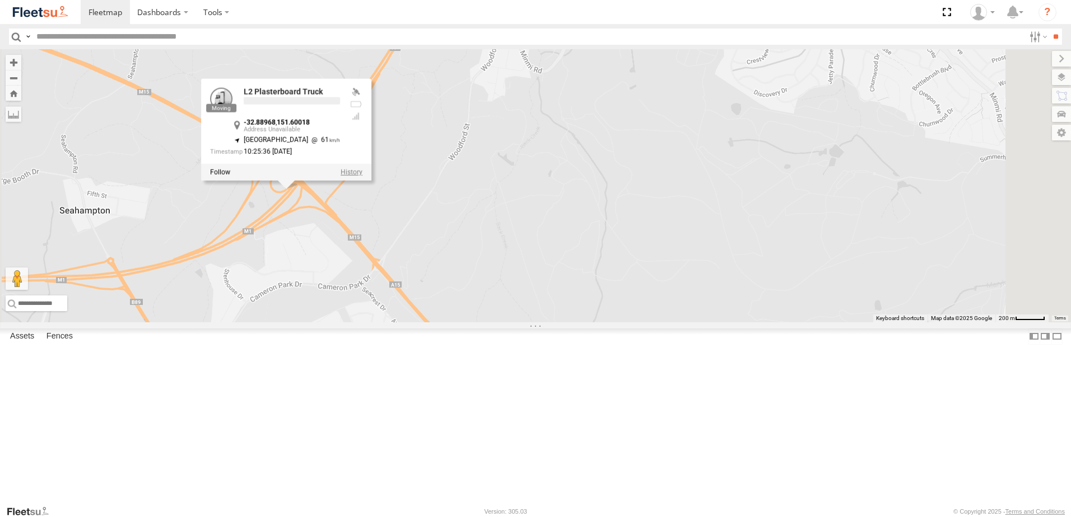
click at [362, 176] on label at bounding box center [351, 173] width 22 height 8
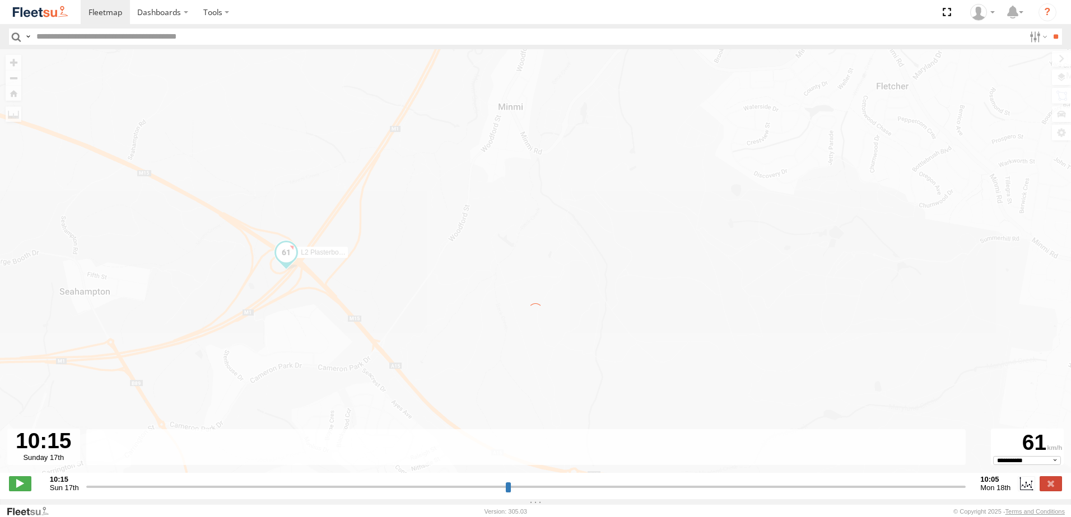
type input "**********"
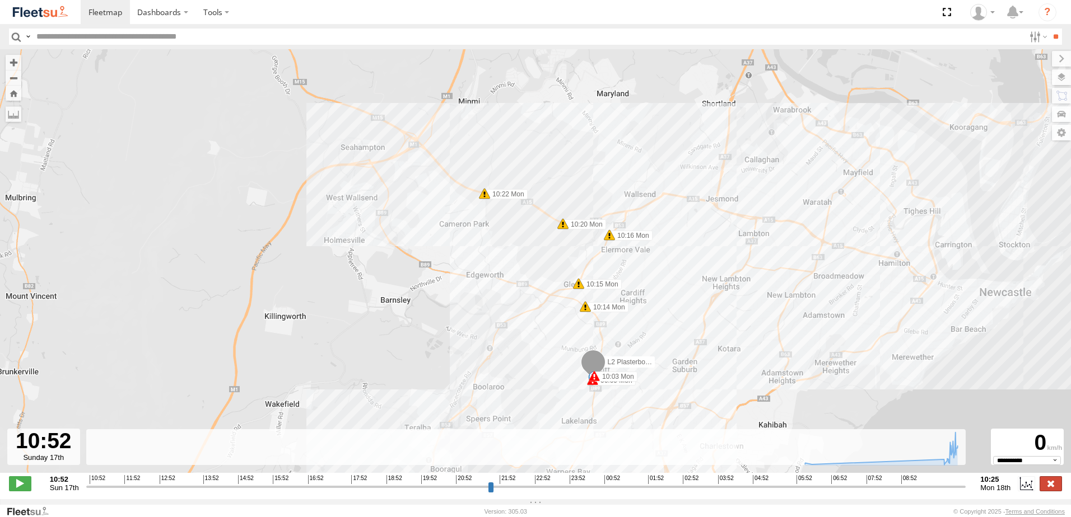
click at [1048, 491] on label at bounding box center [1050, 484] width 22 height 15
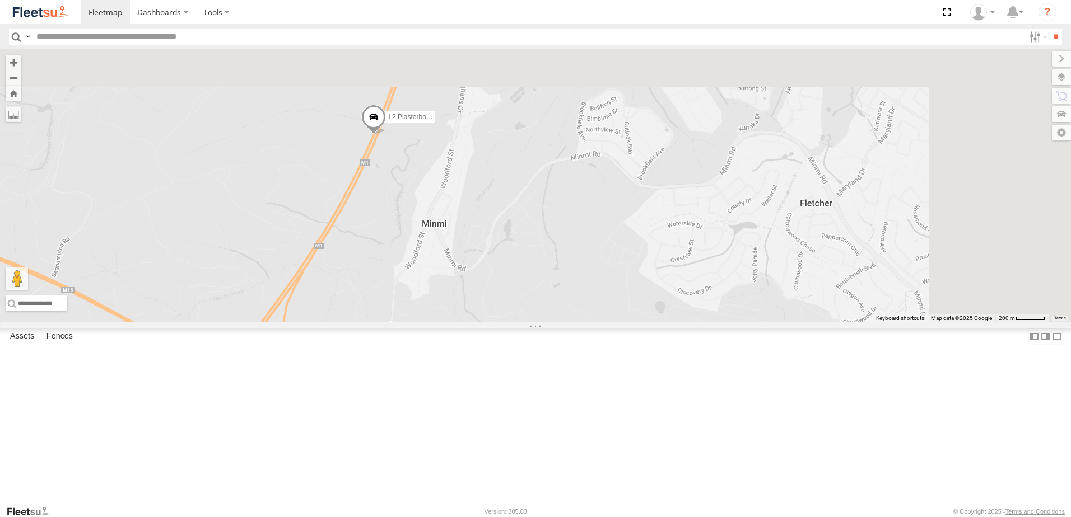
drag, startPoint x: 685, startPoint y: 331, endPoint x: 668, endPoint y: 373, distance: 45.2
click at [668, 323] on div "L2 Plasterboard Truck" at bounding box center [535, 185] width 1071 height 273
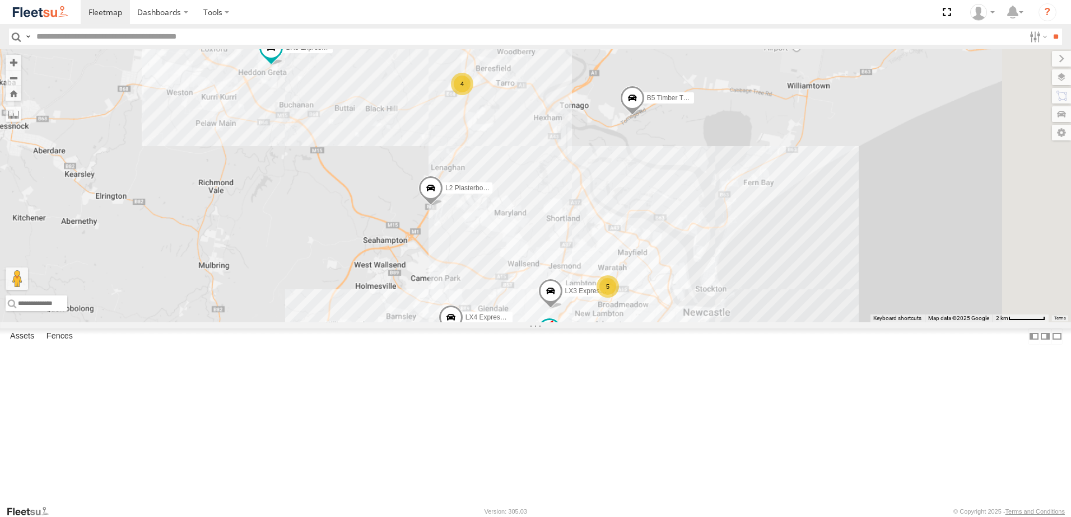
drag, startPoint x: 692, startPoint y: 180, endPoint x: 657, endPoint y: 80, distance: 106.6
click at [657, 82] on div "L2 Plasterboard Truck LX4 Express Ute LX3 Express Ute Little Truck B5 Timber Tr…" at bounding box center [535, 185] width 1071 height 273
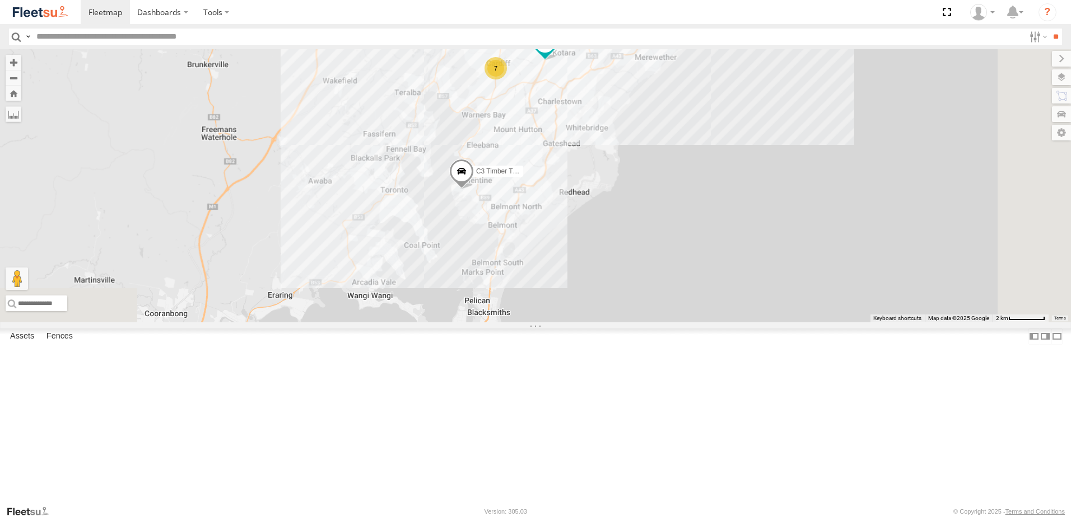
drag, startPoint x: 530, startPoint y: 340, endPoint x: 650, endPoint y: 184, distance: 197.2
click at [650, 184] on div "L2 Plasterboard Truck LX4 Express Ute LX3 Express Ute Little Truck B5 Timber Tr…" at bounding box center [535, 185] width 1071 height 273
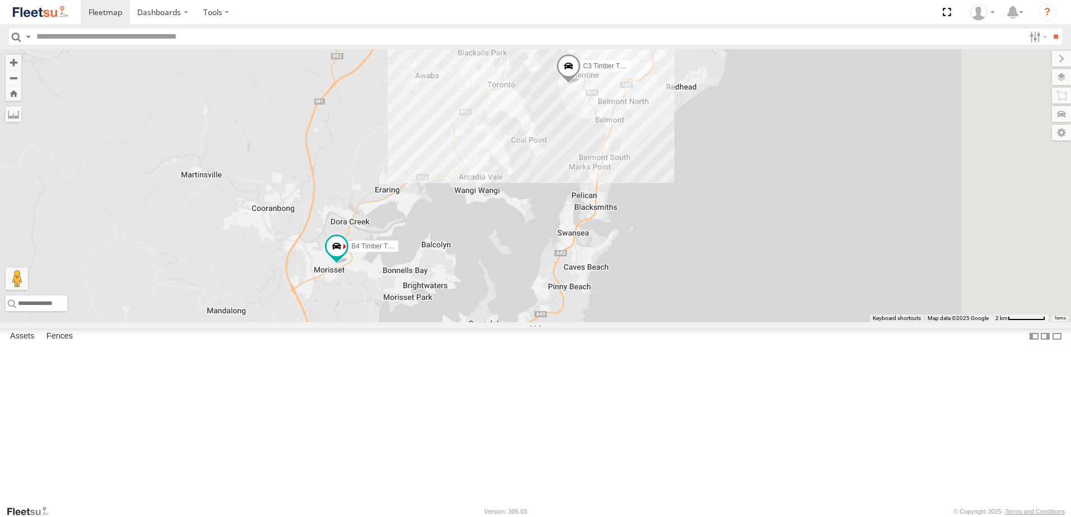
drag, startPoint x: 683, startPoint y: 324, endPoint x: 595, endPoint y: 382, distance: 105.1
click at [597, 323] on div "L2 Plasterboard Truck LX4 Express Ute LX3 Express Ute Little Truck B5 Timber Tr…" at bounding box center [535, 185] width 1071 height 273
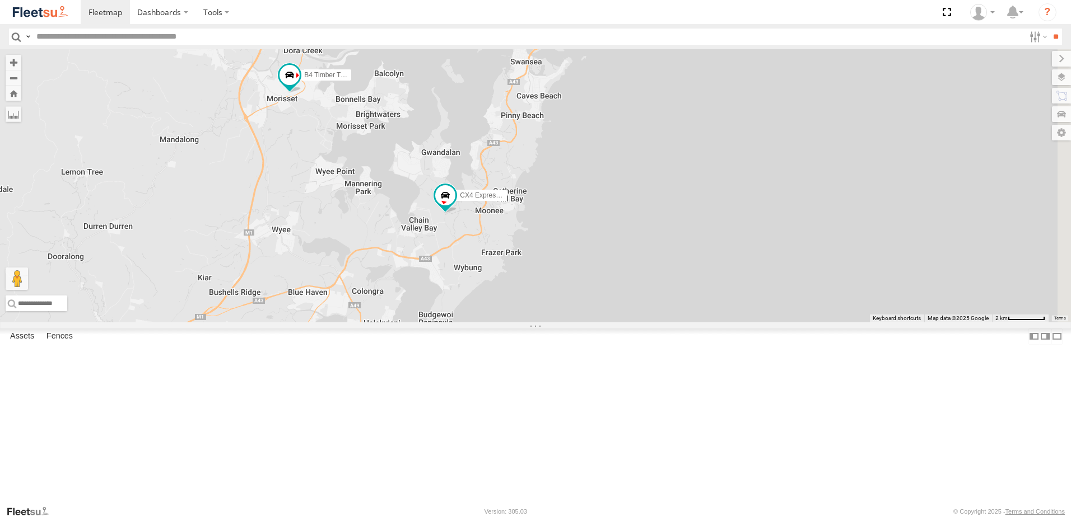
drag, startPoint x: 569, startPoint y: 423, endPoint x: 618, endPoint y: 184, distance: 244.7
click at [618, 184] on div "L2 Plasterboard Truck LX4 Express Ute LX3 Express Ute Little Truck B5 Timber Tr…" at bounding box center [535, 185] width 1071 height 273
drag, startPoint x: 632, startPoint y: 248, endPoint x: 595, endPoint y: 352, distance: 110.7
click at [595, 323] on div "L2 Plasterboard Truck LX4 Express Ute LX3 Express Ute Little Truck B5 Timber Tr…" at bounding box center [535, 185] width 1071 height 273
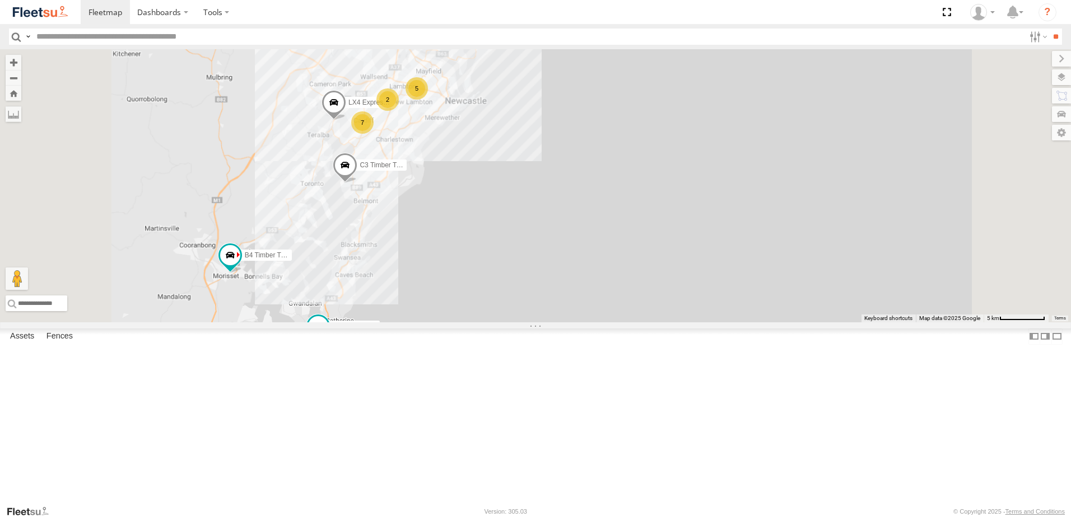
drag, startPoint x: 416, startPoint y: 420, endPoint x: 430, endPoint y: 264, distance: 156.9
click at [430, 264] on div "L2 Plasterboard Truck LX4 Express Ute B5 Timber Truck C3 Timber Truck BX3 Expre…" at bounding box center [535, 185] width 1071 height 273
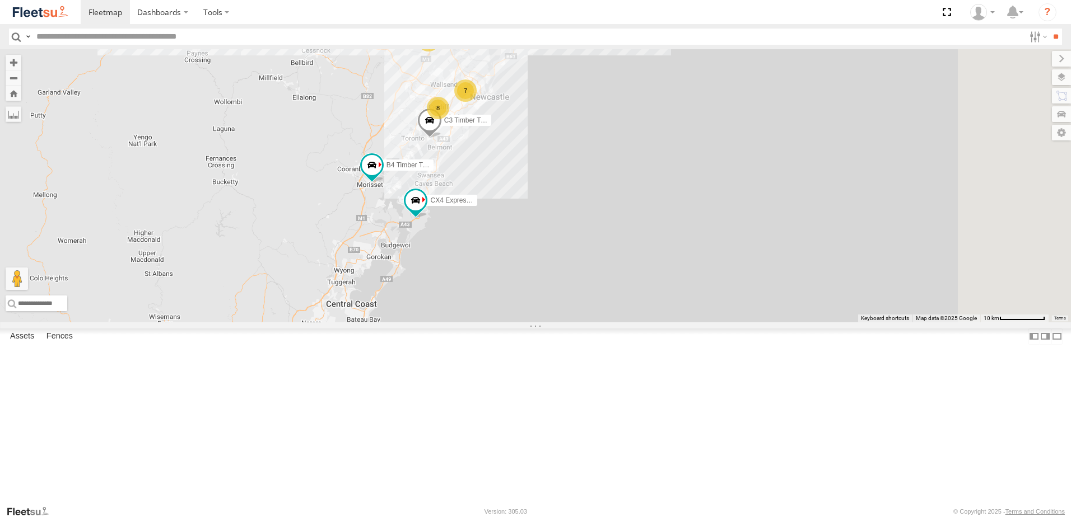
drag, startPoint x: 675, startPoint y: 76, endPoint x: 618, endPoint y: 2, distance: 93.0
click at [617, 3] on body "Dashboards" at bounding box center [535, 258] width 1071 height 517
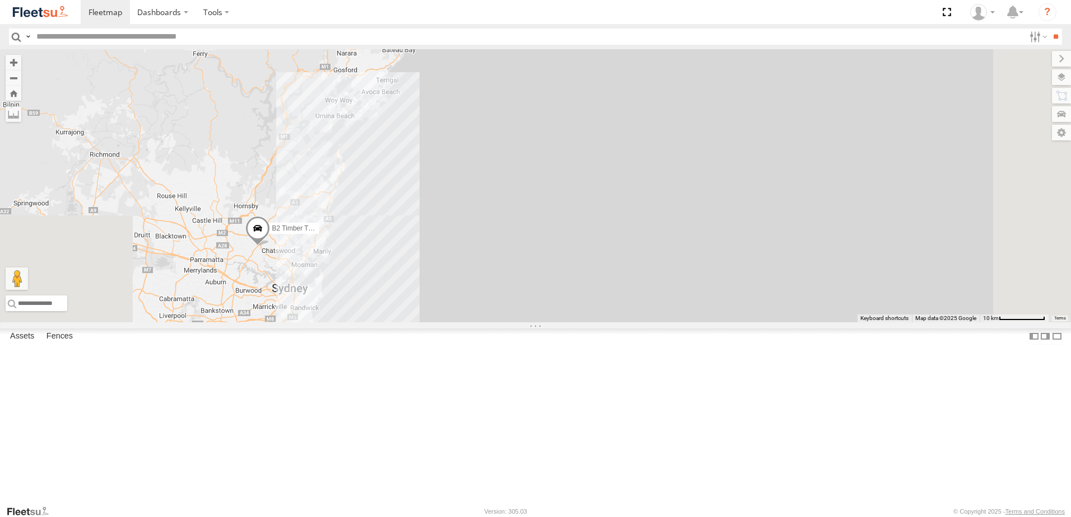
drag, startPoint x: 417, startPoint y: 303, endPoint x: 438, endPoint y: 310, distance: 22.3
click at [438, 303] on div "B5 Timber Truck BX3 Express Ute B4 Timber Truck CX4 Express Ute B2 Timber Truck…" at bounding box center [535, 185] width 1071 height 273
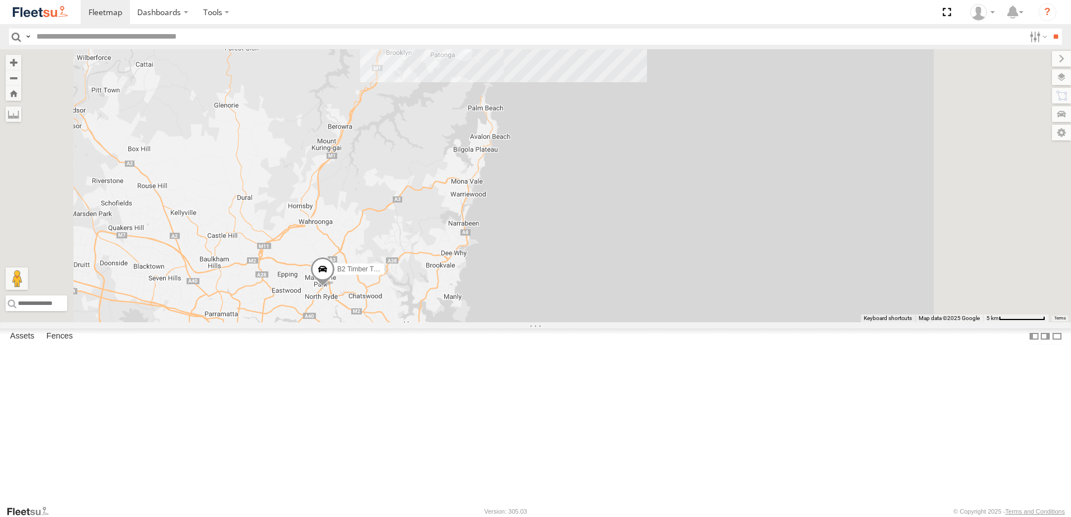
drag, startPoint x: 472, startPoint y: 382, endPoint x: 472, endPoint y: 388, distance: 6.2
click at [472, 323] on div "B5 Timber Truck BX3 Express Ute B4 Timber Truck CX4 Express Ute B2 Timber Truck…" at bounding box center [535, 185] width 1071 height 273
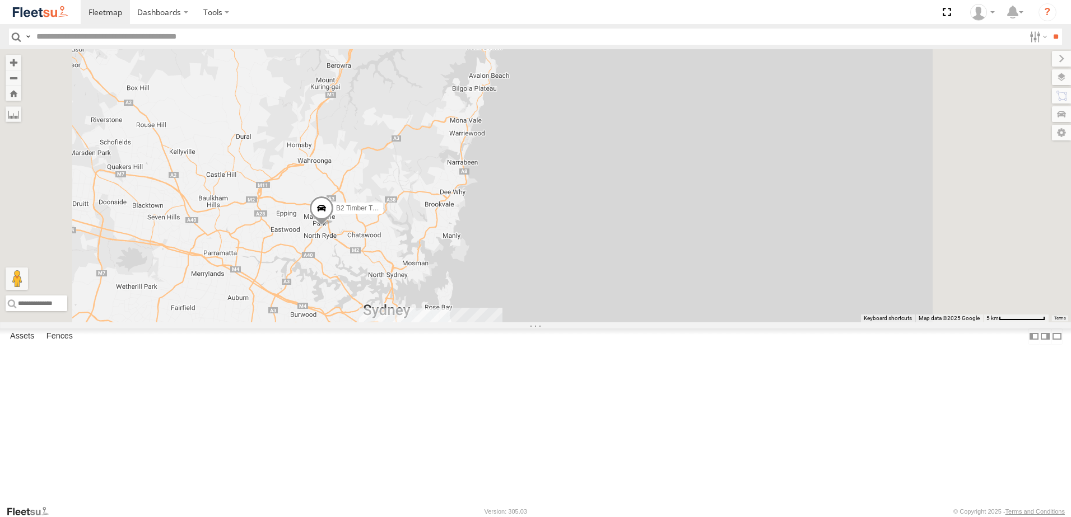
drag, startPoint x: 486, startPoint y: 459, endPoint x: 479, endPoint y: 363, distance: 96.0
click at [479, 323] on div "B5 Timber Truck BX3 Express Ute B4 Timber Truck CX4 Express Ute B2 Timber Truck…" at bounding box center [535, 185] width 1071 height 273
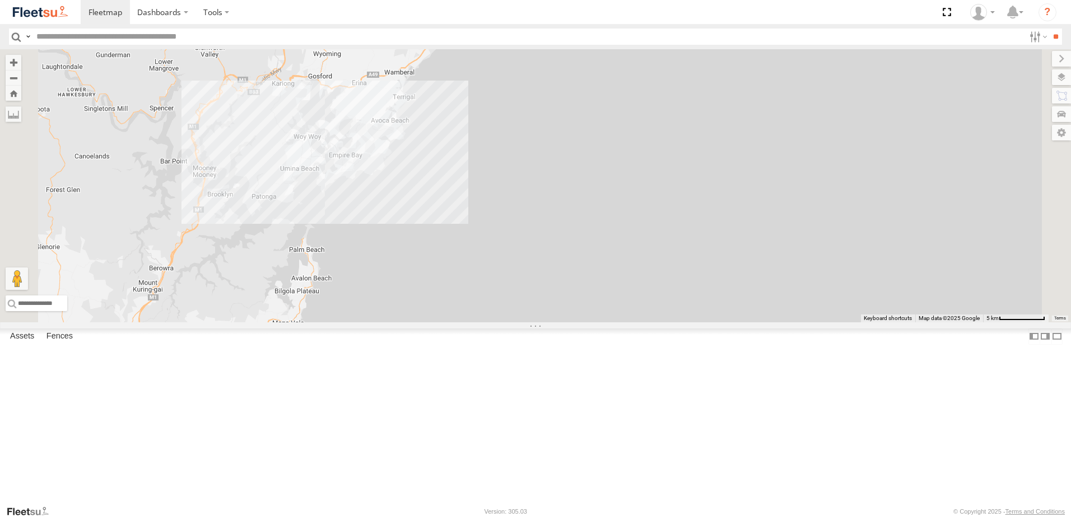
drag, startPoint x: 473, startPoint y: 255, endPoint x: 510, endPoint y: 258, distance: 37.1
click at [510, 258] on div "B2 Timber Truck B5 Timber Truck BX4 Express Ute" at bounding box center [535, 185] width 1071 height 273
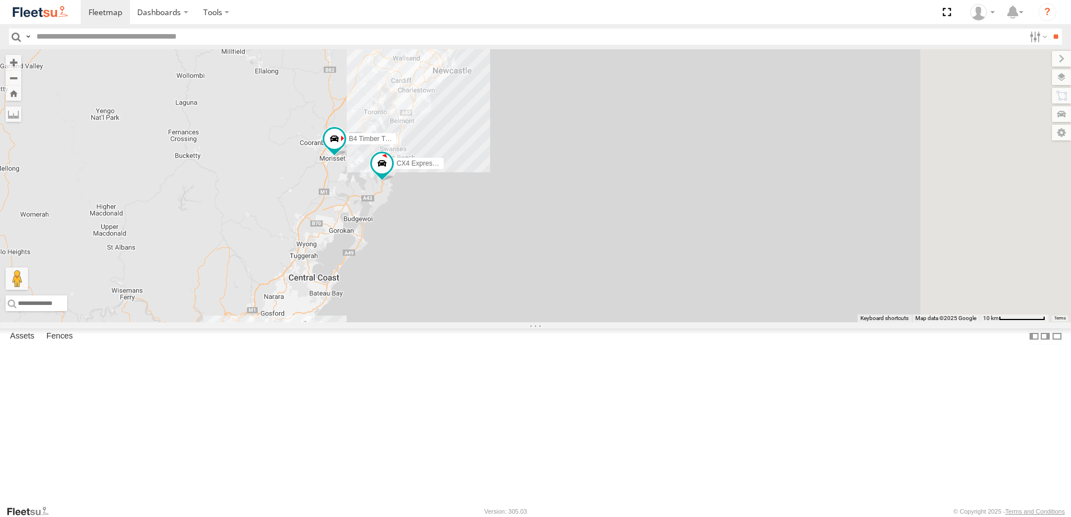
drag, startPoint x: 586, startPoint y: 305, endPoint x: 531, endPoint y: 397, distance: 107.5
click at [533, 323] on div "B2 Timber Truck B5 Timber Truck BX4 Express Ute B4 Timber Truck CX4 Express Ute" at bounding box center [535, 185] width 1071 height 273
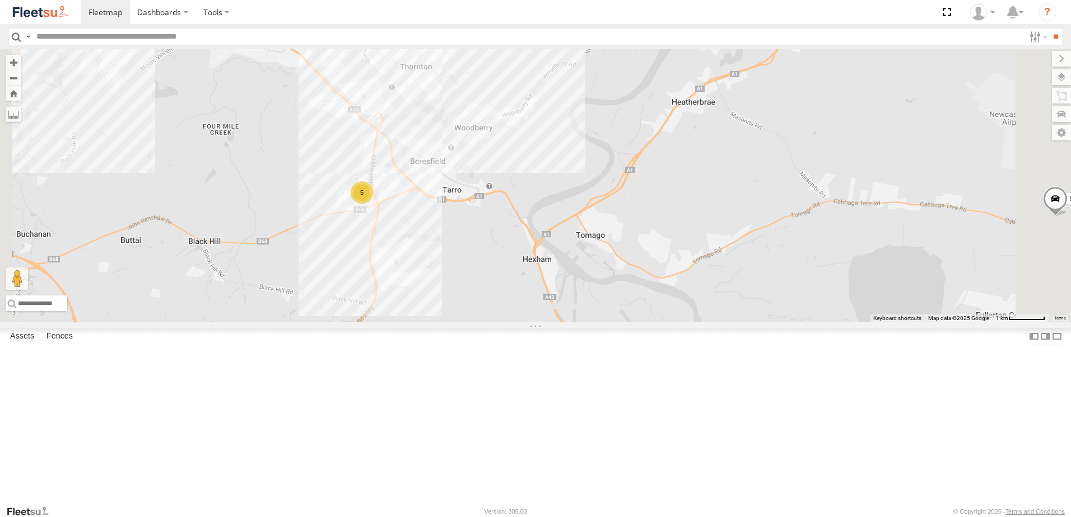
drag, startPoint x: 538, startPoint y: 198, endPoint x: 633, endPoint y: 344, distance: 174.9
click at [633, 323] on div "B2 Timber Truck B5 Timber Truck BX4 Express Ute B4 Timber Truck CX4 Express Ute…" at bounding box center [535, 185] width 1071 height 273
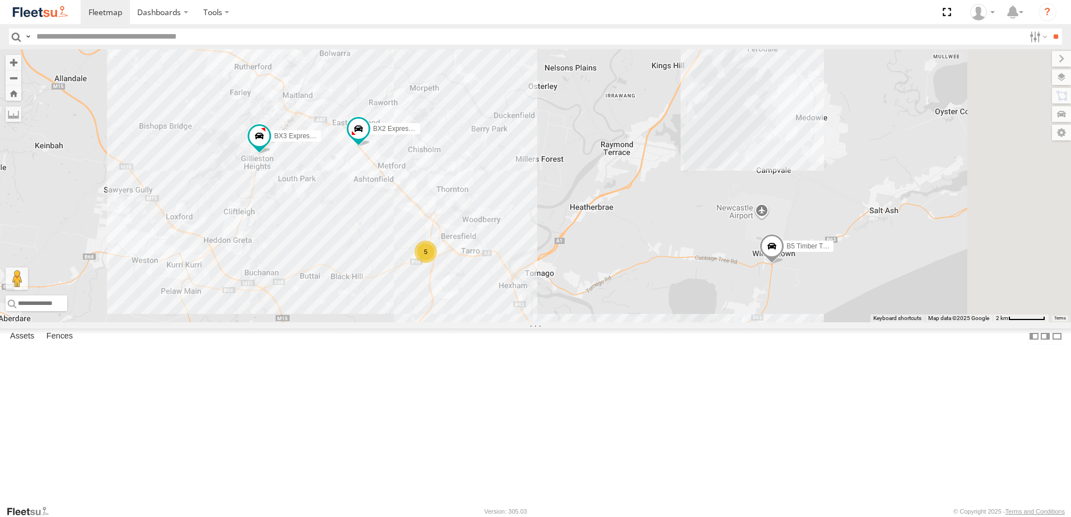
drag, startPoint x: 525, startPoint y: 311, endPoint x: 504, endPoint y: 304, distance: 22.0
click at [504, 304] on div "B2 Timber Truck B5 Timber Truck BX4 Express Ute B4 Timber Truck CX4 Express Ute…" at bounding box center [535, 185] width 1071 height 273
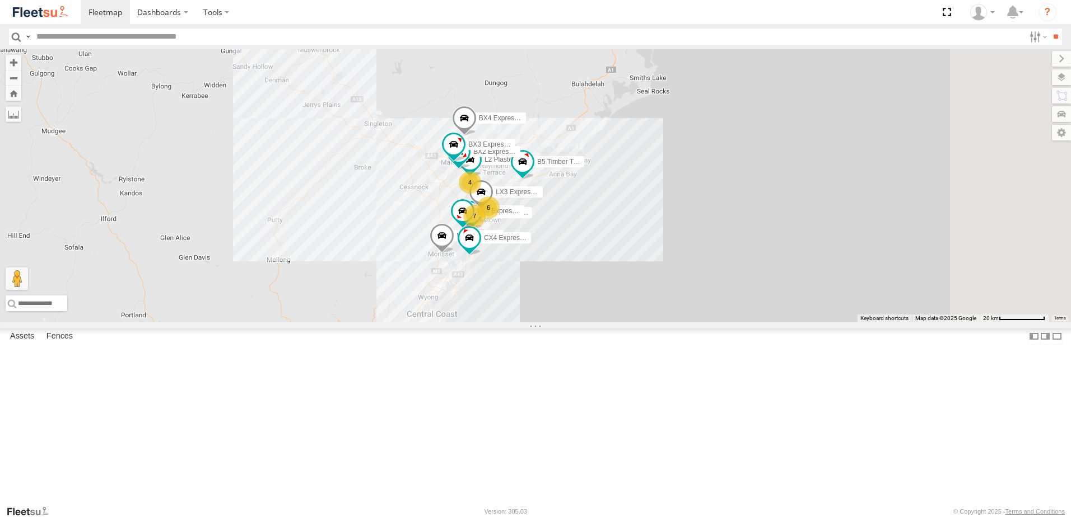
drag, startPoint x: 608, startPoint y: 280, endPoint x: 519, endPoint y: 384, distance: 136.2
click at [517, 323] on div "B4 Timber Truck 4 6 CX4 Express Ute L2 Plasterboard Truck B2 Timber Truck C3 Ti…" at bounding box center [535, 185] width 1071 height 273
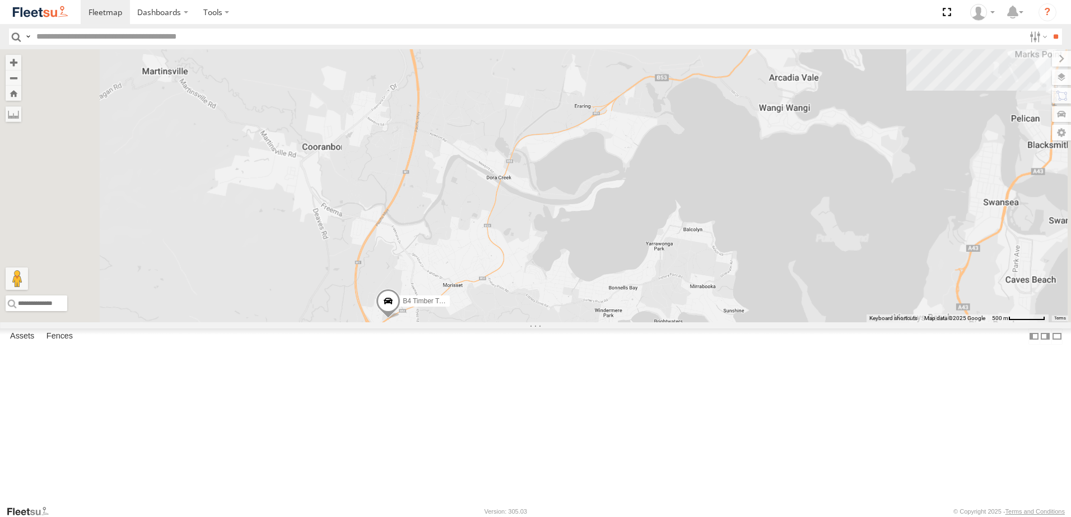
select select "**********"
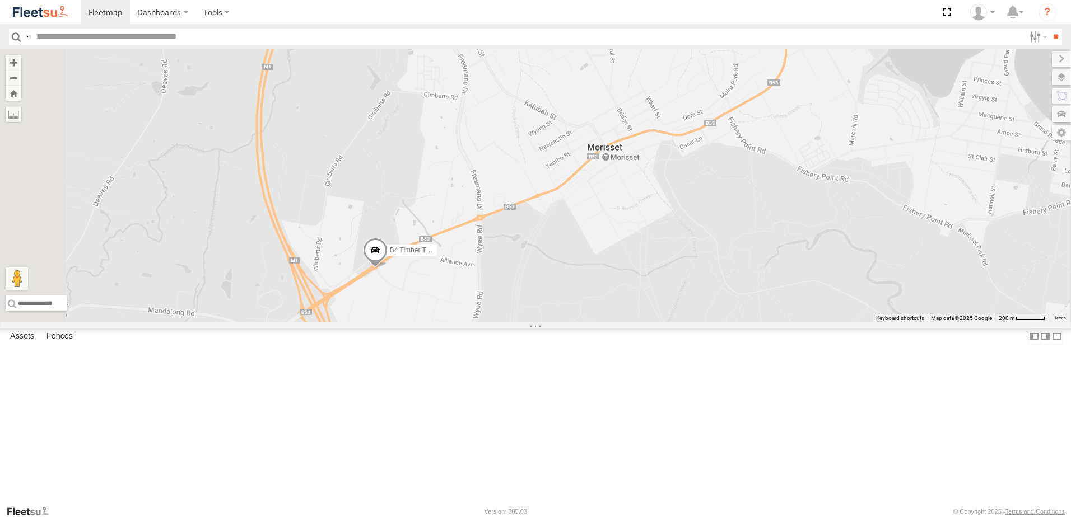
click at [388, 268] on span at bounding box center [375, 253] width 25 height 30
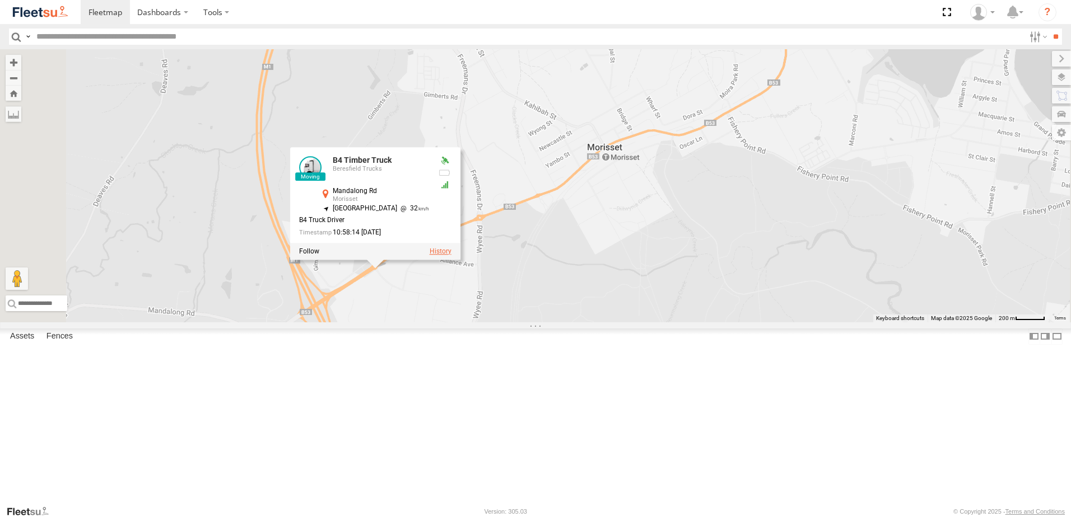
click at [451, 255] on label at bounding box center [441, 252] width 22 height 8
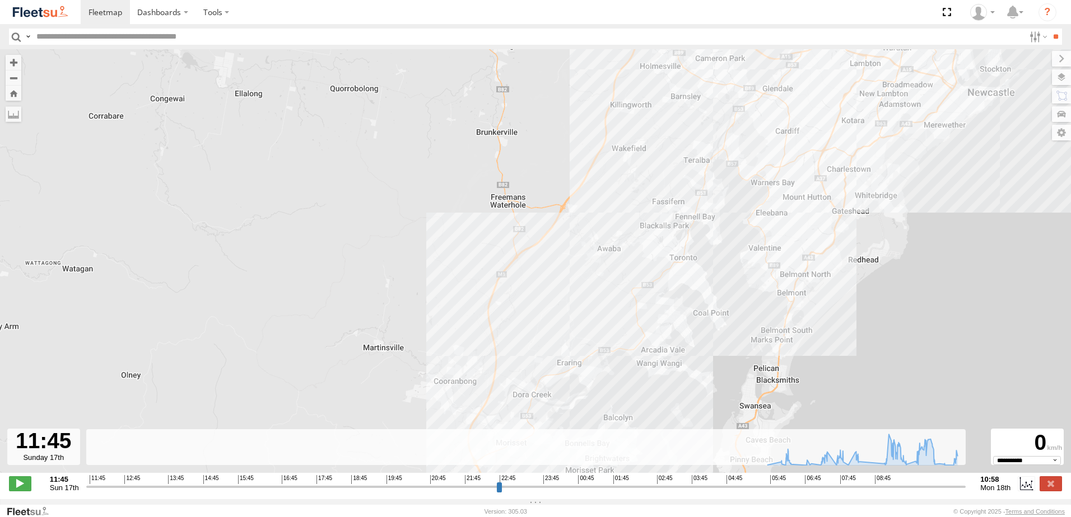
drag, startPoint x: 470, startPoint y: 366, endPoint x: 508, endPoint y: 257, distance: 115.3
click at [501, 231] on div "B4 Timber Truck" at bounding box center [535, 267] width 1071 height 436
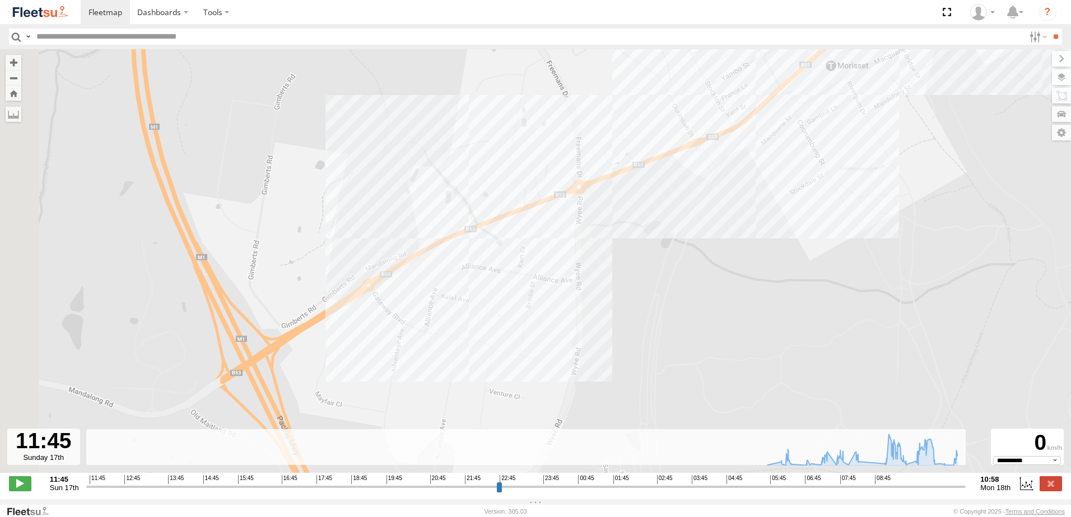
drag, startPoint x: 360, startPoint y: 372, endPoint x: 432, endPoint y: 281, distance: 116.8
click at [432, 281] on div "B4 Timber Truck" at bounding box center [535, 267] width 1071 height 436
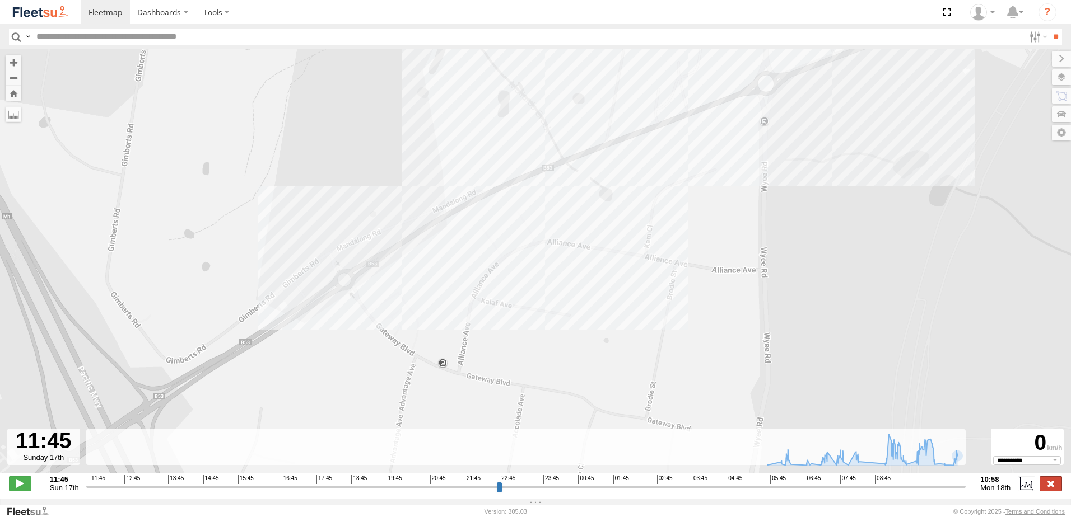
click at [1051, 489] on label at bounding box center [1050, 484] width 22 height 15
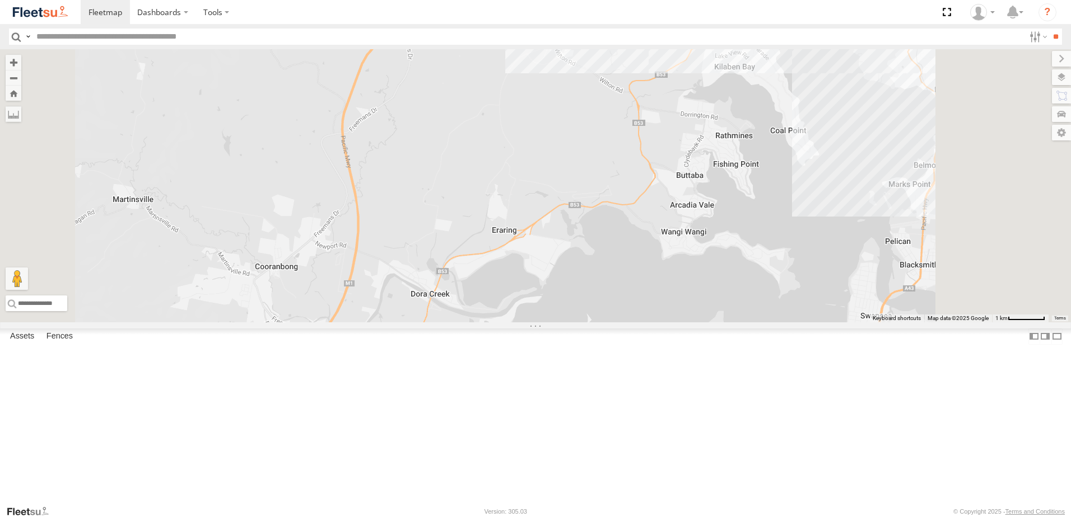
drag, startPoint x: 598, startPoint y: 248, endPoint x: 580, endPoint y: 391, distance: 144.5
click at [580, 323] on div "B4 Timber Truck" at bounding box center [535, 185] width 1071 height 273
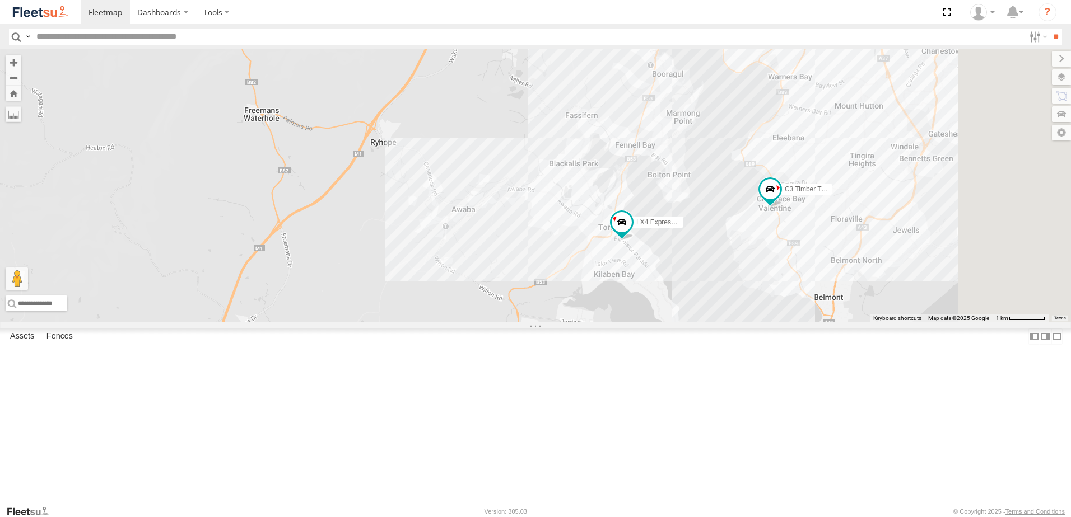
drag, startPoint x: 602, startPoint y: 207, endPoint x: 486, endPoint y: 398, distance: 223.4
click at [487, 323] on div "B4 Timber Truck C3 Timber Truck LX4 Express Ute" at bounding box center [535, 185] width 1071 height 273
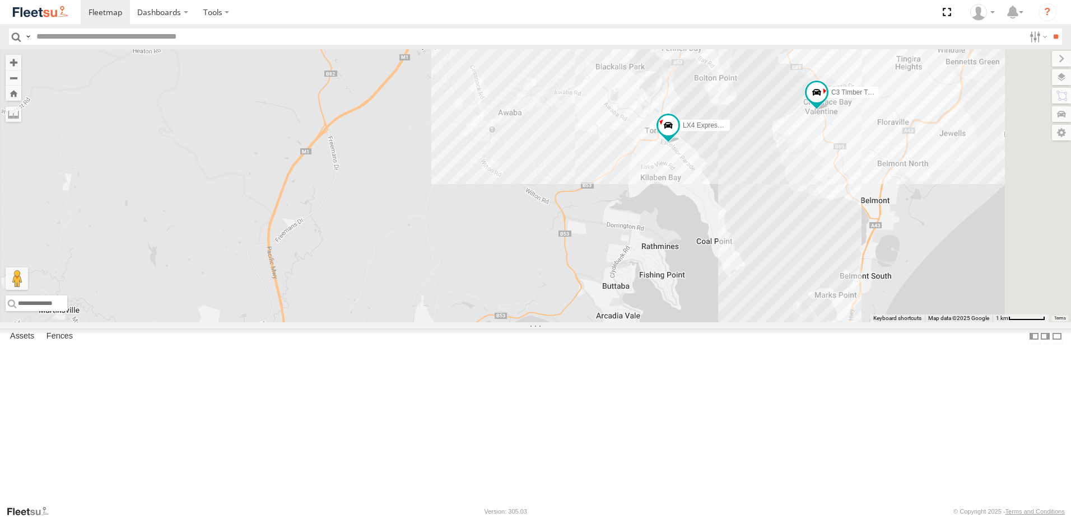
drag, startPoint x: 484, startPoint y: 392, endPoint x: 579, endPoint y: 109, distance: 298.4
click at [583, 104] on div "B4 Timber Truck C3 Timber Truck LX4 Express Ute CX4 Express Ute 7" at bounding box center [535, 185] width 1071 height 273
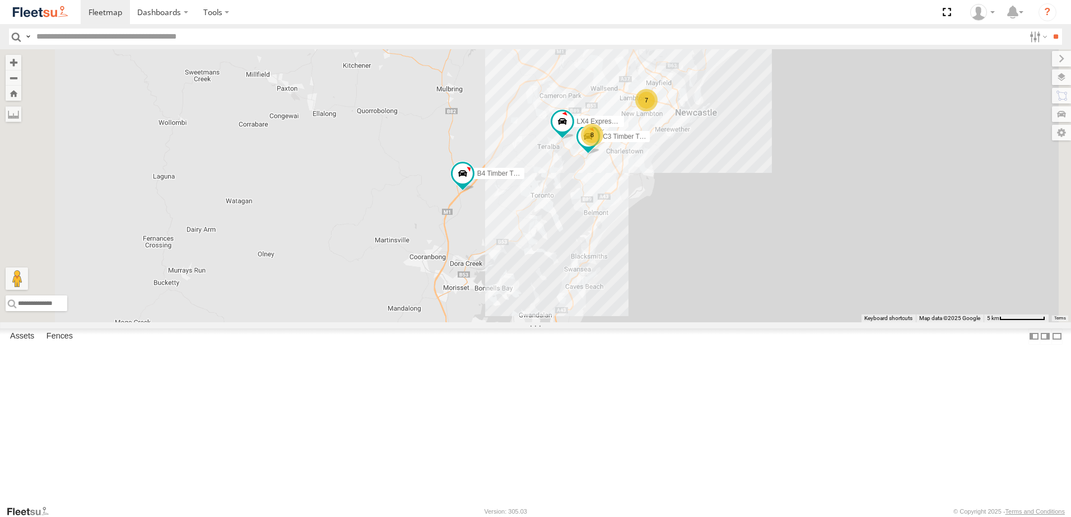
click at [634, 297] on div "B4 Timber Truck B2 Timber Truck C3 Timber Truck LX4 Express Ute B5 Timber Truck…" at bounding box center [535, 185] width 1071 height 273
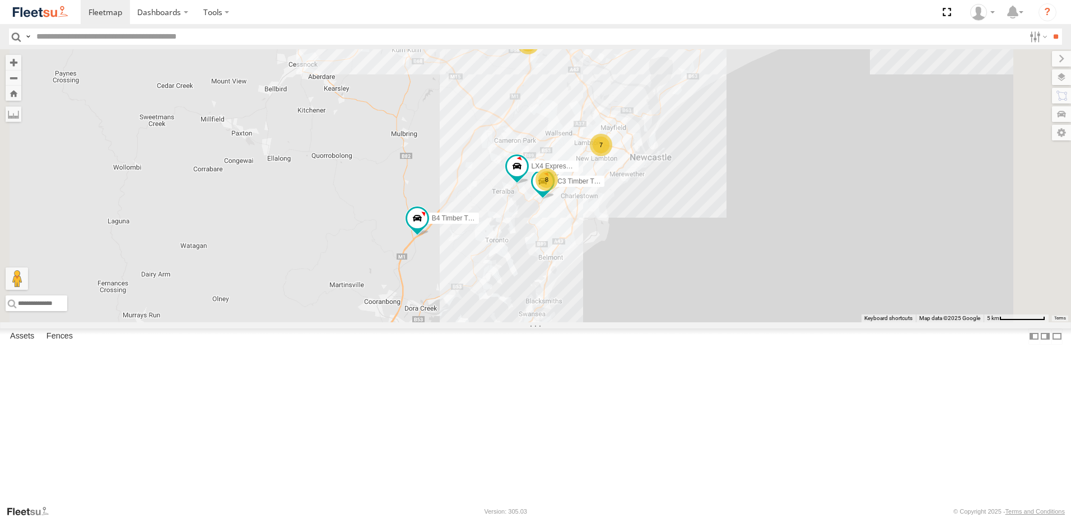
drag, startPoint x: 609, startPoint y: 216, endPoint x: 561, endPoint y: 316, distance: 111.7
click at [561, 315] on div "B4 Timber Truck B2 Timber Truck C3 Timber Truck LX4 Express Ute B5 Timber Truck…" at bounding box center [535, 185] width 1071 height 273
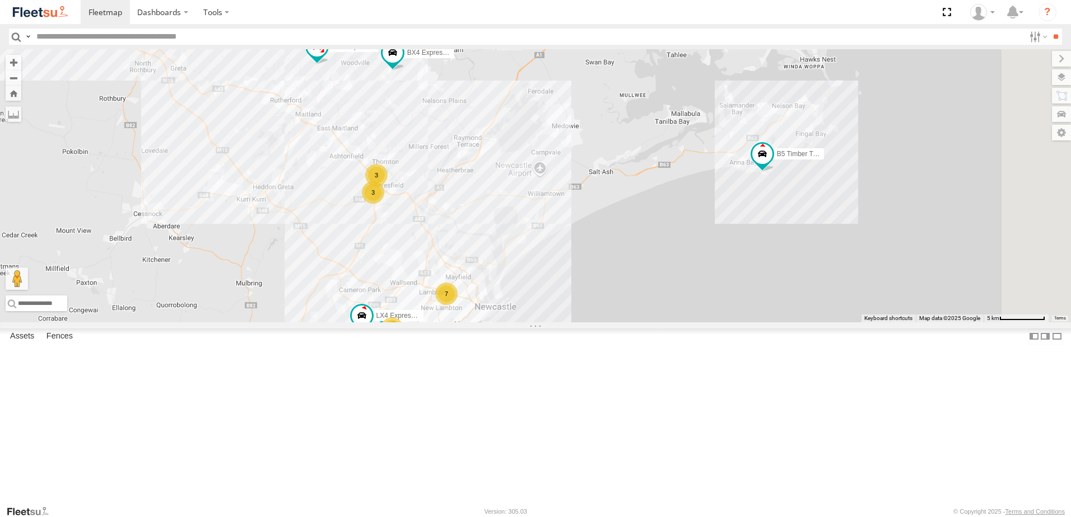
drag, startPoint x: 743, startPoint y: 279, endPoint x: 591, endPoint y: 285, distance: 151.3
click at [591, 285] on div "B4 Timber Truck B2 Timber Truck C3 Timber Truck LX4 Express Ute B5 Timber Truck…" at bounding box center [535, 185] width 1071 height 273
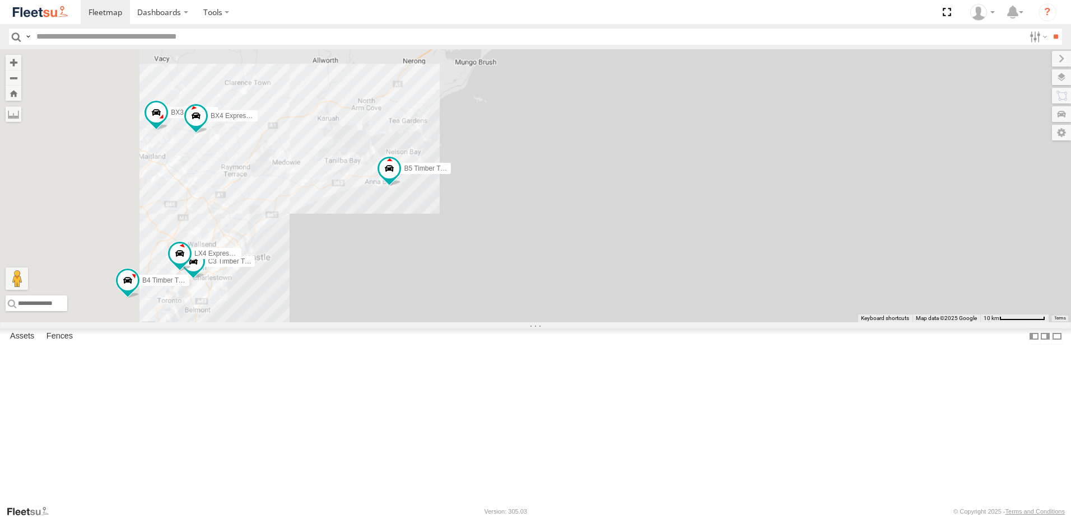
drag, startPoint x: 453, startPoint y: 307, endPoint x: 608, endPoint y: 305, distance: 155.1
click at [608, 305] on div "B4 Timber Truck B2 Timber Truck C3 Timber Truck LX4 Express Ute B5 Timber Truck…" at bounding box center [535, 185] width 1071 height 273
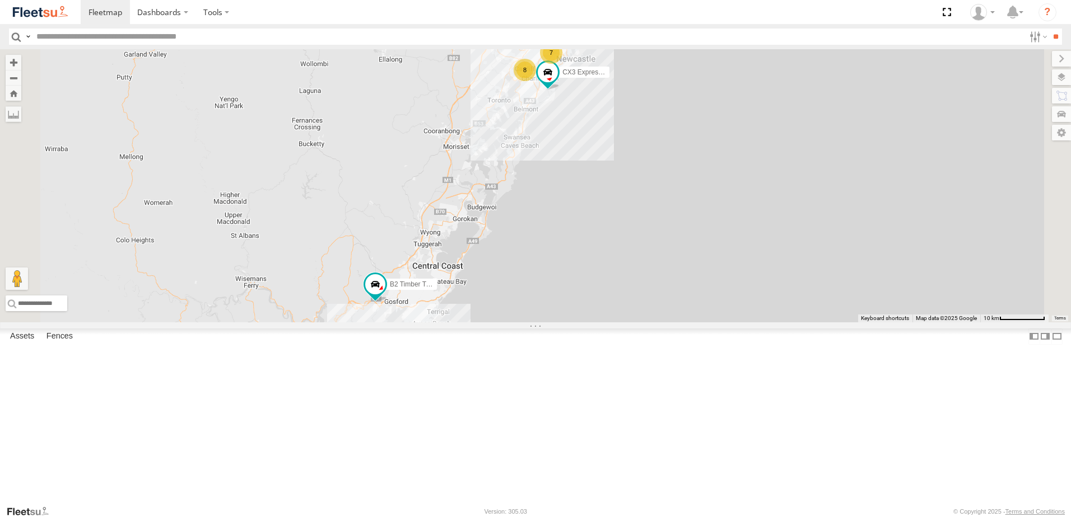
drag, startPoint x: 572, startPoint y: 318, endPoint x: 572, endPoint y: 284, distance: 33.0
click at [572, 284] on div "B4 Timber Truck BX1 Express Ute B2 Timber Truck CX3 Express Ute LX4 Express Ute…" at bounding box center [535, 185] width 1071 height 273
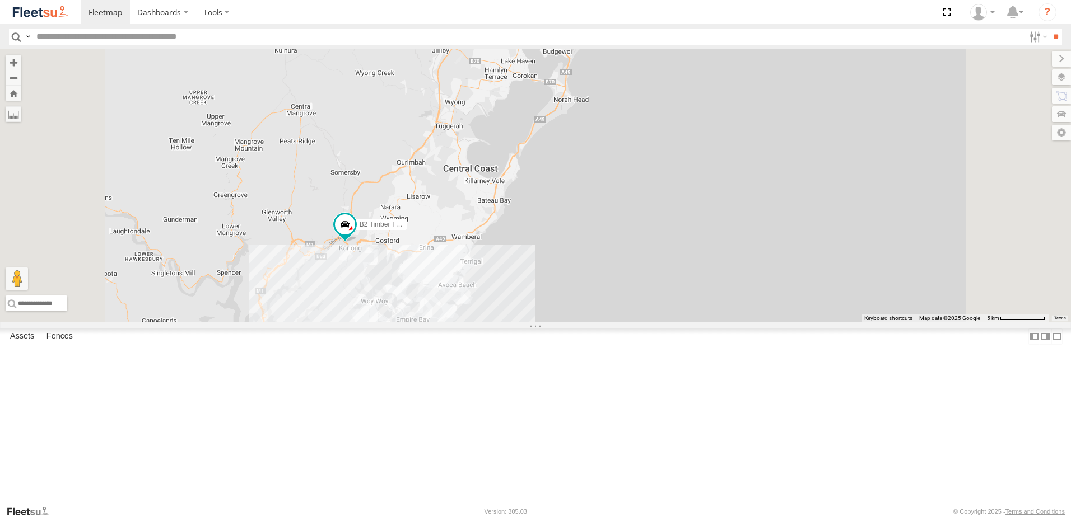
drag, startPoint x: 583, startPoint y: 292, endPoint x: 525, endPoint y: 352, distance: 84.0
click at [572, 267] on div "B4 Timber Truck BX1 Express Ute B2 Timber Truck CX3 Express Ute LX4 Express Ute…" at bounding box center [535, 185] width 1071 height 273
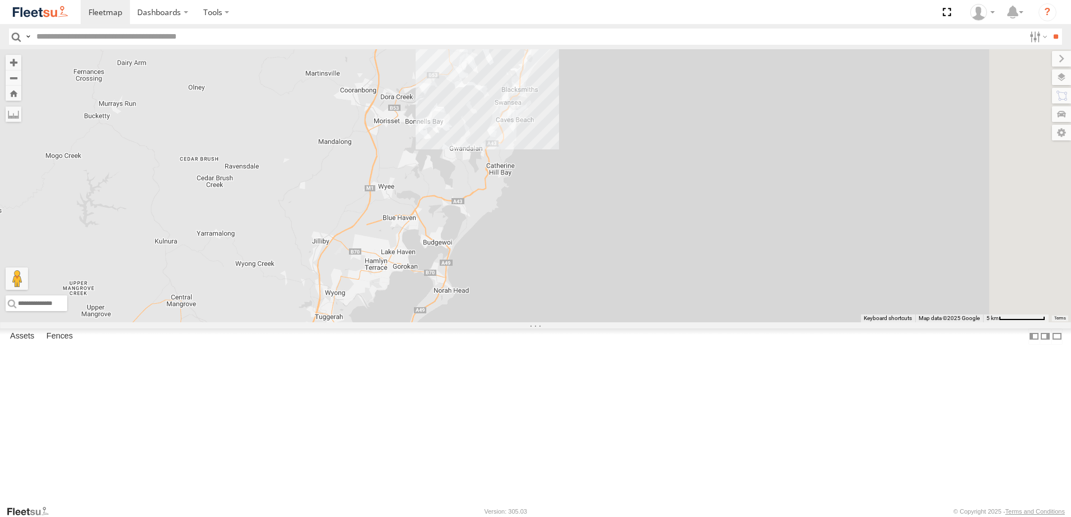
drag, startPoint x: 552, startPoint y: 305, endPoint x: 477, endPoint y: 465, distance: 177.4
click at [478, 323] on div "B4 Timber Truck BX1 Express Ute B2 Timber Truck CX3 Express Ute LX4 Express Ute…" at bounding box center [535, 185] width 1071 height 273
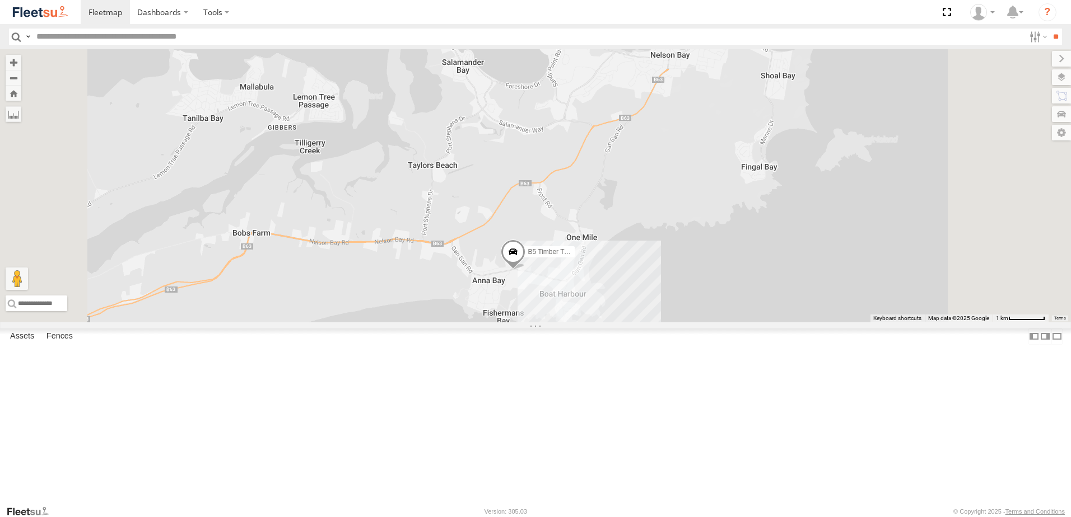
drag, startPoint x: 504, startPoint y: 376, endPoint x: 772, endPoint y: 291, distance: 281.6
click at [772, 291] on div "B4 Timber Truck BX1 Express Ute B2 Timber Truck CX3 Express Ute LX4 Express Ute…" at bounding box center [535, 185] width 1071 height 273
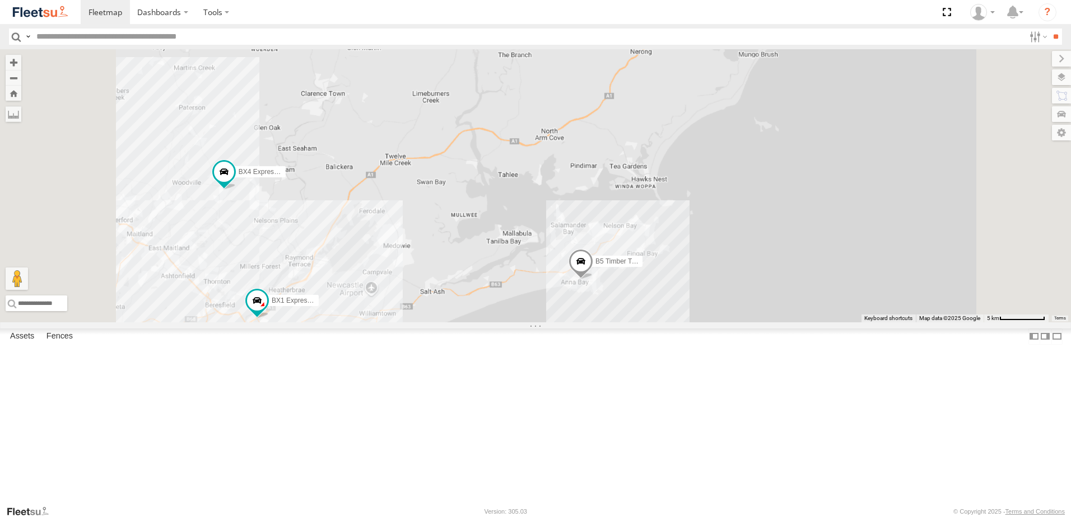
drag, startPoint x: 604, startPoint y: 388, endPoint x: 681, endPoint y: 262, distance: 147.8
click at [681, 262] on div "B4 Timber Truck BX1 Express Ute B2 Timber Truck CX3 Express Ute LX4 Express Ute…" at bounding box center [535, 185] width 1071 height 273
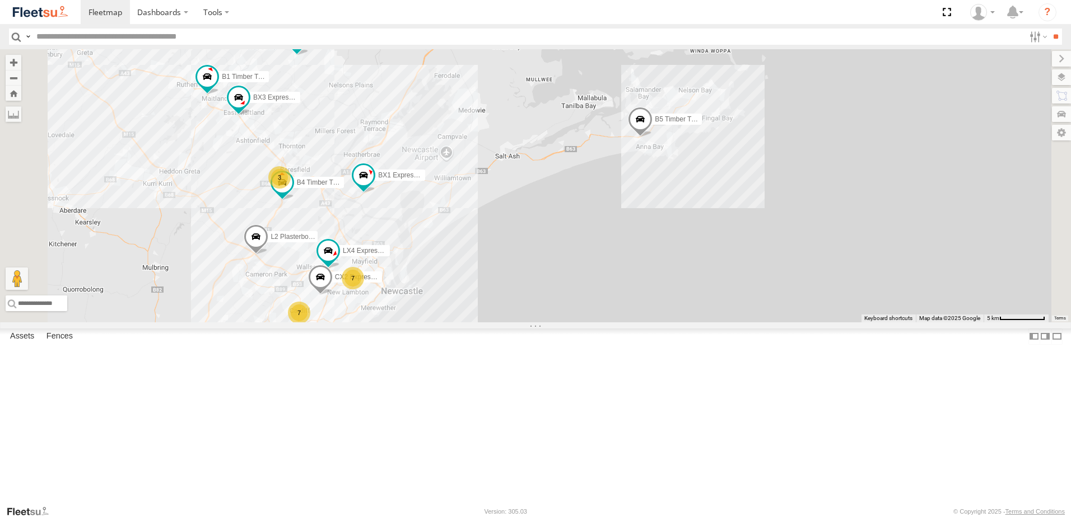
drag, startPoint x: 396, startPoint y: 321, endPoint x: 413, endPoint y: 333, distance: 20.4
click at [412, 323] on div "B4 Timber Truck BX1 Express Ute L2 Plasterboard Truck CX3 Express Ute LX4 Expre…" at bounding box center [535, 185] width 1071 height 273
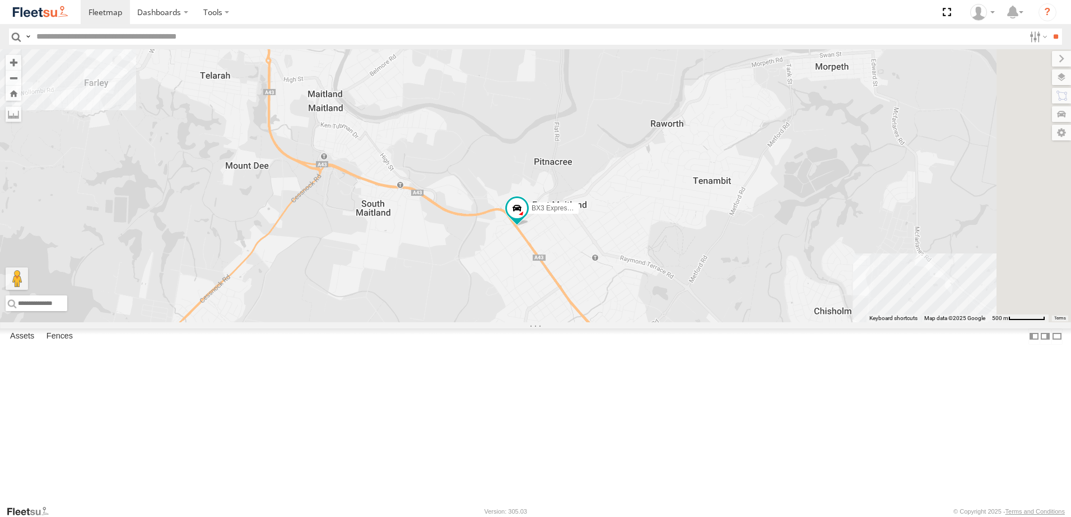
drag, startPoint x: 647, startPoint y: 381, endPoint x: 554, endPoint y: 220, distance: 185.9
click at [556, 220] on div "B4 Timber Truck BX1 Express Ute L2 Plasterboard Truck CX3 Express Ute LX4 Expre…" at bounding box center [535, 185] width 1071 height 273
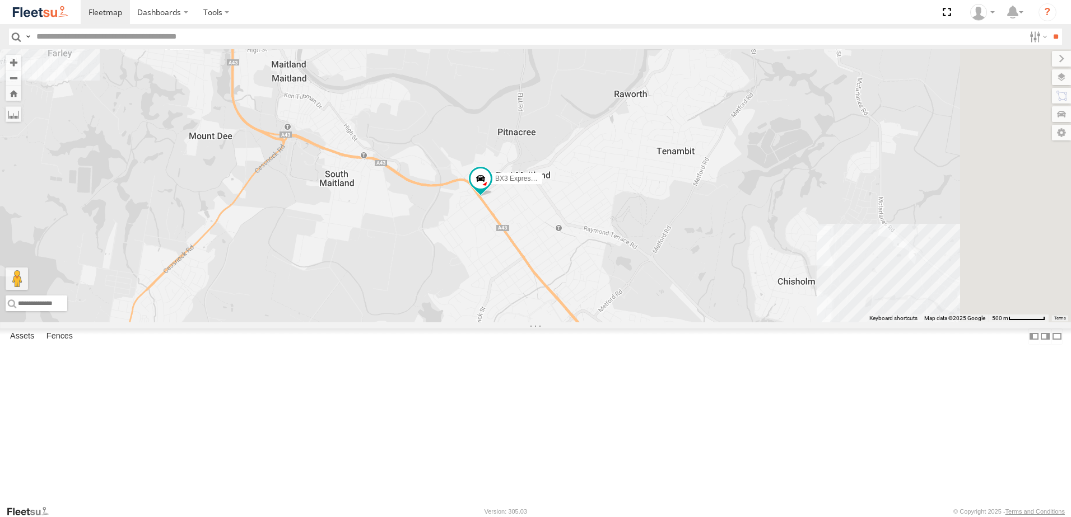
drag, startPoint x: 704, startPoint y: 419, endPoint x: 548, endPoint y: 256, distance: 225.7
click at [548, 256] on div "B4 Timber Truck BX1 Express Ute L2 Plasterboard Truck CX3 Express Ute LX4 Expre…" at bounding box center [535, 185] width 1071 height 273
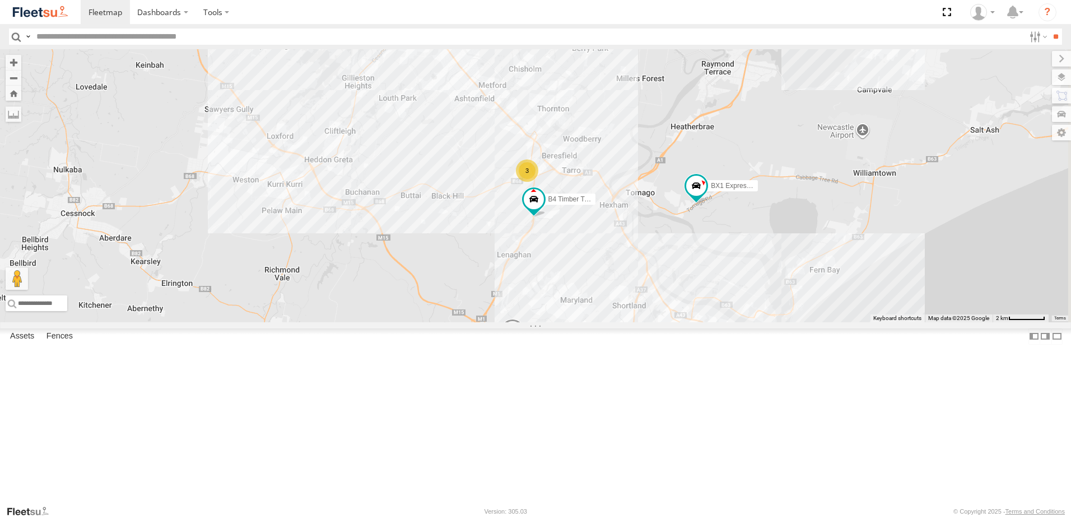
drag, startPoint x: 614, startPoint y: 323, endPoint x: 606, endPoint y: 206, distance: 117.3
click at [514, 152] on div "B4 Timber Truck BX1 Express Ute L2 Plasterboard Truck CX3 Express Ute LX4 Expre…" at bounding box center [535, 185] width 1071 height 273
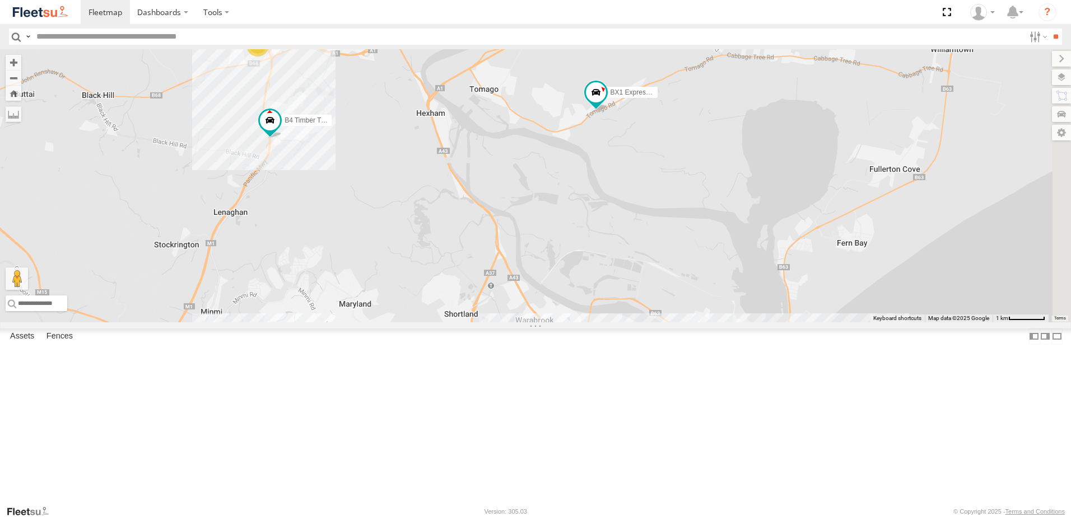
click at [529, 199] on div "B4 Timber Truck BX1 Express Ute L2 Plasterboard Truck CX3 Express Ute B5 Timber…" at bounding box center [535, 185] width 1071 height 273
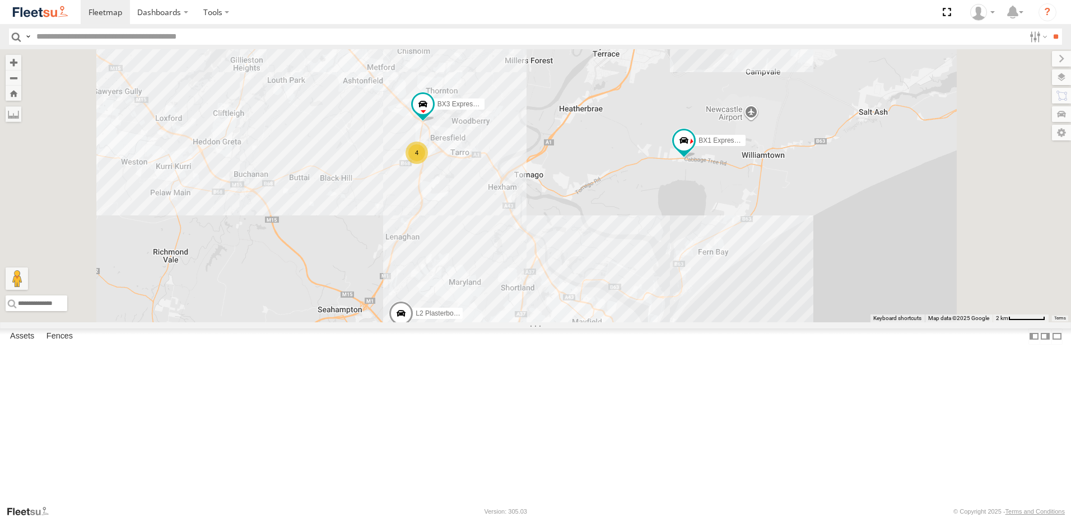
drag, startPoint x: 728, startPoint y: 222, endPoint x: 731, endPoint y: 279, distance: 57.2
click at [731, 279] on div "BX1 Express Ute L2 Plasterboard Truck C3 Timber Truck CX2 Express Ute C4 Timber…" at bounding box center [535, 185] width 1071 height 273
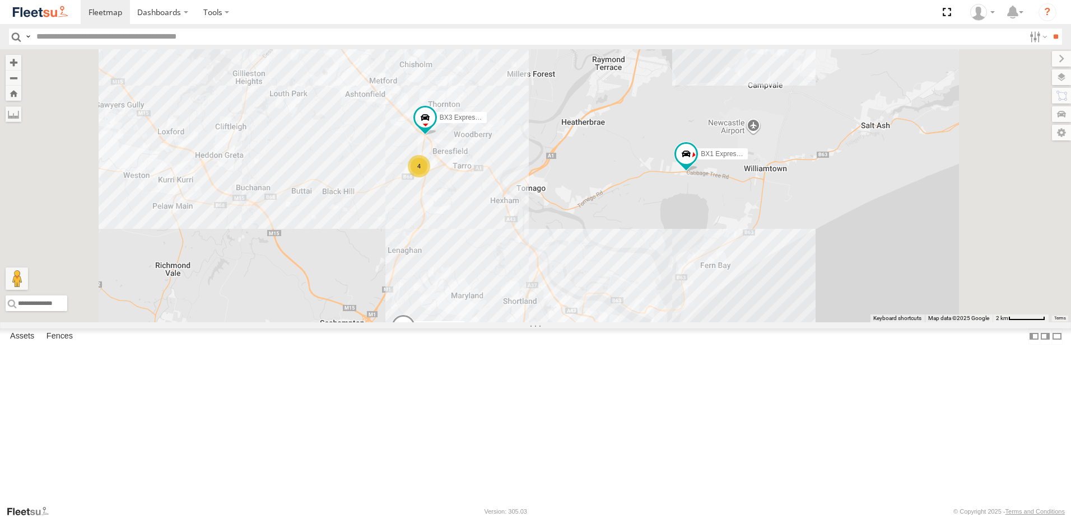
drag, startPoint x: 680, startPoint y: 343, endPoint x: 674, endPoint y: 216, distance: 127.3
click at [674, 216] on div "BX1 Express Ute L2 Plasterboard Truck C3 Timber Truck CX2 Express Ute C4 Timber…" at bounding box center [535, 185] width 1071 height 273
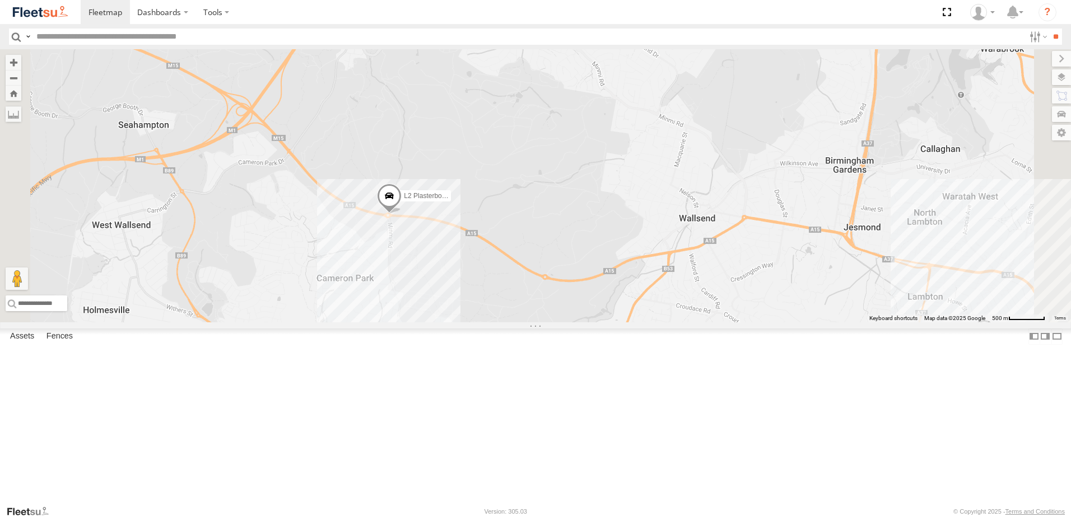
click at [402, 214] on span at bounding box center [389, 199] width 25 height 30
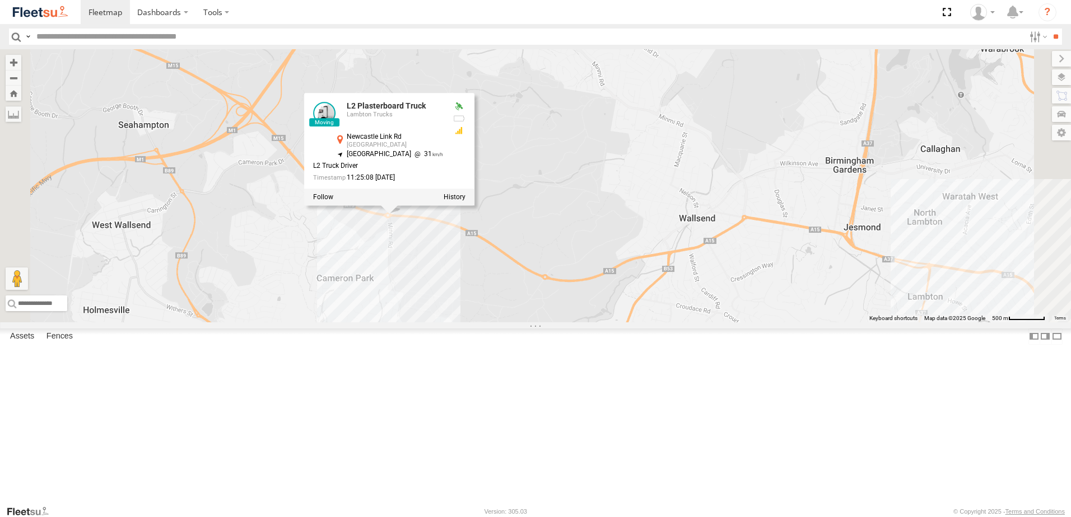
click at [474, 206] on div at bounding box center [389, 197] width 170 height 17
click at [465, 201] on label at bounding box center [455, 197] width 22 height 8
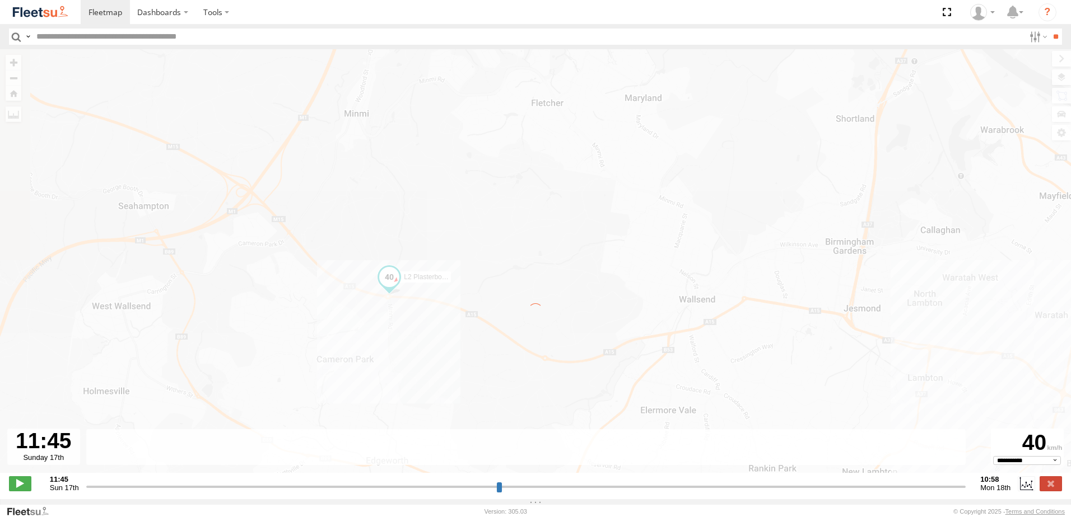
type input "**********"
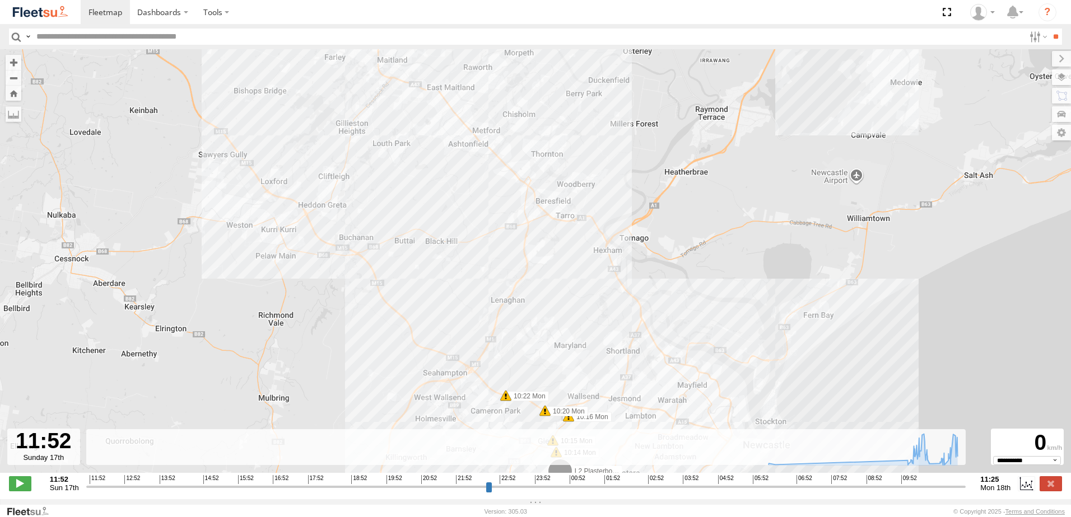
drag, startPoint x: 603, startPoint y: 203, endPoint x: 592, endPoint y: 246, distance: 44.5
click at [594, 246] on div "L2 Plasterboard Truck 06:09 Mon 06:09 Mon 06:19 Mon 06:29 Mon 10:03 Mon 10:03 M…" at bounding box center [535, 267] width 1071 height 436
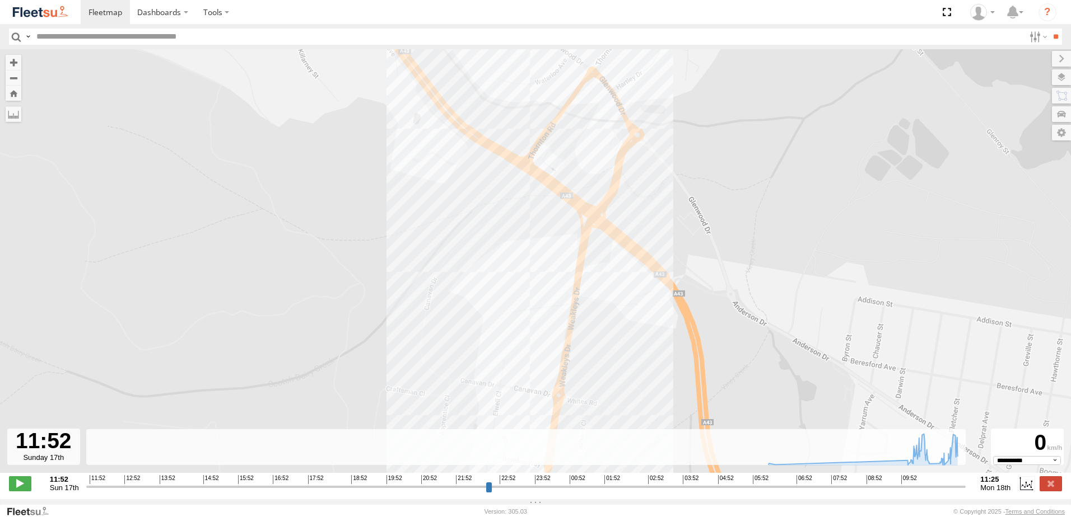
drag, startPoint x: 484, startPoint y: 184, endPoint x: 473, endPoint y: 285, distance: 101.9
click at [501, 293] on div "L2 Plasterboard Truck 06:09 Mon 06:09 Mon 06:19 Mon 06:29 Mon 10:03 Mon 10:03 M…" at bounding box center [535, 267] width 1071 height 436
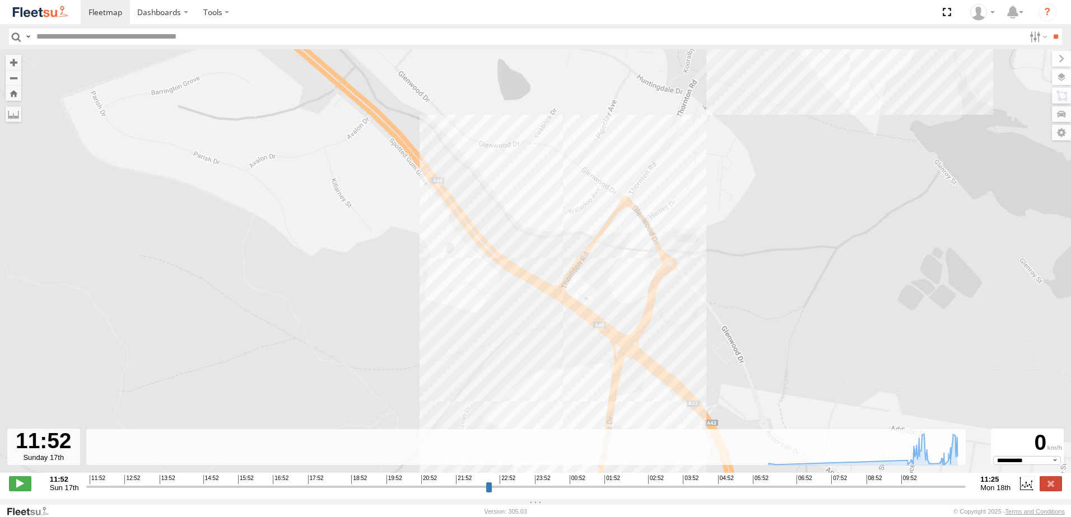
click at [440, 282] on div "L2 Plasterboard Truck 06:09 Mon 06:09 Mon 06:19 Mon 06:29 Mon 10:03 Mon 10:03 M…" at bounding box center [535, 267] width 1071 height 436
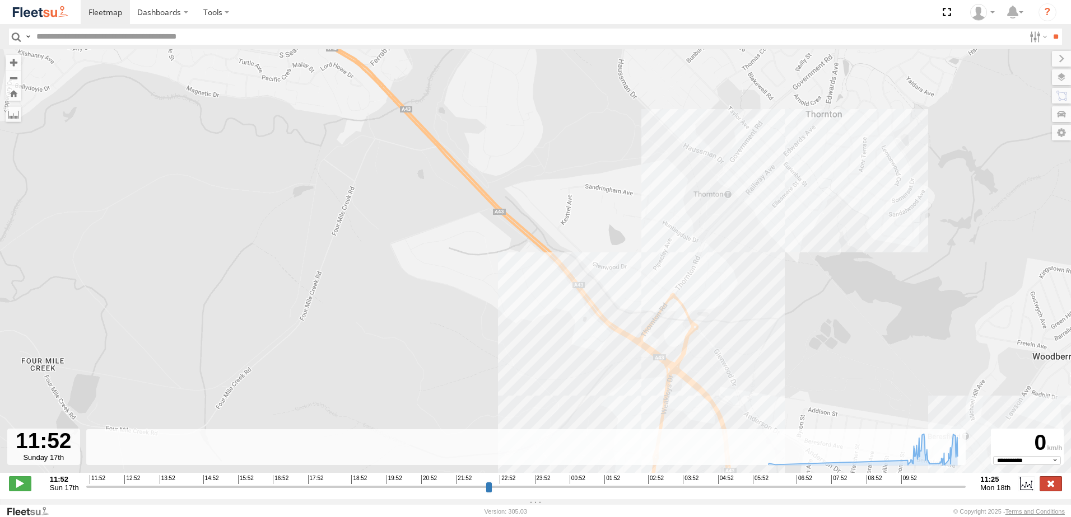
drag, startPoint x: 1053, startPoint y: 492, endPoint x: 1017, endPoint y: 483, distance: 37.5
click at [1053, 491] on label at bounding box center [1050, 484] width 22 height 15
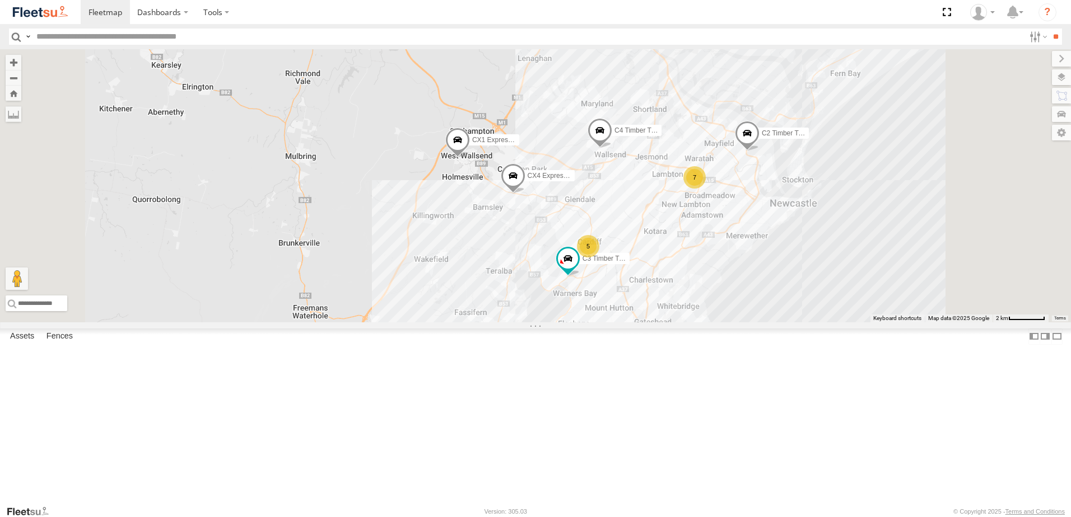
drag, startPoint x: 673, startPoint y: 341, endPoint x: 680, endPoint y: 201, distance: 140.2
click at [680, 201] on div "CX4 Express Ute C4 Timber Truck C2 Timber Truck CX1 Express Ute 6 BX1 Express U…" at bounding box center [535, 185] width 1071 height 273
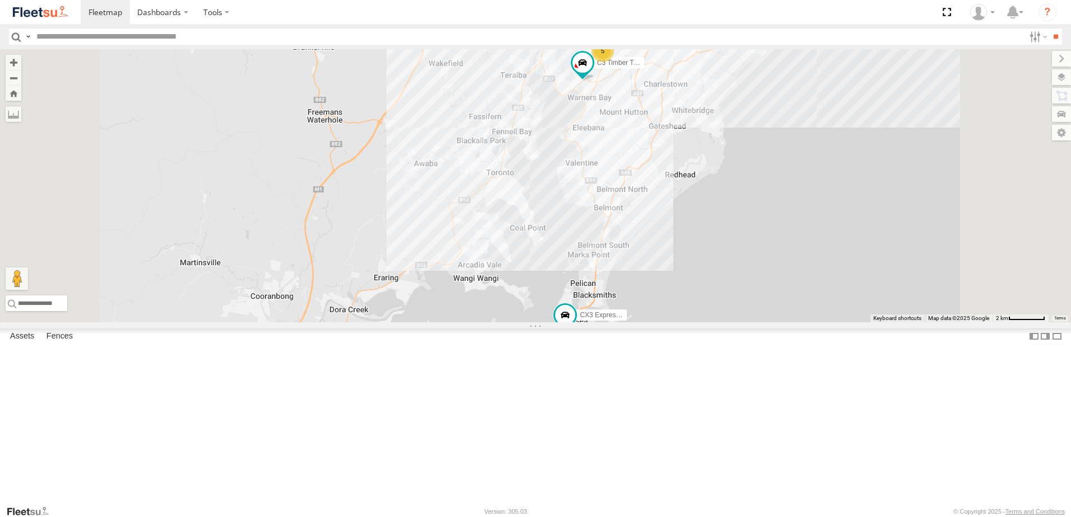
drag, startPoint x: 630, startPoint y: 260, endPoint x: 633, endPoint y: 83, distance: 177.0
click at [633, 83] on div "CX4 Express Ute C4 Timber Truck C2 Timber Truck CX1 Express Ute 6 BX1 Express U…" at bounding box center [535, 185] width 1071 height 273
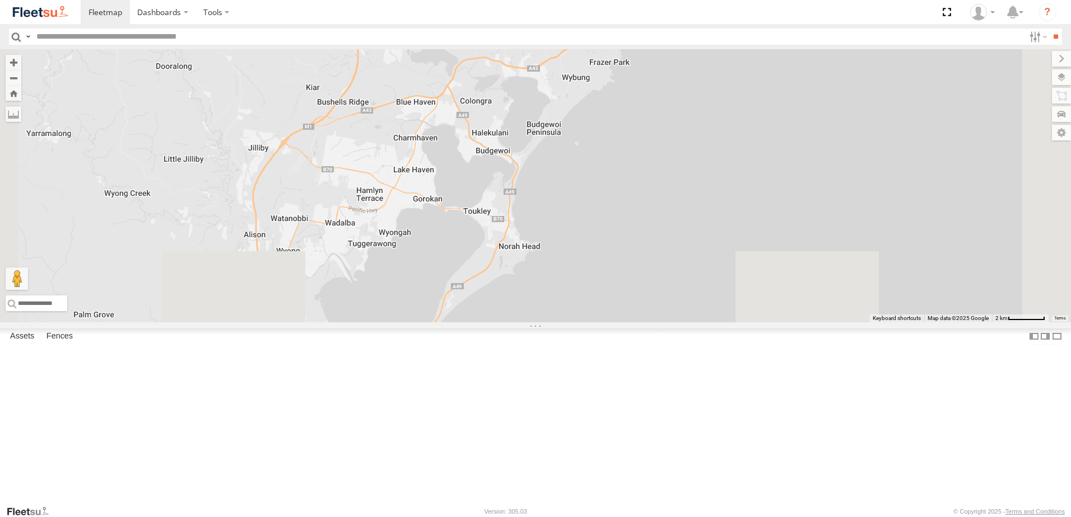
drag, startPoint x: 523, startPoint y: 343, endPoint x: 573, endPoint y: 123, distance: 226.2
click at [573, 123] on div "CX4 Express Ute C4 Timber Truck C2 Timber Truck CX1 Express Ute 6 BX1 Express U…" at bounding box center [535, 185] width 1071 height 273
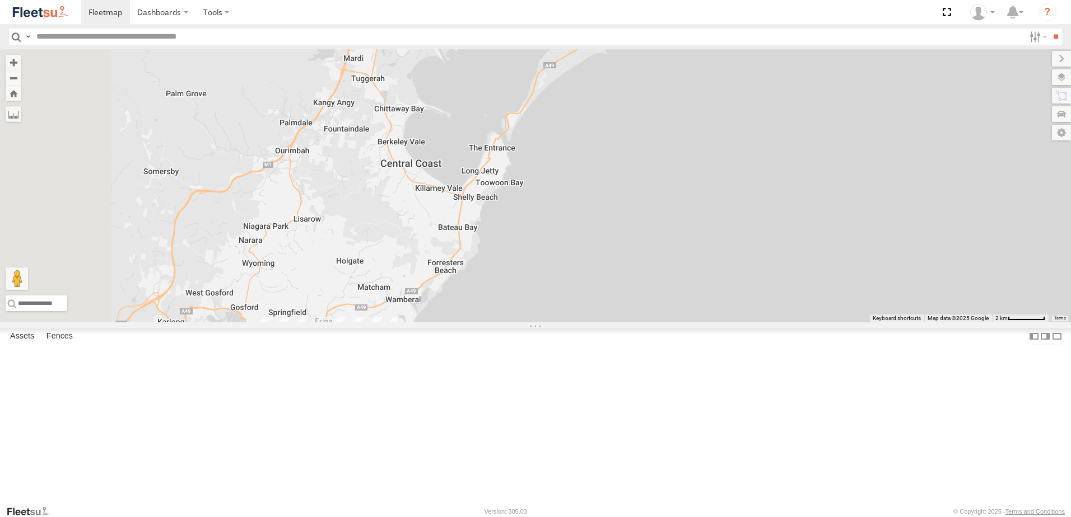
drag, startPoint x: 503, startPoint y: 404, endPoint x: 594, endPoint y: 194, distance: 229.3
click at [595, 194] on div "CX4 Express Ute C4 Timber Truck C2 Timber Truck CX1 Express Ute 6 BX1 Express U…" at bounding box center [535, 185] width 1071 height 273
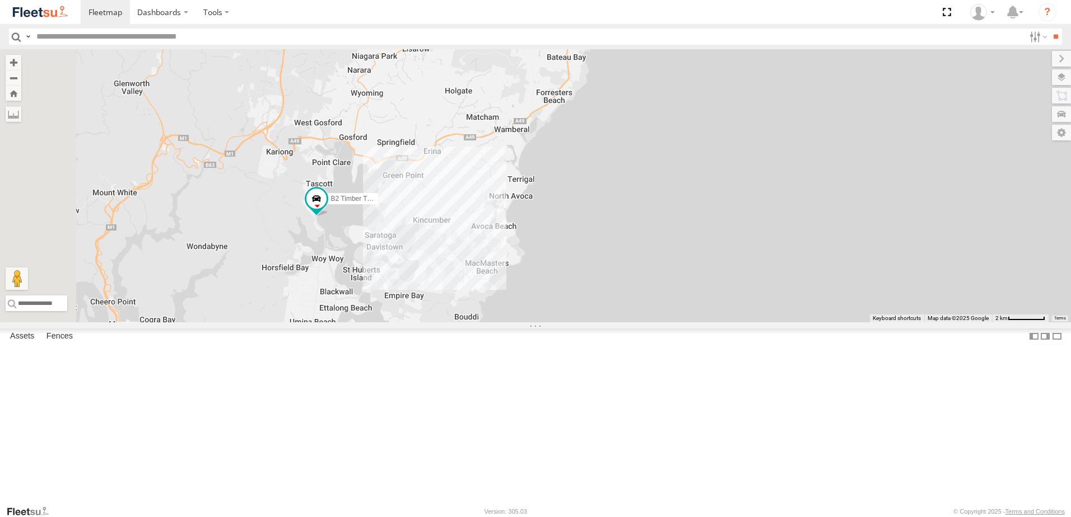
drag, startPoint x: 519, startPoint y: 404, endPoint x: 589, endPoint y: 294, distance: 130.2
click at [589, 294] on div "CX4 Express Ute C4 Timber Truck C2 Timber Truck CX1 Express Ute 6 BX1 Express U…" at bounding box center [535, 185] width 1071 height 273
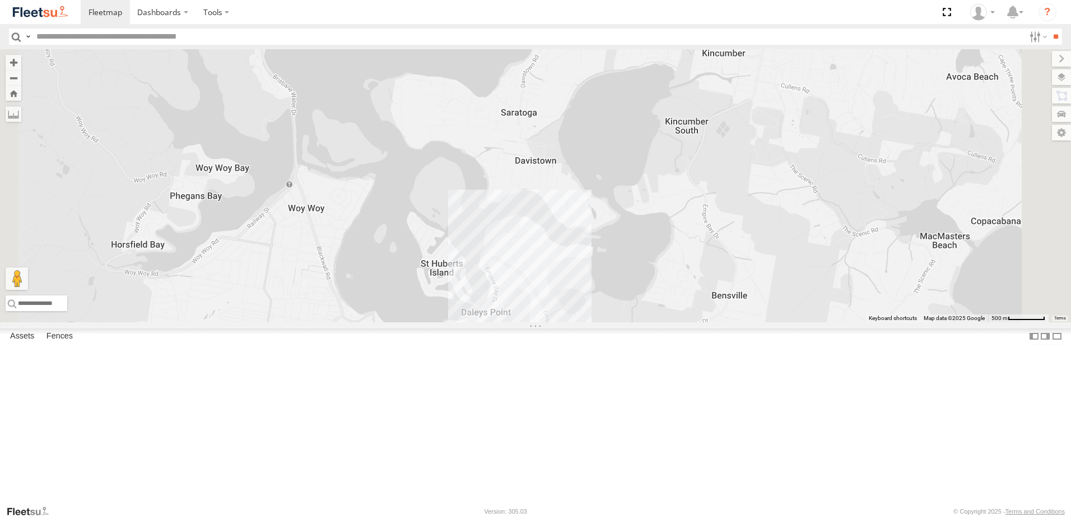
drag, startPoint x: 514, startPoint y: 365, endPoint x: 515, endPoint y: 325, distance: 39.8
click at [516, 323] on div "CX4 Express Ute C4 Timber Truck C2 Timber Truck CX1 Express Ute BX1 Express Ute…" at bounding box center [535, 185] width 1071 height 273
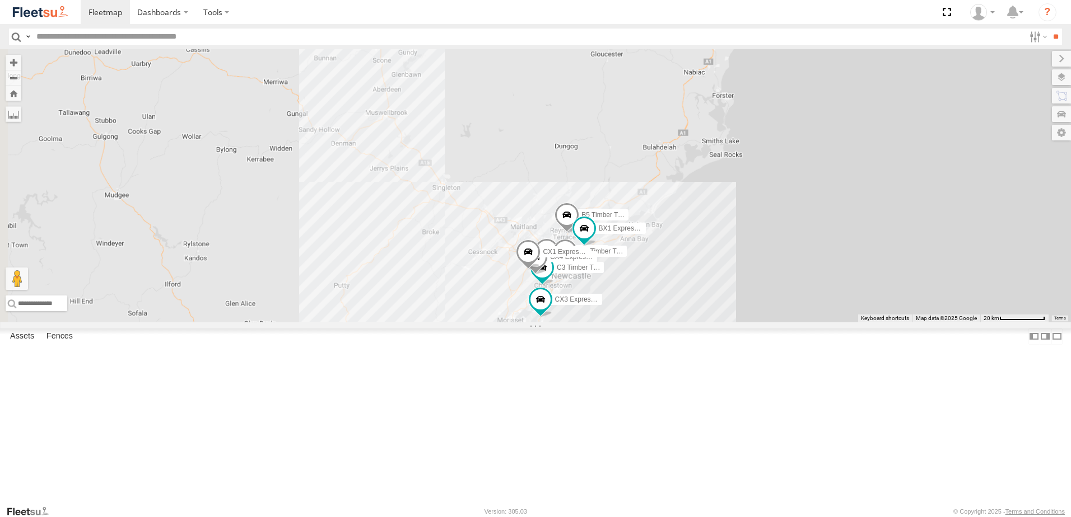
drag, startPoint x: 407, startPoint y: 74, endPoint x: 586, endPoint y: 312, distance: 297.6
click at [590, 318] on div "CX4 Express Ute C4 Timber Truck C2 Timber Truck CX1 Express Ute BX1 Express Ute…" at bounding box center [535, 185] width 1071 height 273
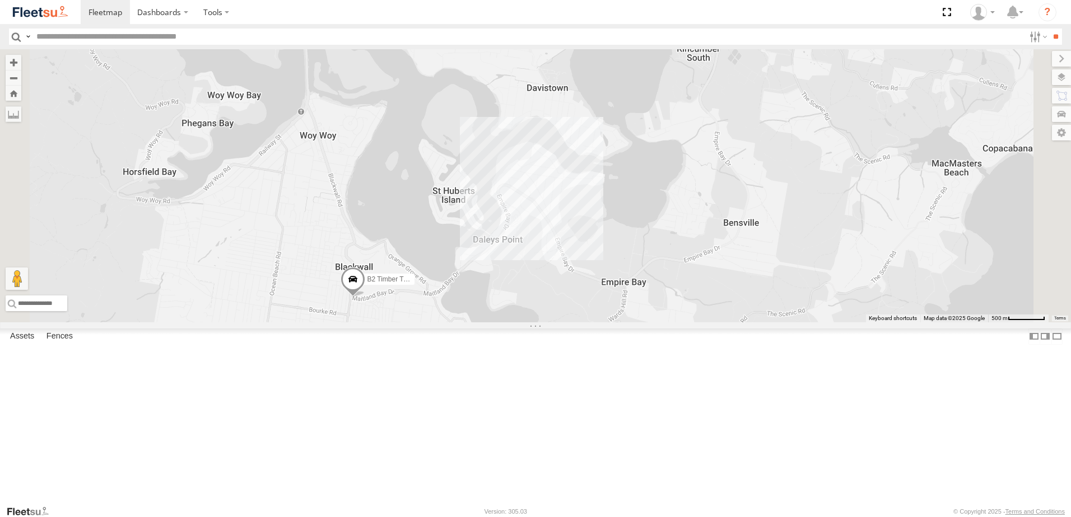
drag, startPoint x: 570, startPoint y: 458, endPoint x: 503, endPoint y: 400, distance: 88.1
click at [526, 323] on div "B4 Timber Truck BX1 Express Ute B2 Timber Truck C3 Timber Truck CX3 Express Ute…" at bounding box center [535, 185] width 1071 height 273
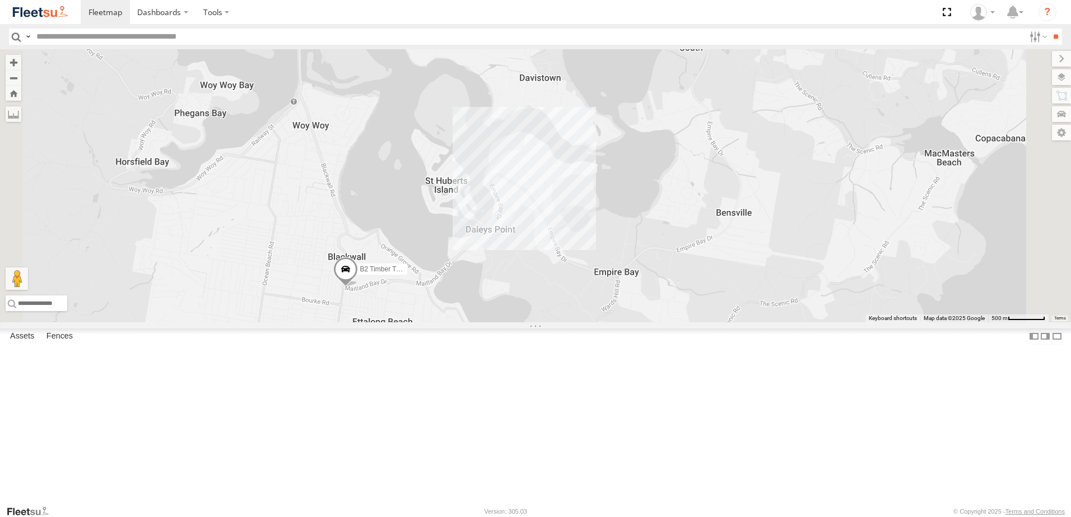
click at [358, 288] on span at bounding box center [345, 273] width 25 height 30
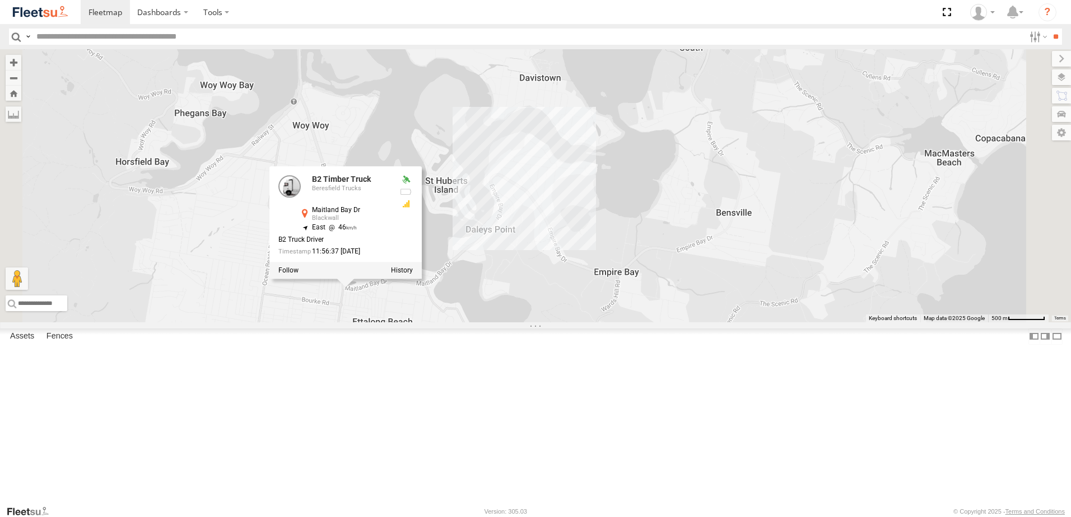
click at [488, 323] on div "B4 Timber Truck BX1 Express Ute B2 Timber Truck C3 Timber Truck CX3 Express Ute…" at bounding box center [535, 185] width 1071 height 273
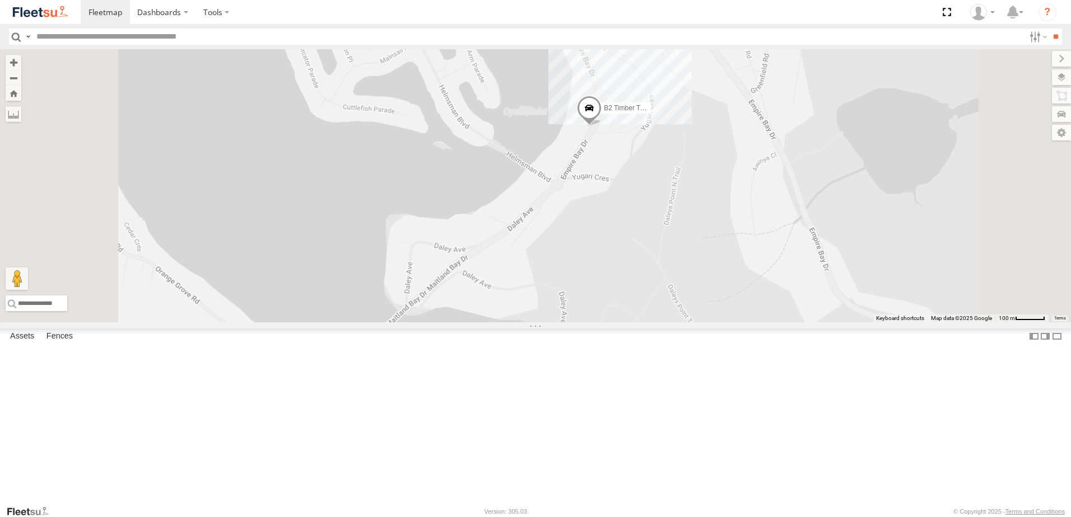
drag, startPoint x: 675, startPoint y: 278, endPoint x: 654, endPoint y: 334, distance: 59.4
click at [654, 323] on div "B2 Timber Truck" at bounding box center [535, 185] width 1071 height 273
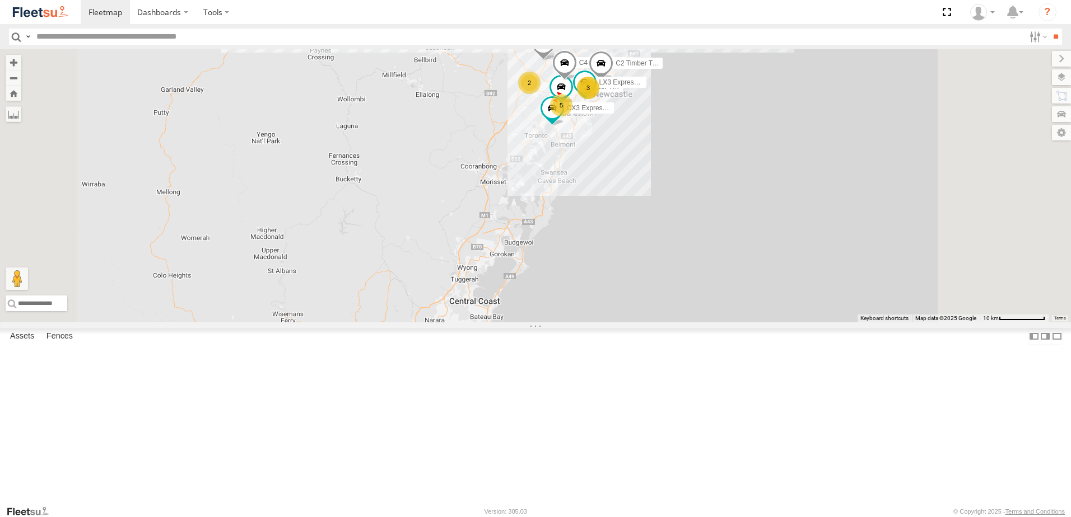
click at [510, 300] on div "B4 Timber Truck BX1 Express Ute 3 2 5 B2 Timber Truck C3 Timber Truck CX3 Expre…" at bounding box center [535, 185] width 1071 height 273
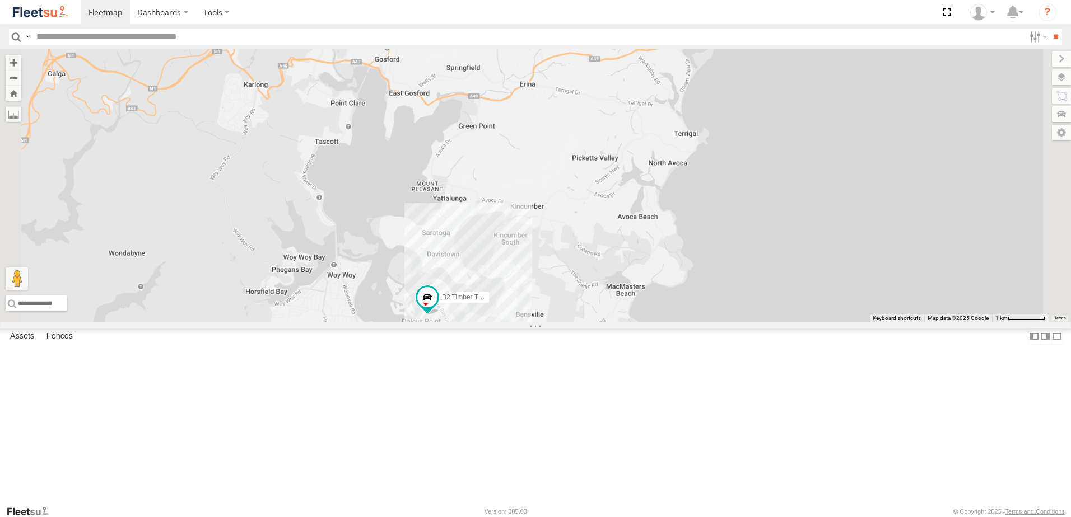
drag, startPoint x: 608, startPoint y: 491, endPoint x: 589, endPoint y: 407, distance: 86.3
click at [589, 323] on div "B4 Timber Truck BX1 Express Ute B2 Timber Truck C3 Timber Truck CX3 Express Ute…" at bounding box center [535, 185] width 1071 height 273
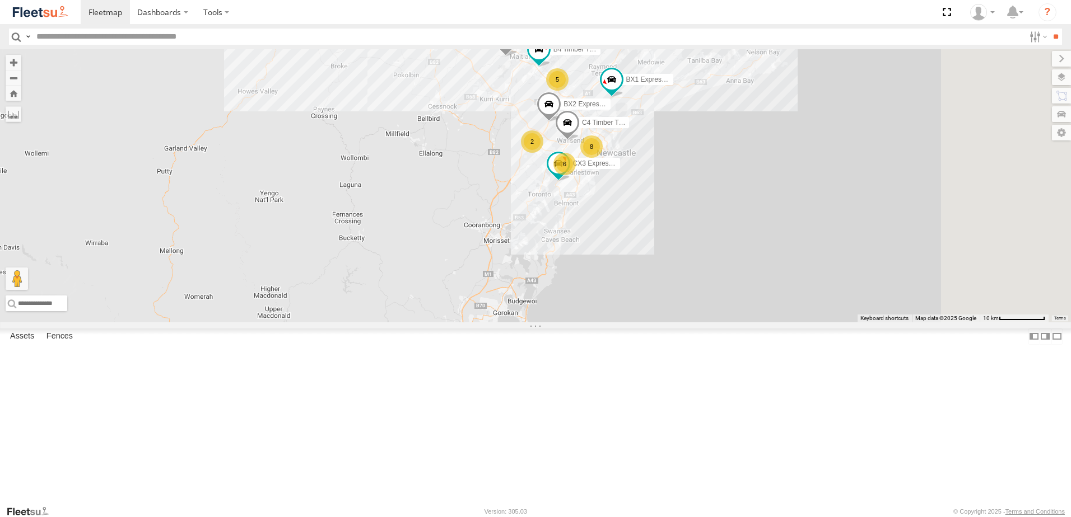
drag, startPoint x: 676, startPoint y: 315, endPoint x: 619, endPoint y: 386, distance: 90.4
click at [620, 323] on div "B4 Timber Truck BX1 Express Ute B2 Timber Truck CX3 Express Ute C4 Timber Truck…" at bounding box center [535, 185] width 1071 height 273
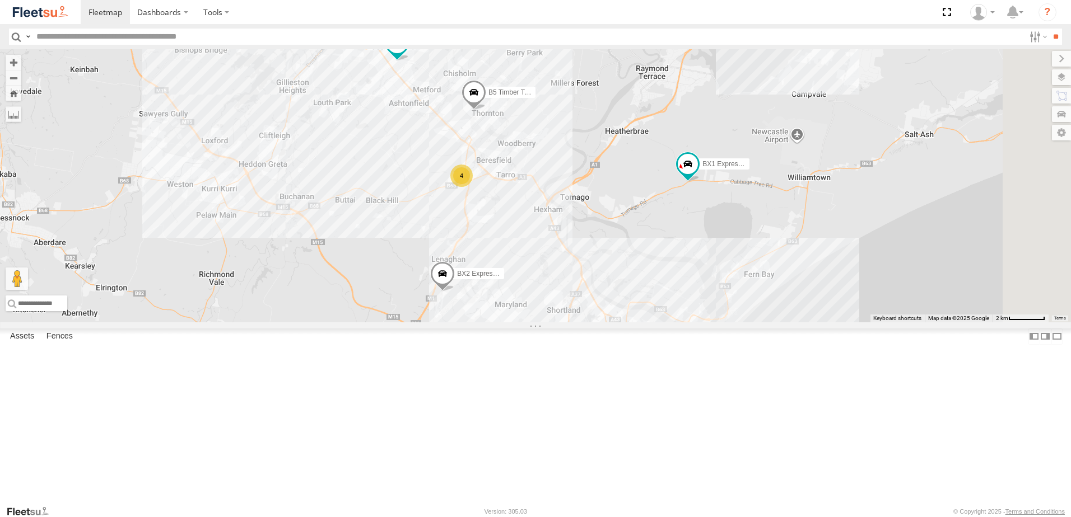
drag, startPoint x: 732, startPoint y: 279, endPoint x: 652, endPoint y: 261, distance: 82.1
click at [652, 261] on div "B4 Timber Truck BX1 Express Ute B2 Timber Truck CX3 Express Ute C4 Timber Truck…" at bounding box center [535, 185] width 1071 height 273
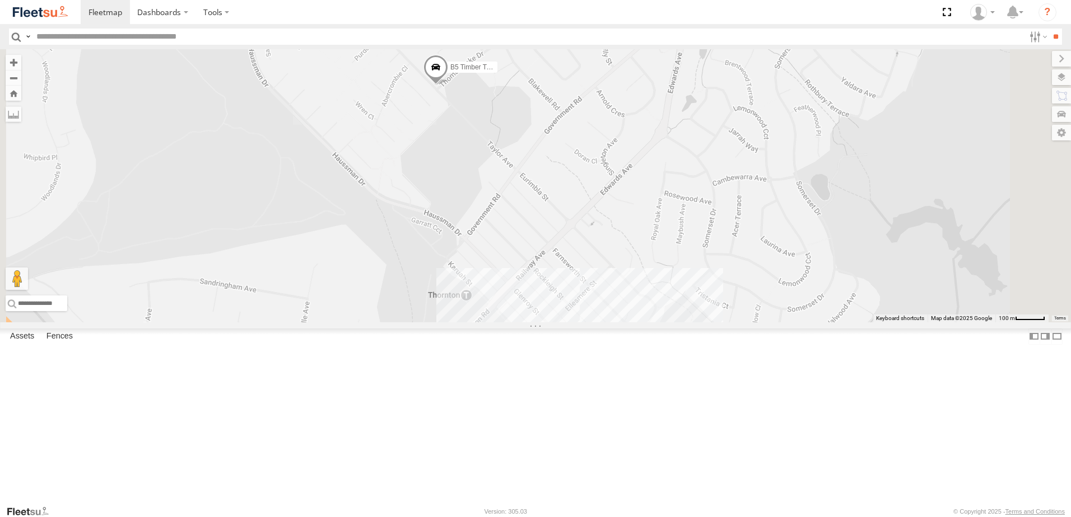
drag, startPoint x: 582, startPoint y: 220, endPoint x: 580, endPoint y: 240, distance: 20.8
click at [580, 240] on div "B4 Timber Truck BX1 Express Ute B2 Timber Truck CX3 Express Ute C4 Timber Truck…" at bounding box center [535, 185] width 1071 height 273
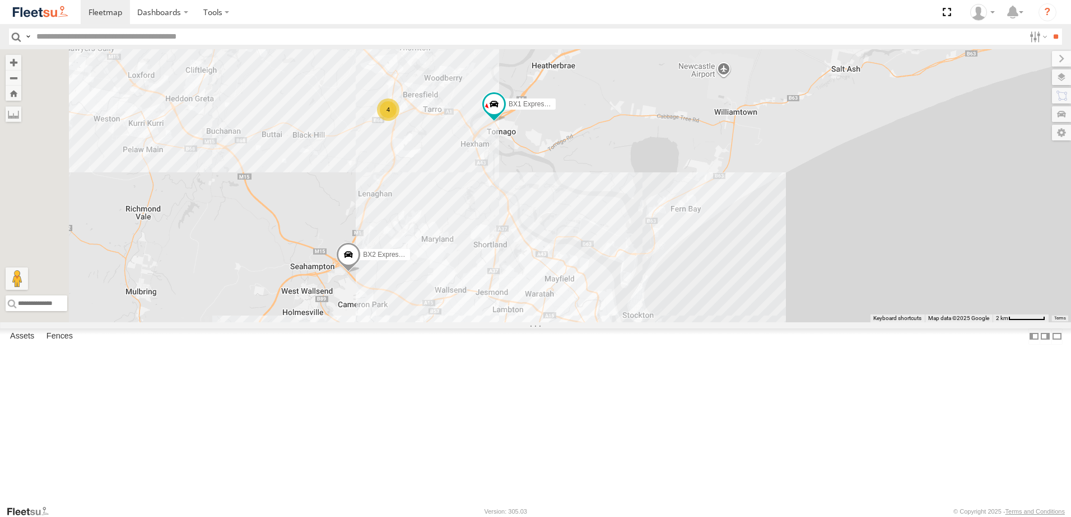
drag, startPoint x: 567, startPoint y: 256, endPoint x: 576, endPoint y: 240, distance: 18.1
click at [573, 244] on div "B5 Timber Truck B4 Timber Truck BX1 Express Ute BX2 Express Ute 4" at bounding box center [535, 185] width 1071 height 273
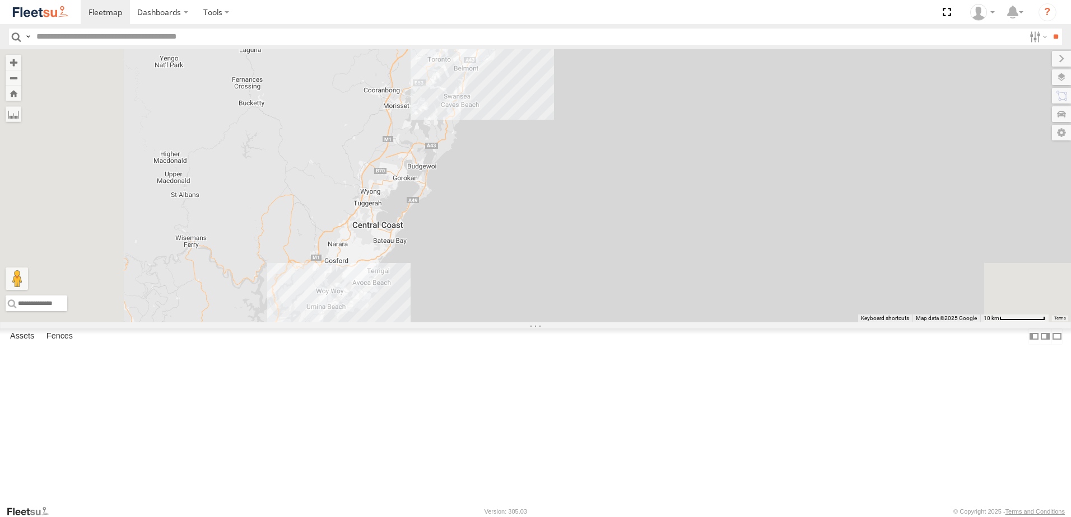
drag, startPoint x: 534, startPoint y: 199, endPoint x: 556, endPoint y: 140, distance: 63.1
click at [555, 143] on div "B4 Timber Truck BX1 Express Ute LX3 Express Ute 7 3 8 5 B1 Timber Truck" at bounding box center [535, 185] width 1071 height 273
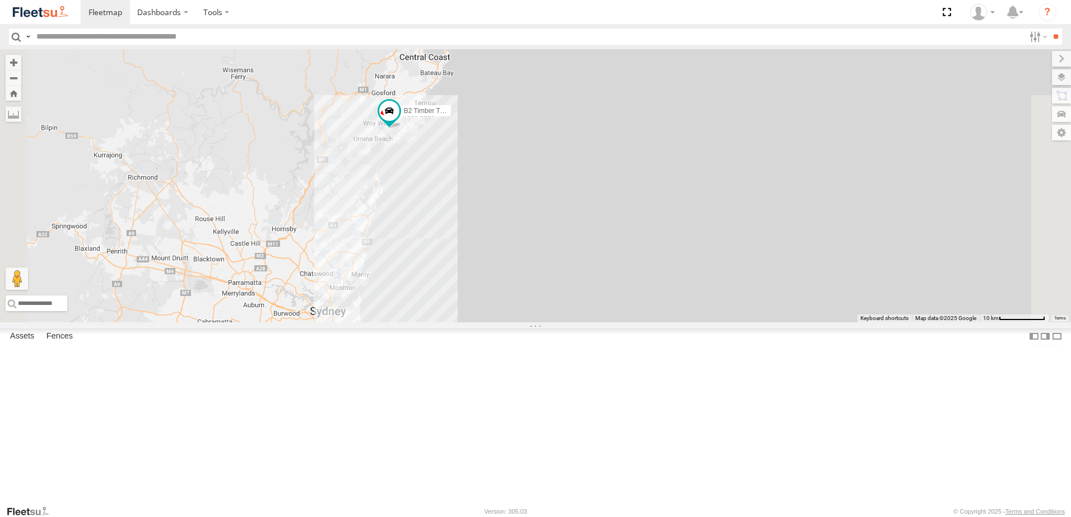
drag, startPoint x: 446, startPoint y: 343, endPoint x: 452, endPoint y: 321, distance: 22.2
click at [452, 322] on div "B4 Timber Truck BX1 Express Ute LX3 Express Ute 7 3 8 5 B1 Timber Truck B2 Timb…" at bounding box center [535, 185] width 1071 height 273
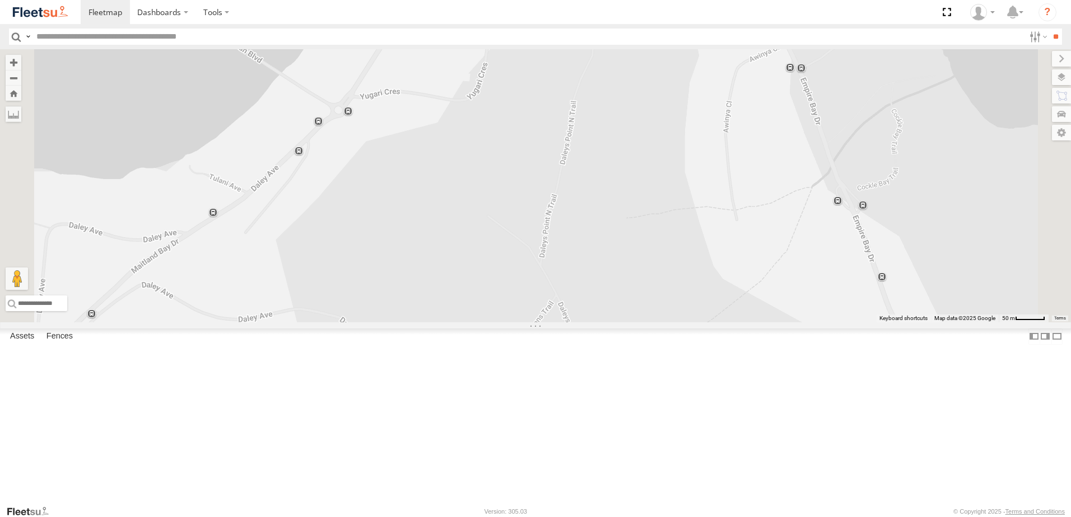
drag, startPoint x: 599, startPoint y: 133, endPoint x: 577, endPoint y: 232, distance: 102.0
click at [577, 232] on div "B2 Timber Truck" at bounding box center [535, 185] width 1071 height 273
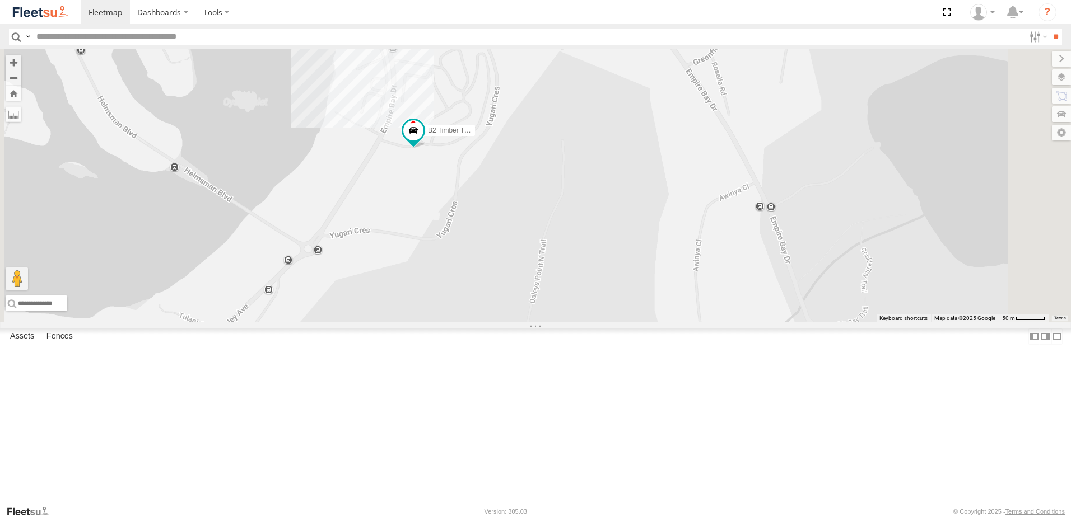
select select "**********"
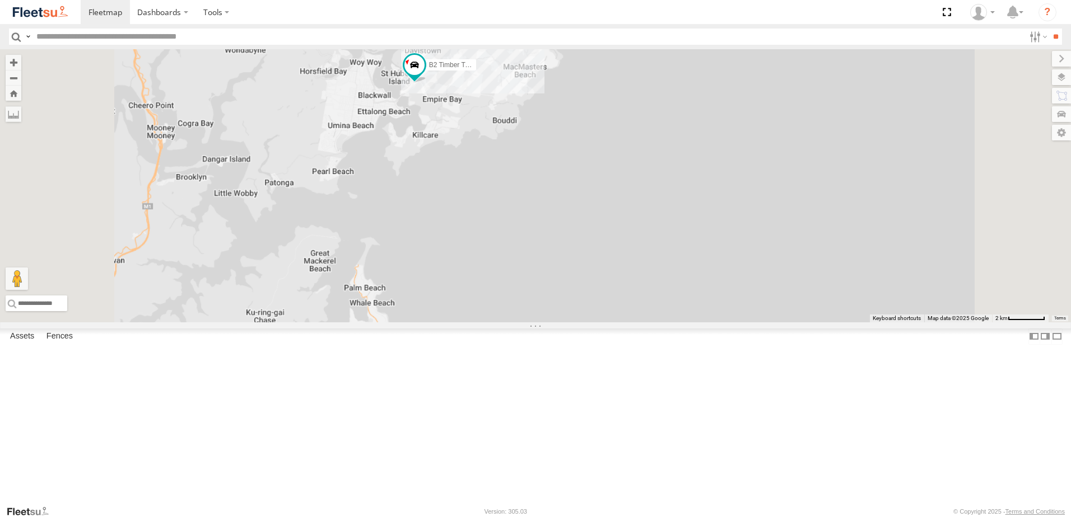
drag, startPoint x: 662, startPoint y: 106, endPoint x: 639, endPoint y: 286, distance: 181.8
click at [639, 286] on div "B2 Timber Truck" at bounding box center [535, 185] width 1071 height 273
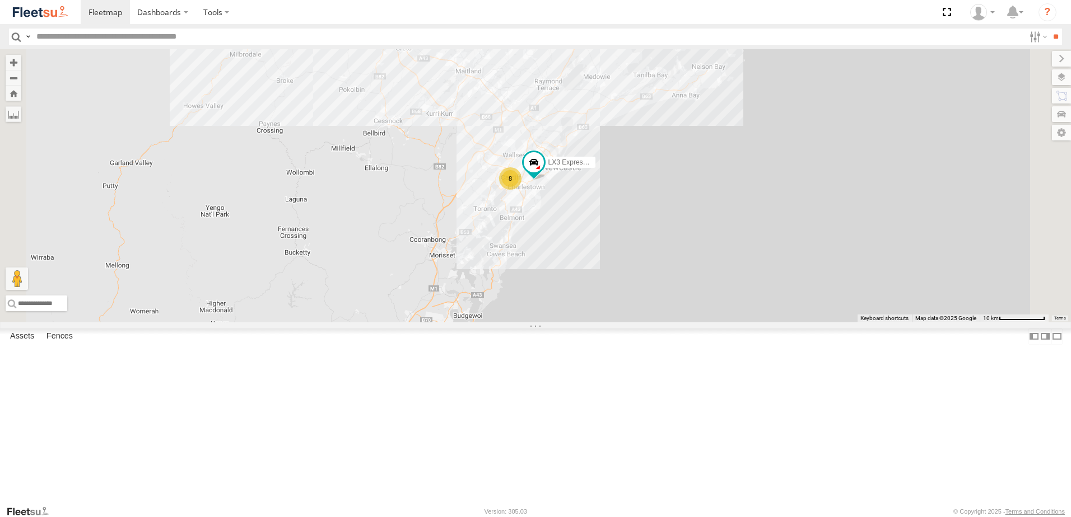
drag, startPoint x: 652, startPoint y: 283, endPoint x: 641, endPoint y: 315, distance: 34.4
click at [641, 315] on div "B2 Timber Truck 8 LX3 Express Ute" at bounding box center [535, 185] width 1071 height 273
